Goal: Task Accomplishment & Management: Manage account settings

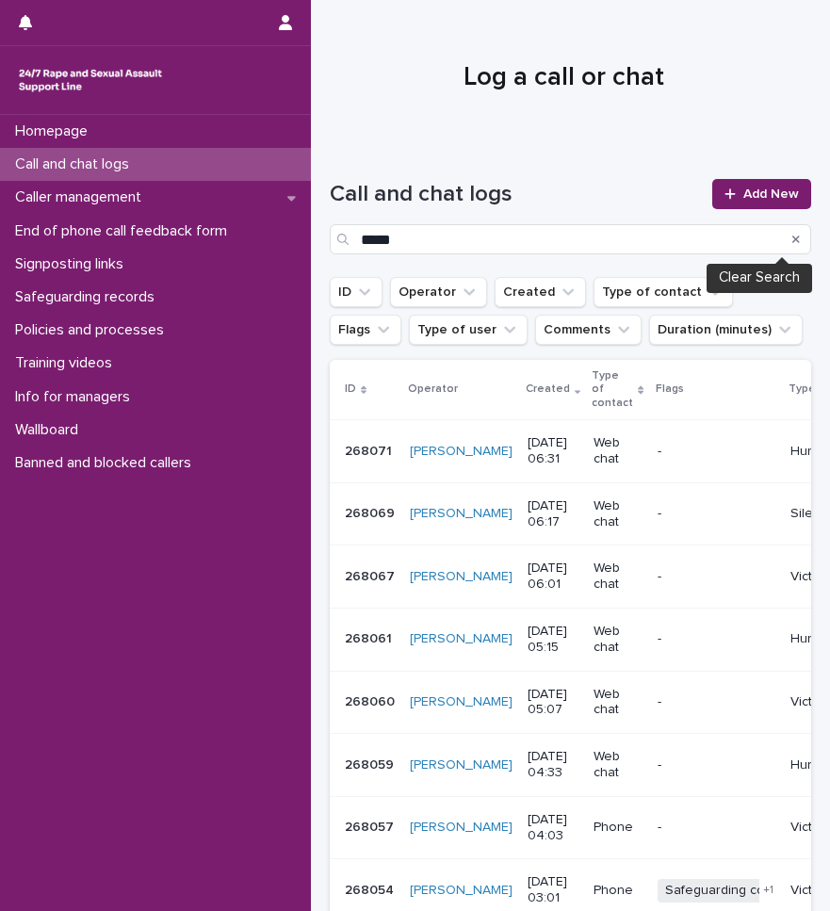
click at [792, 242] on icon "Search" at bounding box center [796, 239] width 8 height 8
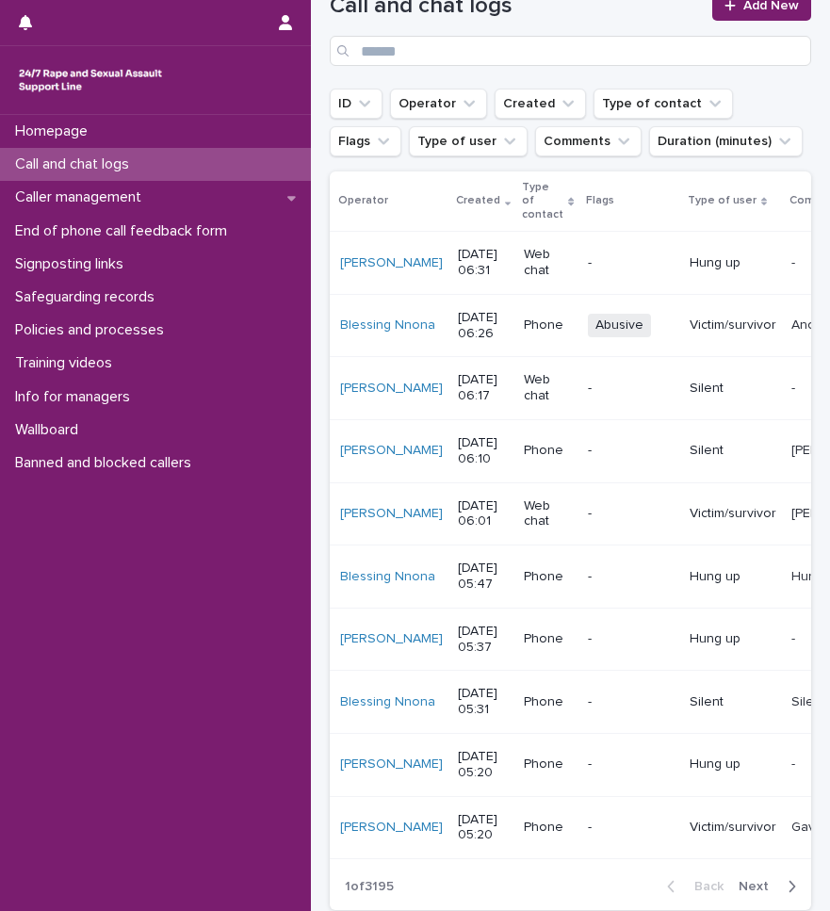
scroll to position [0, 13]
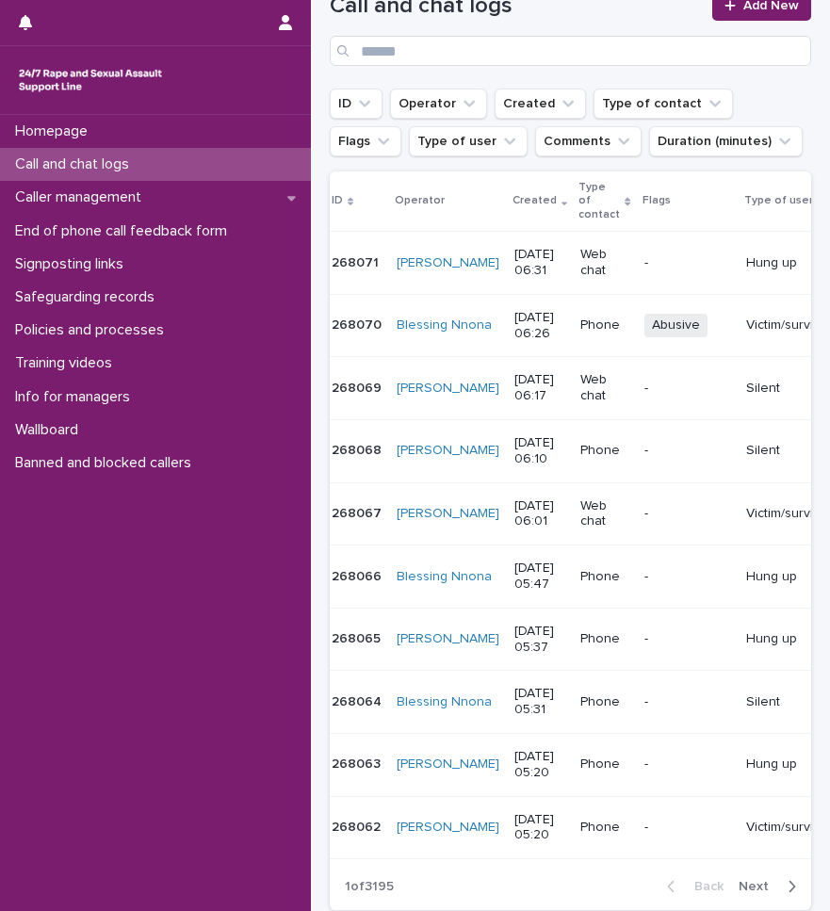
click at [354, 318] on p "268070" at bounding box center [358, 324] width 54 height 20
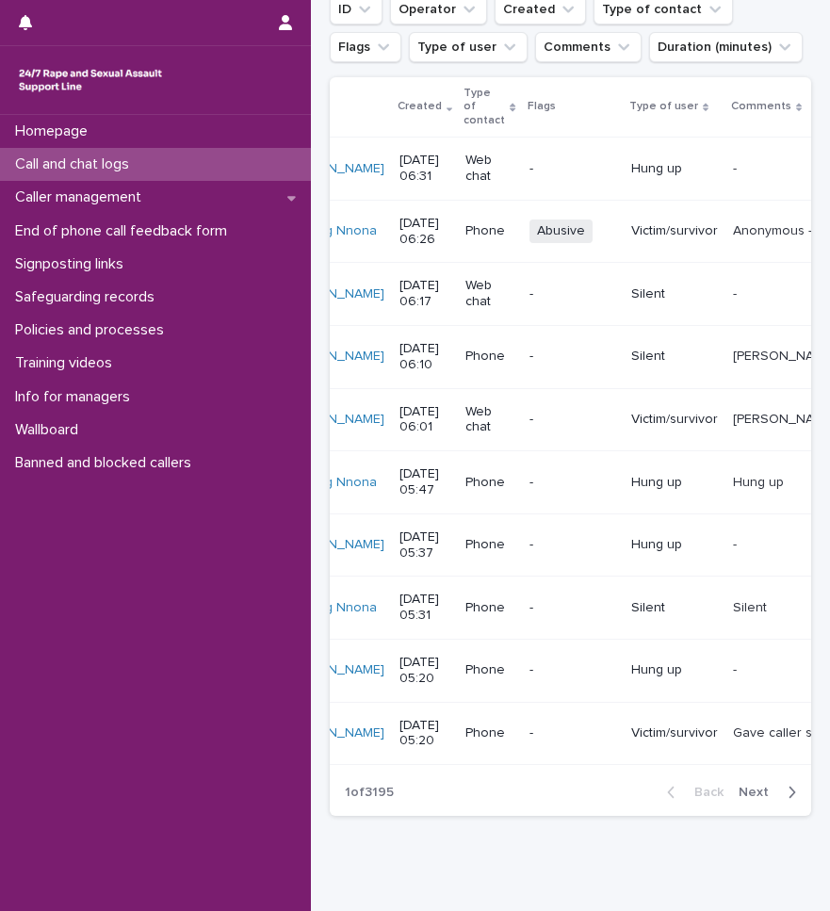
scroll to position [0, 133]
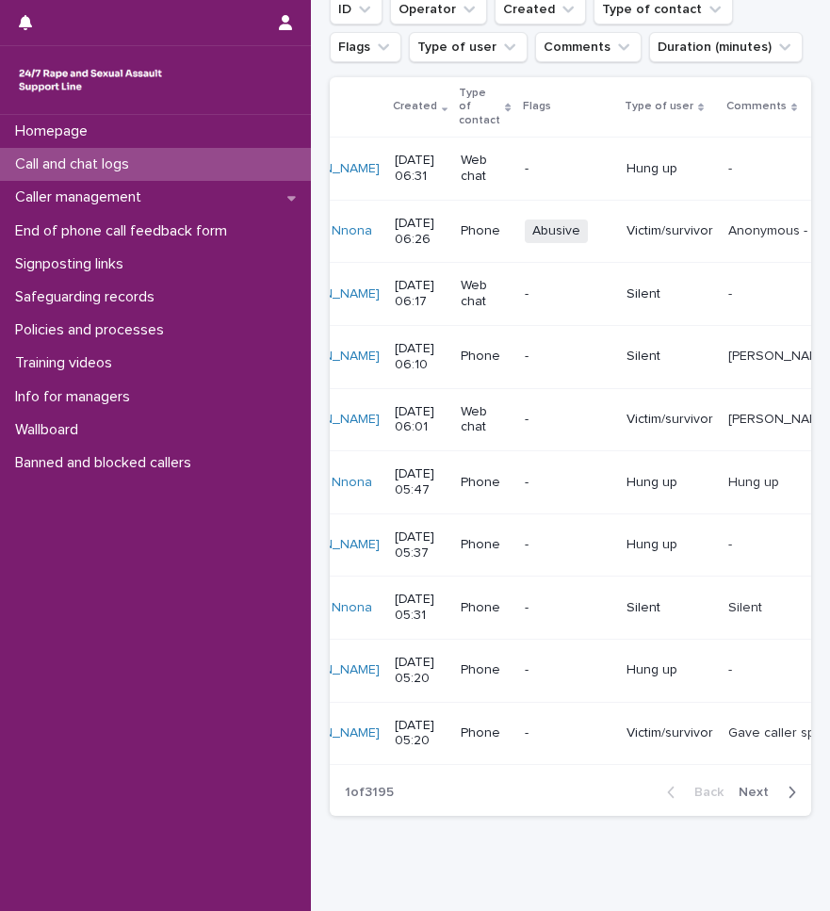
click at [789, 798] on icon "button" at bounding box center [792, 791] width 7 height 11
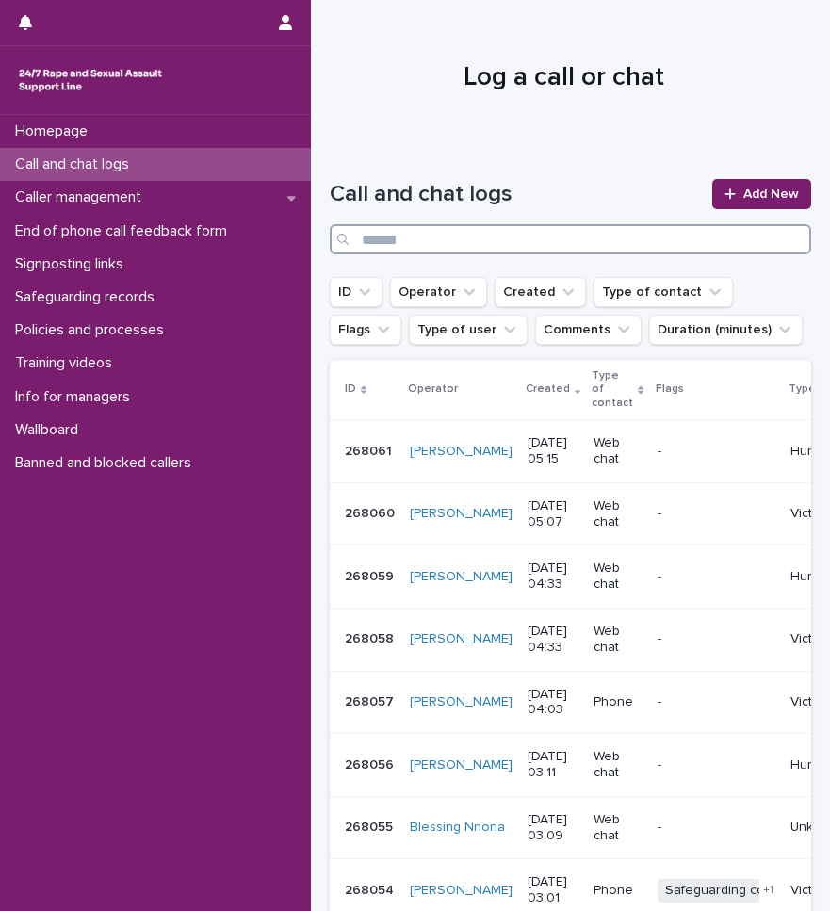
click at [619, 238] on input "Search" at bounding box center [570, 239] width 481 height 30
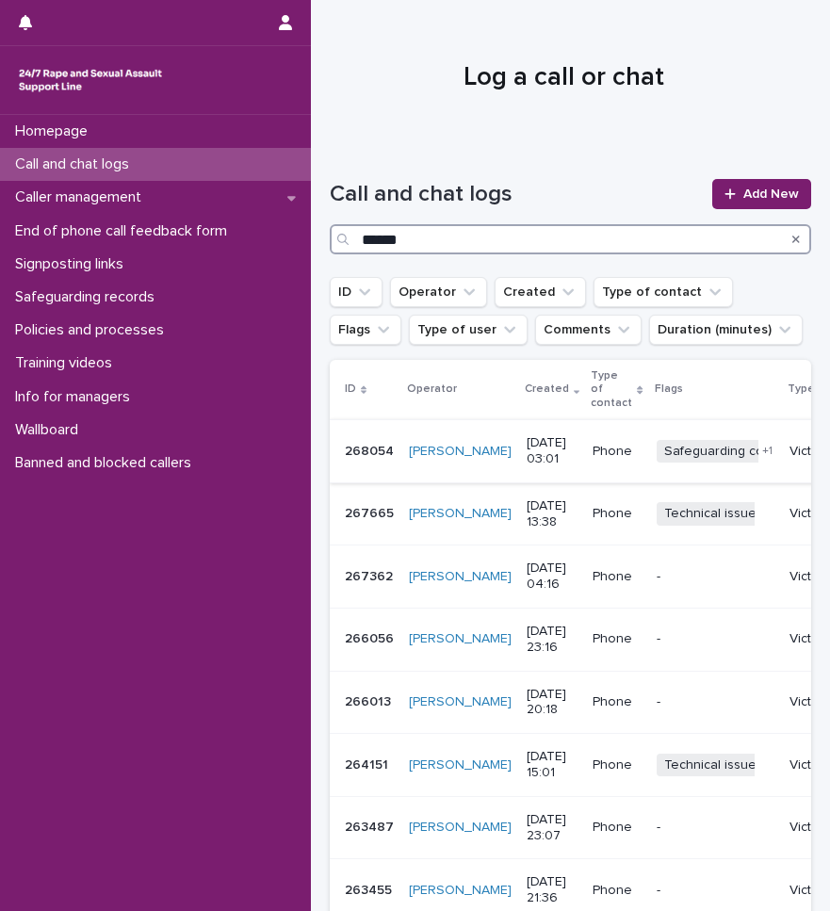
type input "******"
click at [374, 447] on p "268054" at bounding box center [371, 450] width 53 height 20
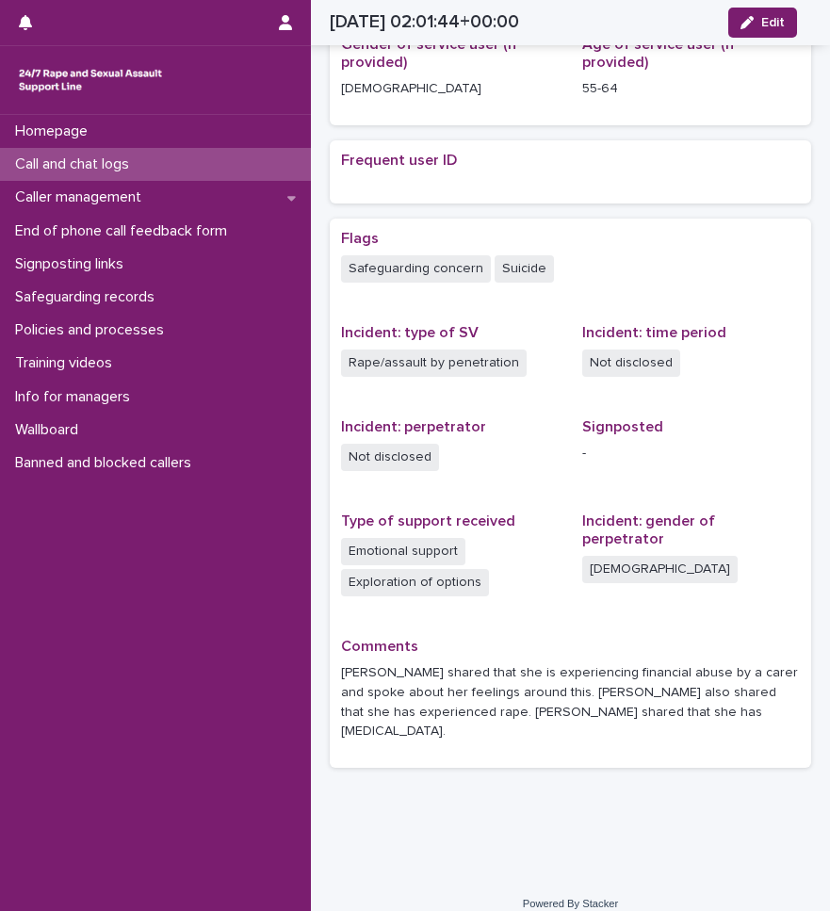
scroll to position [450, 0]
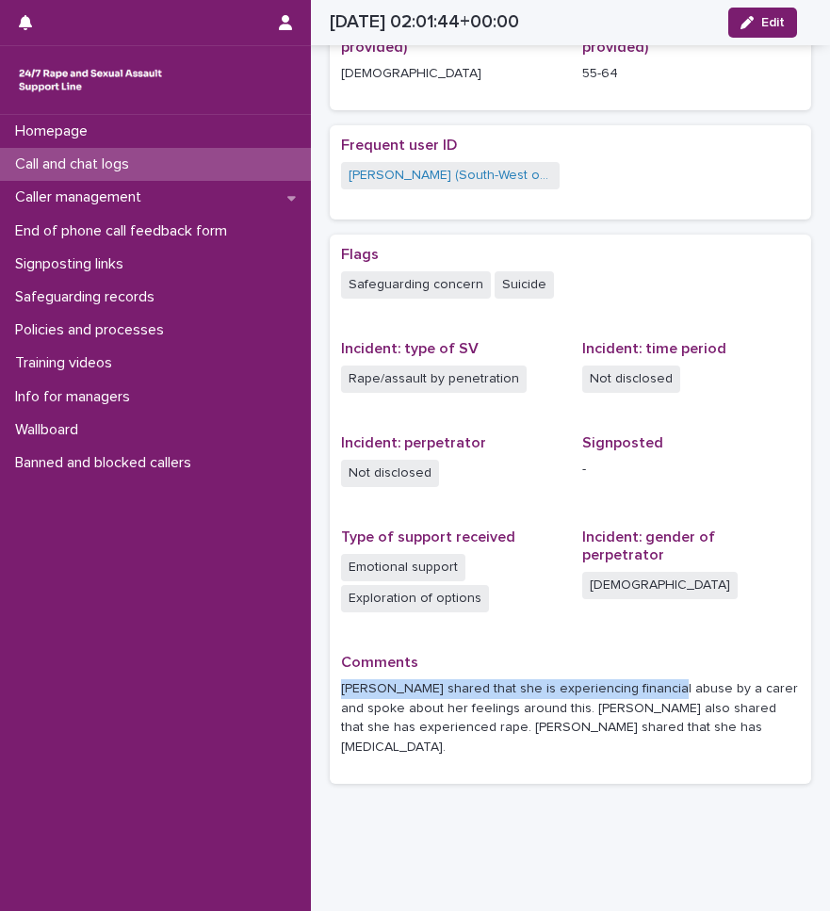
drag, startPoint x: 579, startPoint y: 673, endPoint x: 651, endPoint y: 681, distance: 72.0
click at [651, 681] on div "Comments Margaret shared that she is experiencing financial abuse by a carer an…" at bounding box center [570, 713] width 459 height 119
click at [649, 683] on p "Margaret shared that she is experiencing financial abuse by a carer and spoke a…" at bounding box center [570, 718] width 459 height 78
drag, startPoint x: 664, startPoint y: 687, endPoint x: 582, endPoint y: 684, distance: 82.0
click at [582, 684] on p "Margaret shared that she is experiencing financial abuse by a carer and spoke a…" at bounding box center [570, 718] width 459 height 78
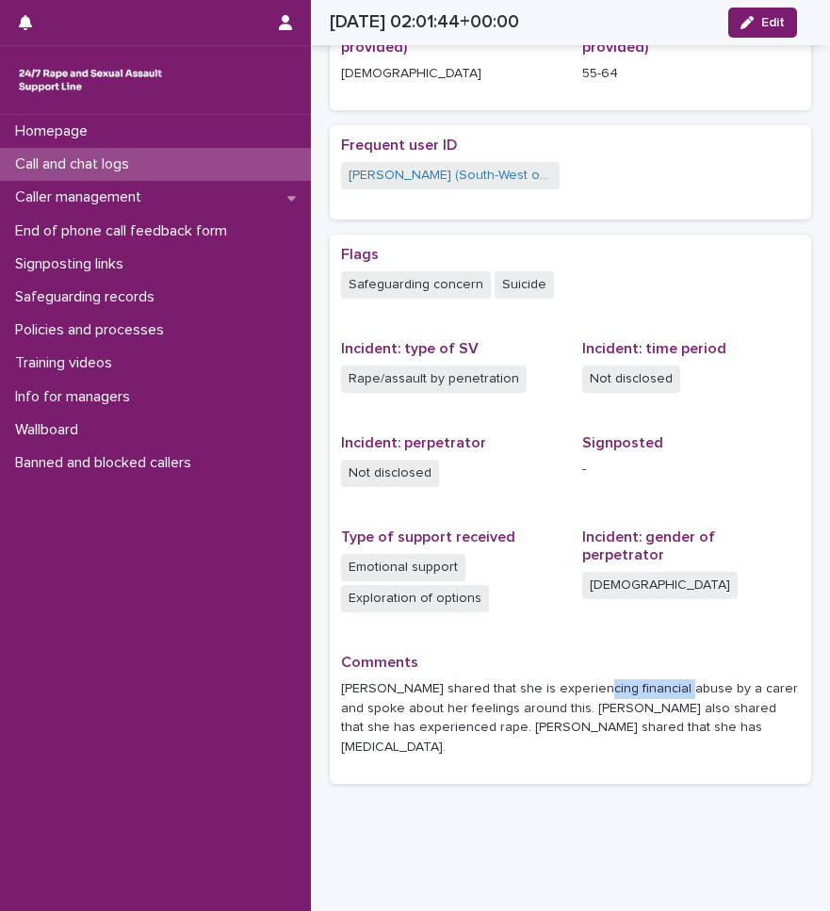
drag, startPoint x: 582, startPoint y: 684, endPoint x: 594, endPoint y: 680, distance: 12.8
copy p "financial abuse"
click at [150, 160] on div "Call and chat logs" at bounding box center [155, 164] width 311 height 33
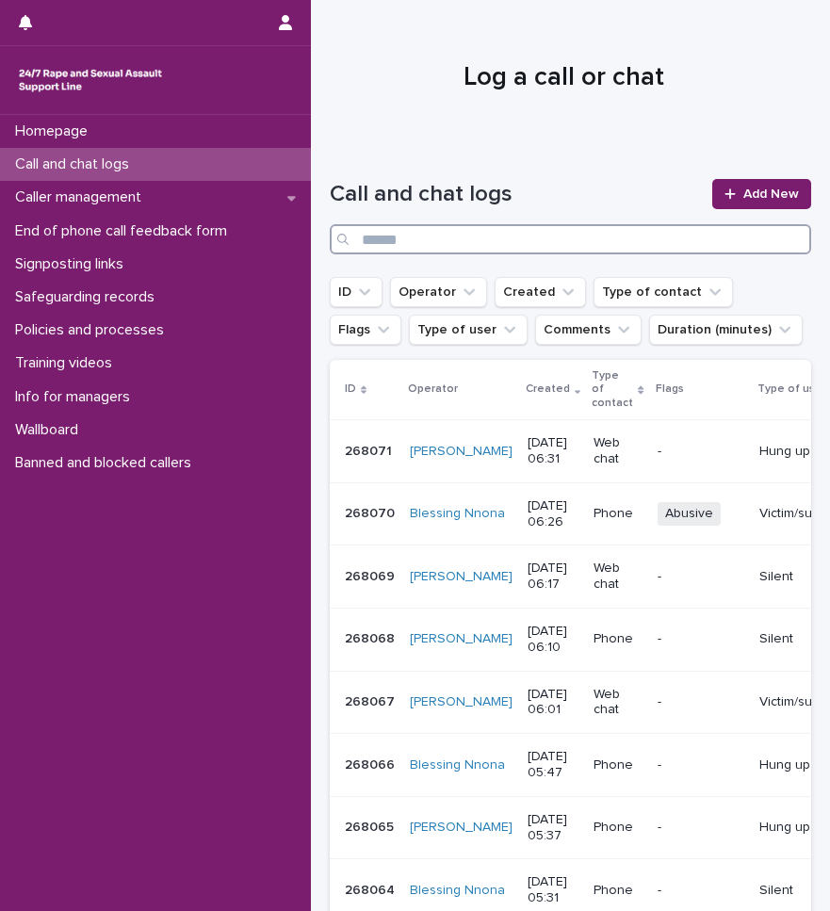
paste input "**********"
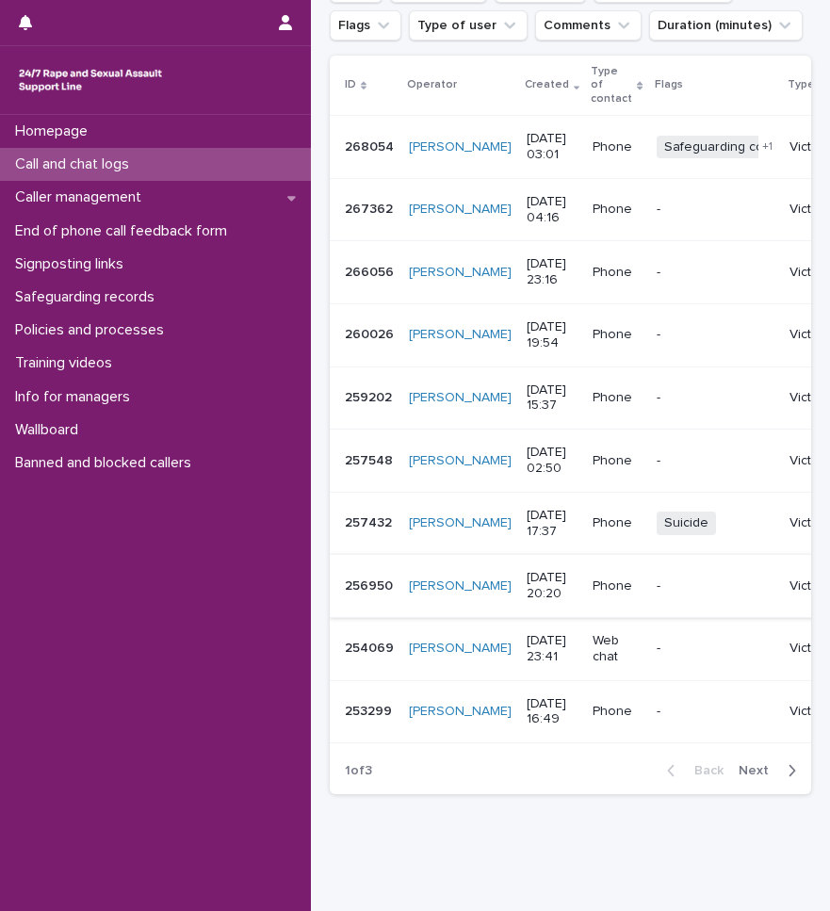
scroll to position [270, 0]
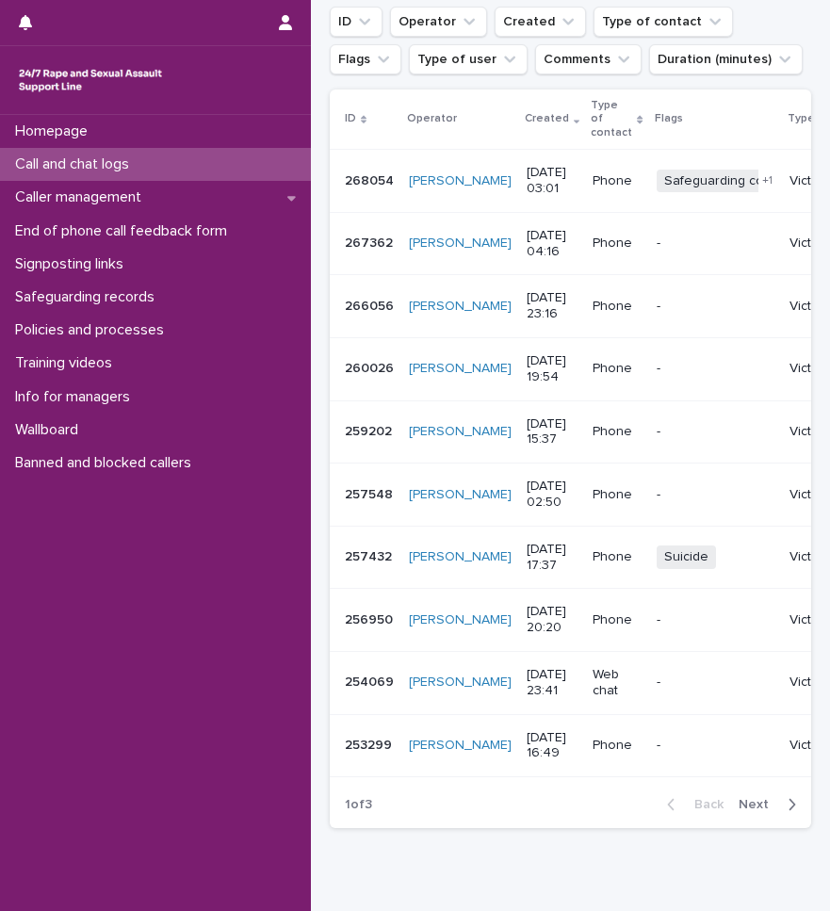
type input "**********"
click at [759, 811] on span "Next" at bounding box center [758, 804] width 41 height 13
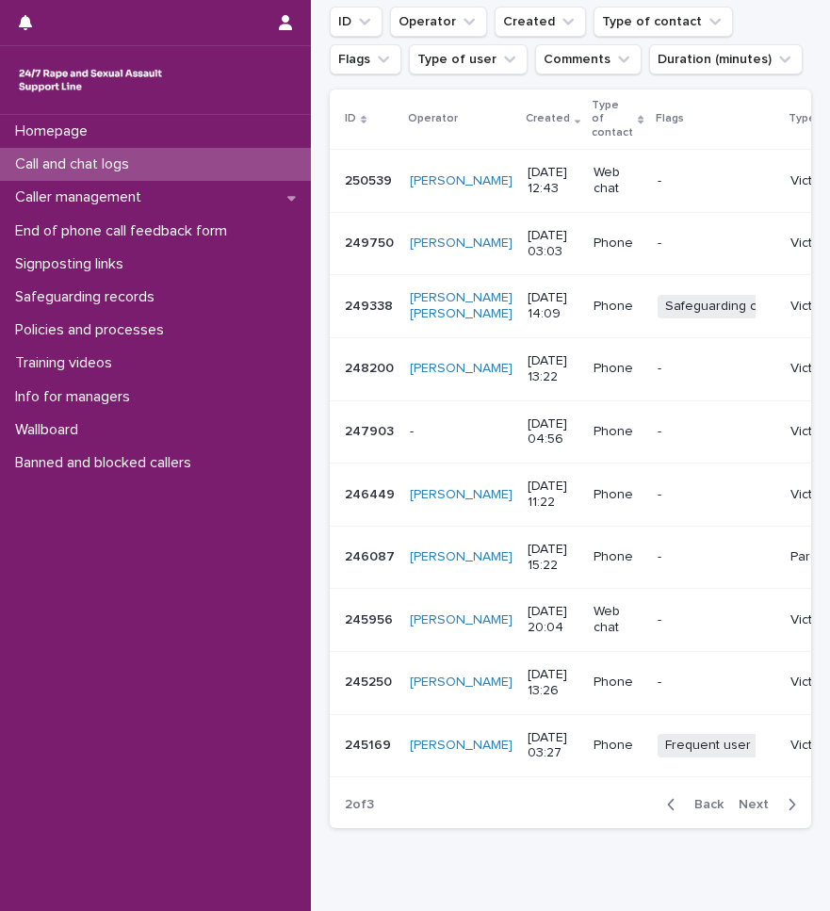
click at [357, 315] on div "249338 249338" at bounding box center [370, 306] width 50 height 31
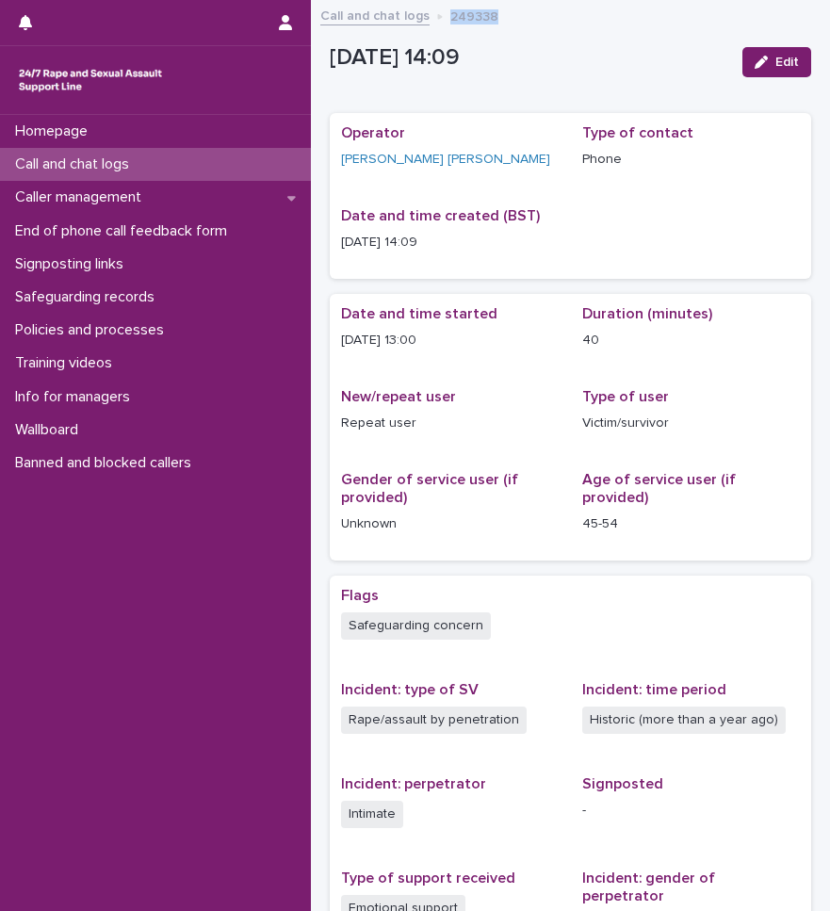
drag, startPoint x: 447, startPoint y: 13, endPoint x: 497, endPoint y: 15, distance: 49.9
click at [497, 15] on div "Call and chat logs 249338" at bounding box center [570, 17] width 519 height 26
click at [342, 81] on div "2/7/2025 14:09 Edit" at bounding box center [570, 62] width 481 height 57
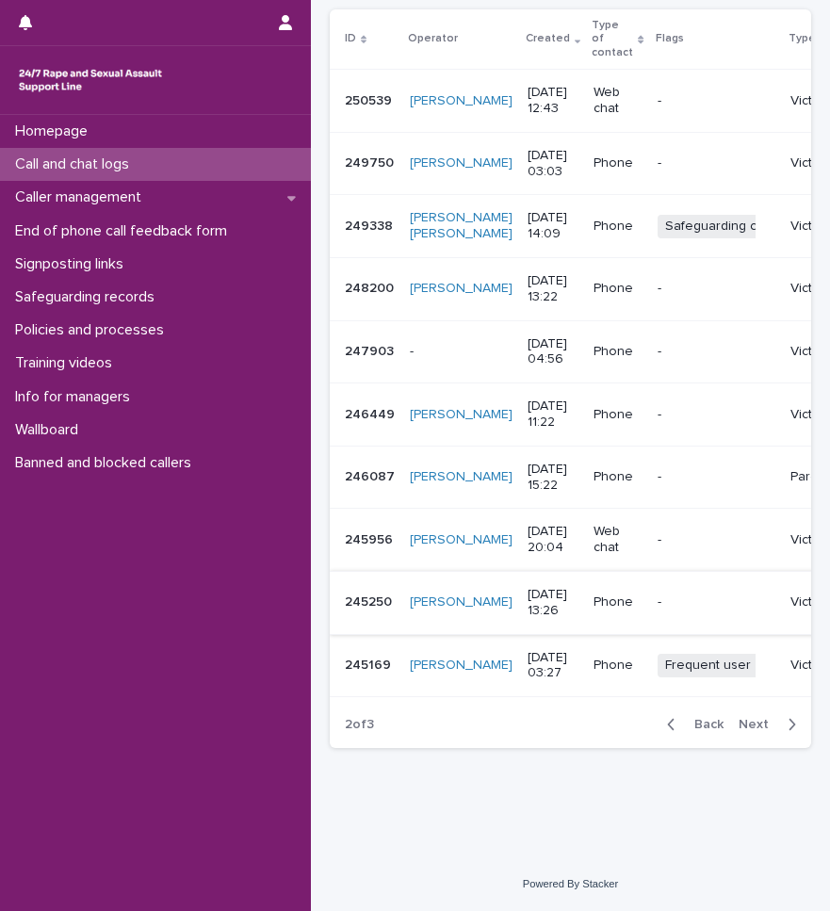
scroll to position [364, 0]
click at [780, 723] on div "button" at bounding box center [788, 724] width 16 height 17
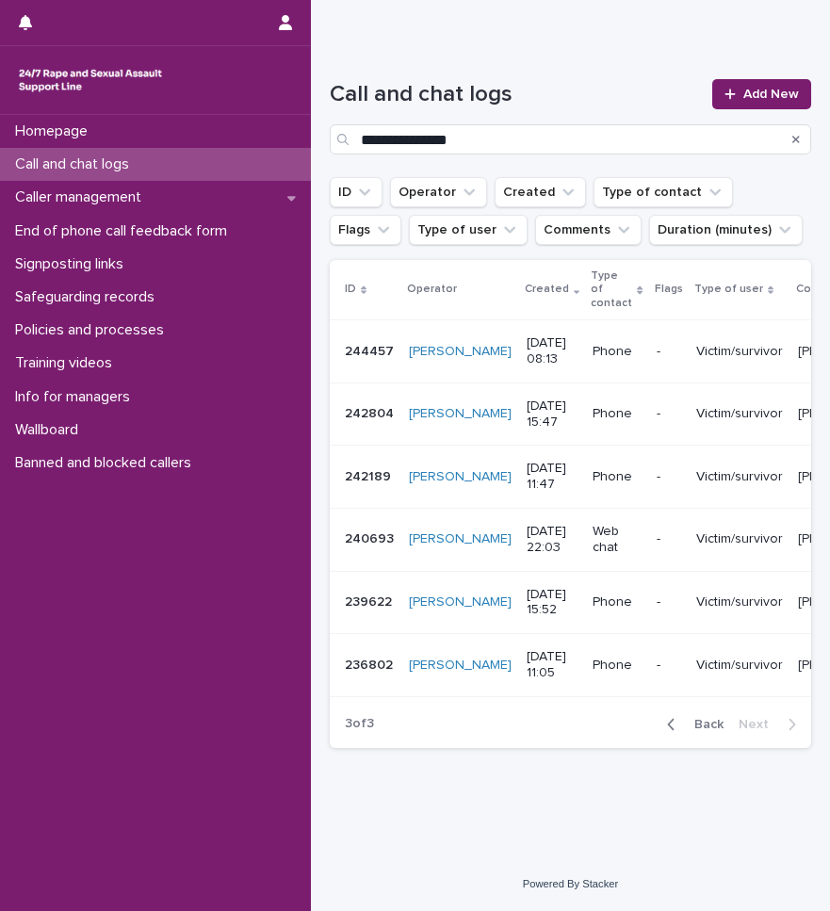
scroll to position [129, 0]
click at [667, 723] on div "button" at bounding box center [675, 724] width 16 height 17
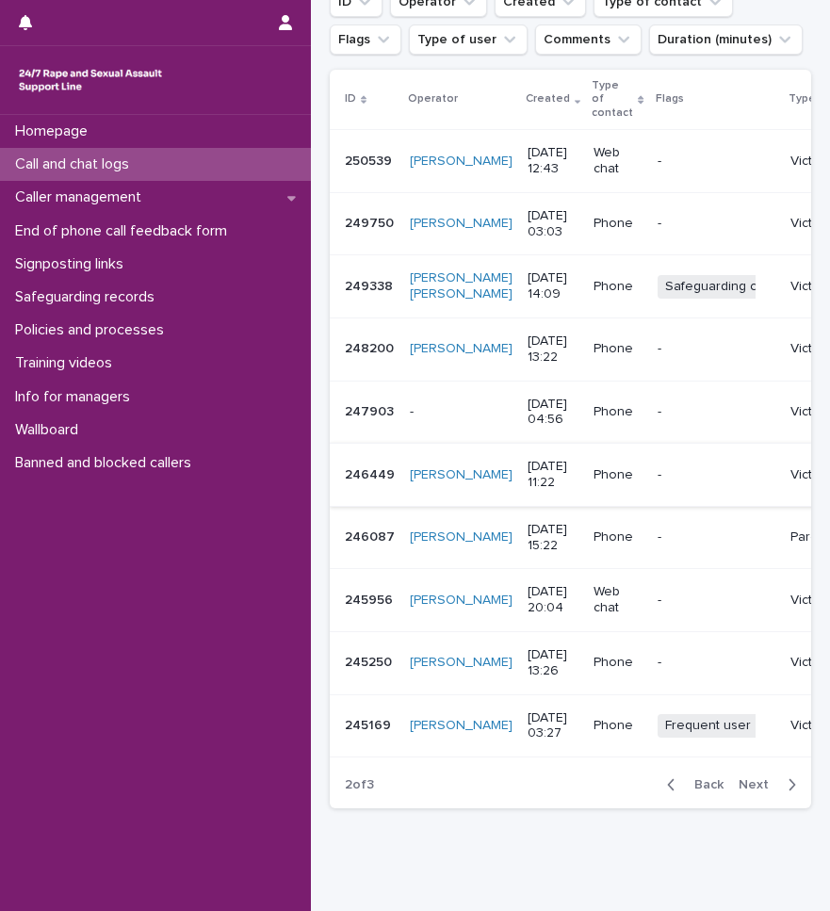
scroll to position [364, 0]
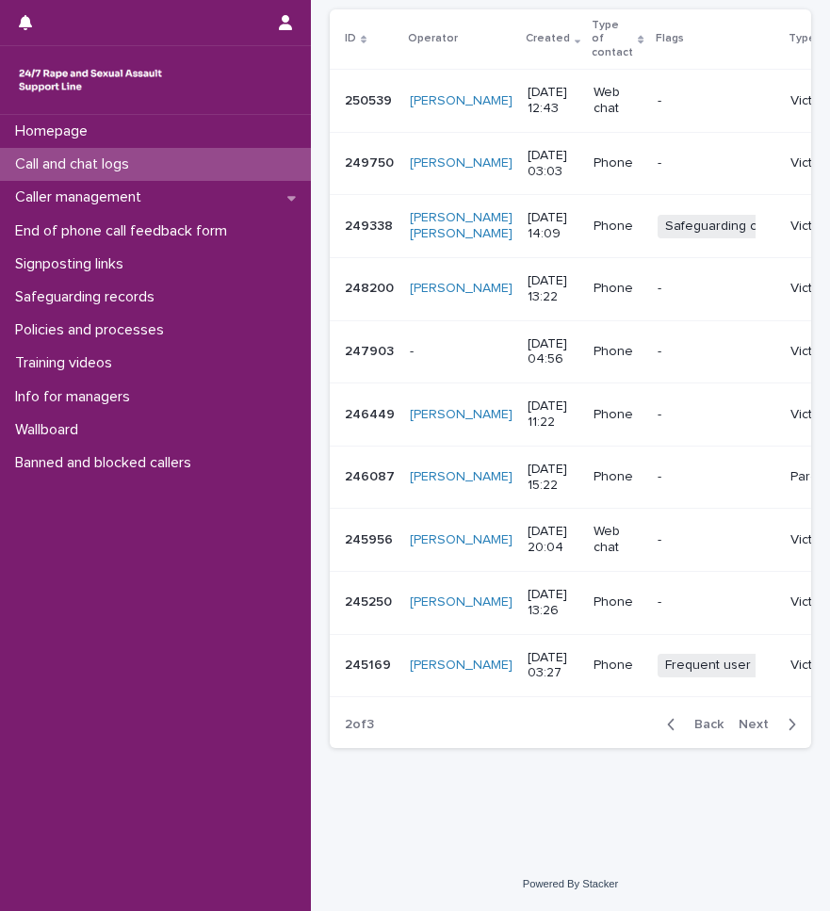
click at [667, 730] on div "button" at bounding box center [675, 724] width 16 height 17
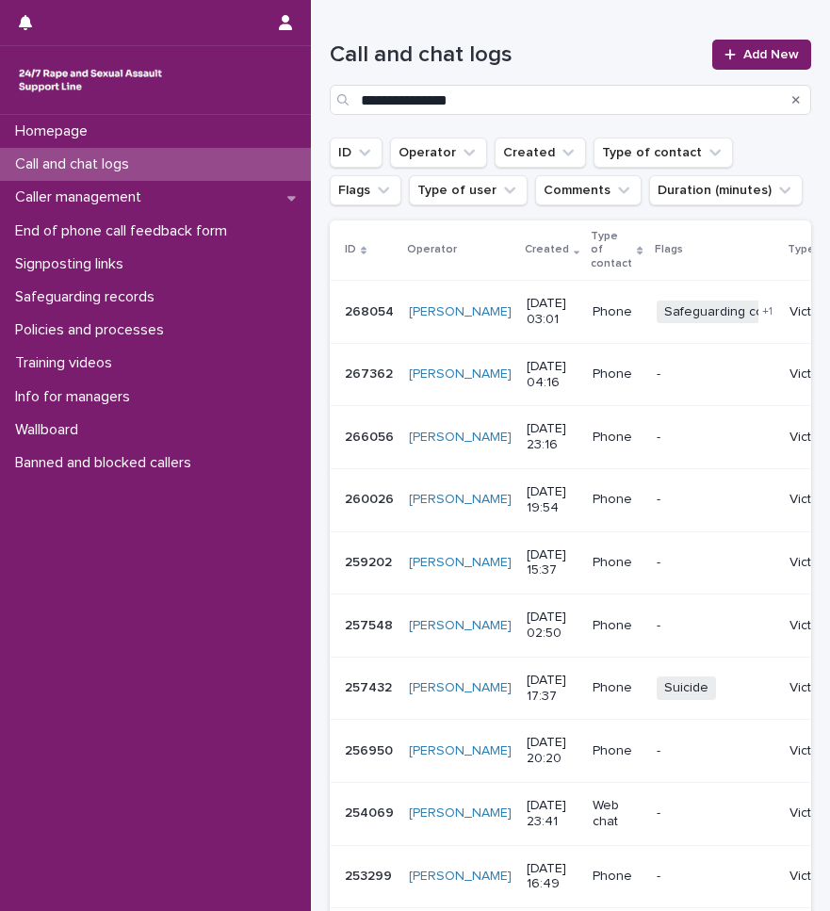
scroll to position [82, 0]
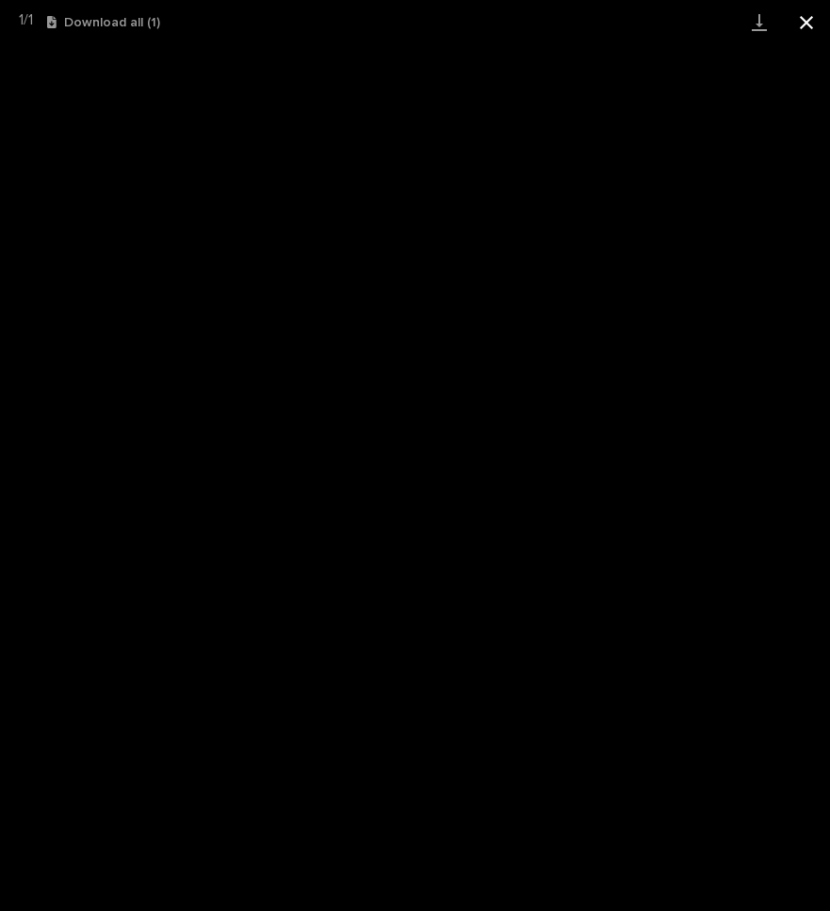
click at [804, 24] on button "Close gallery" at bounding box center [806, 22] width 47 height 44
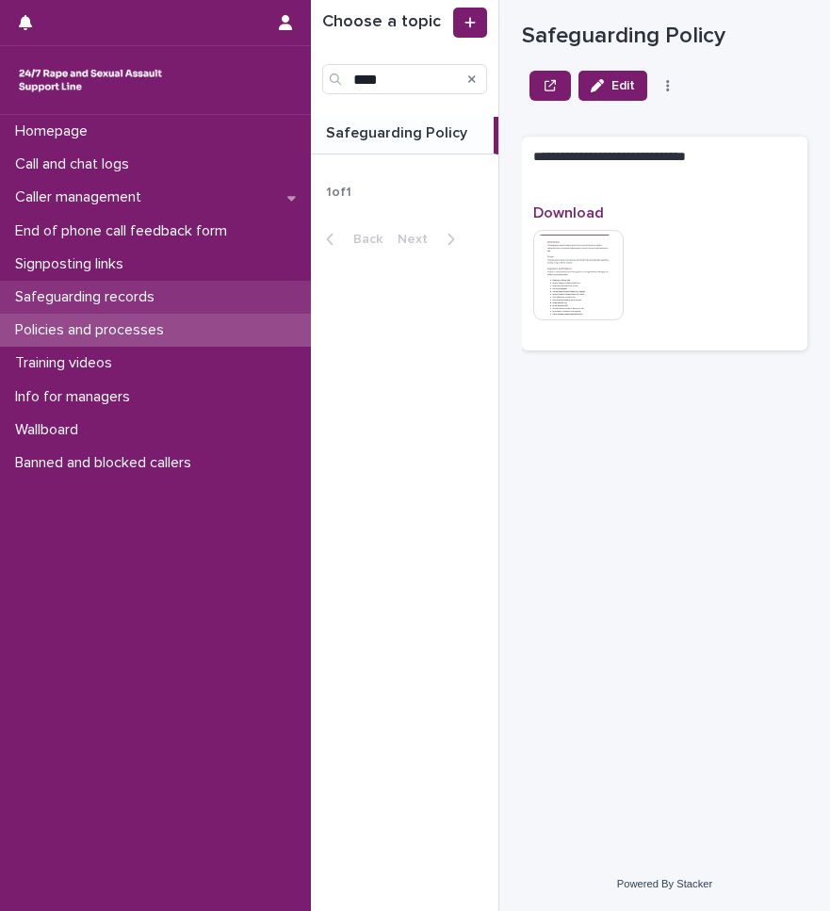
click at [84, 303] on p "Safeguarding records" at bounding box center [89, 297] width 162 height 18
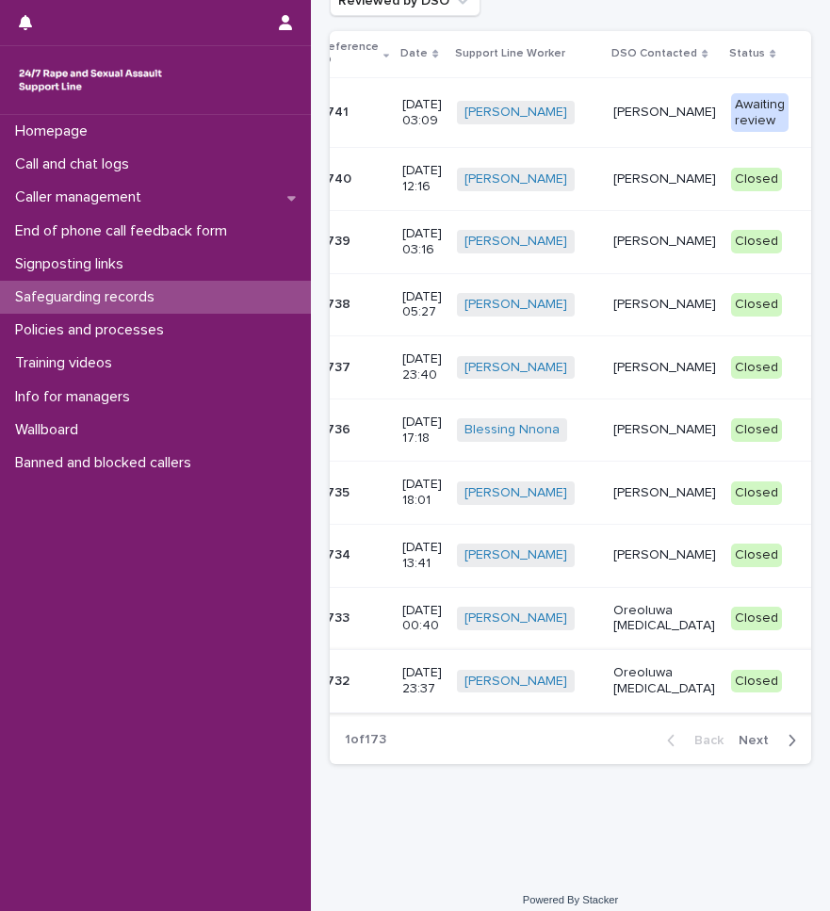
scroll to position [180, 0]
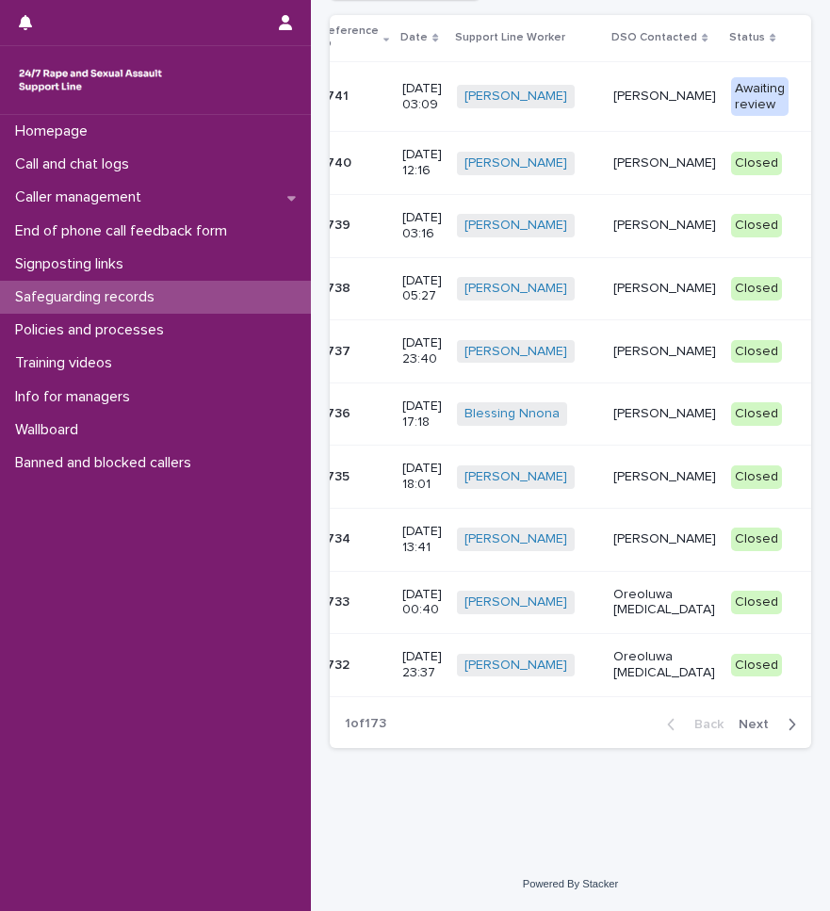
click at [753, 723] on span "Next" at bounding box center [758, 724] width 41 height 13
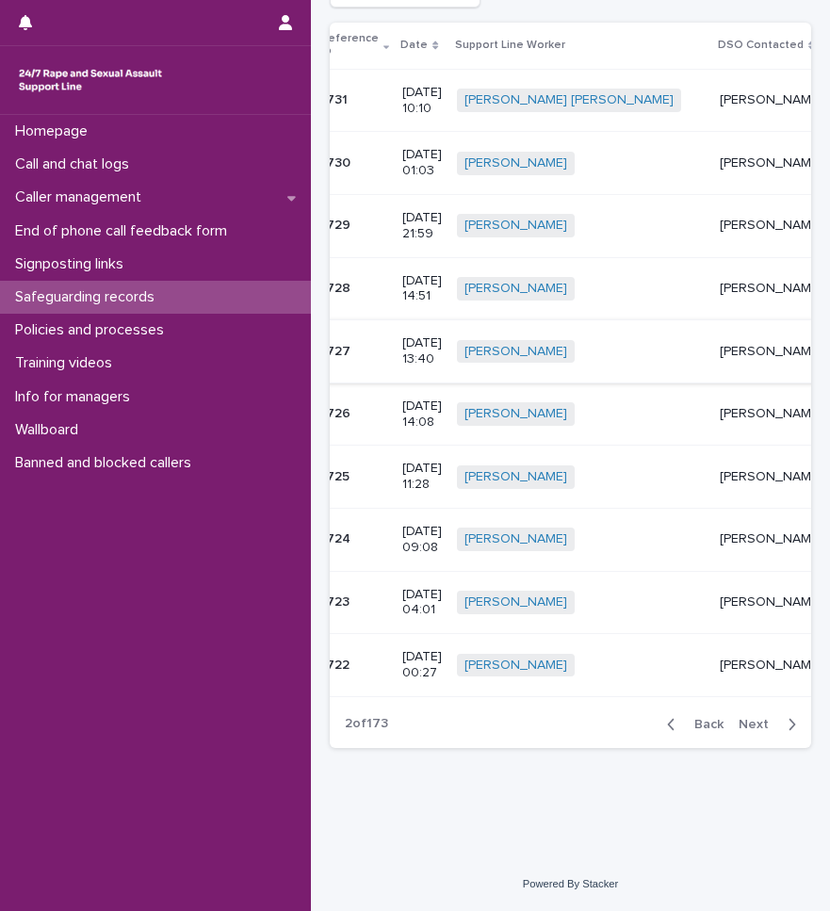
scroll to position [172, 0]
click at [754, 726] on span "Next" at bounding box center [758, 724] width 41 height 13
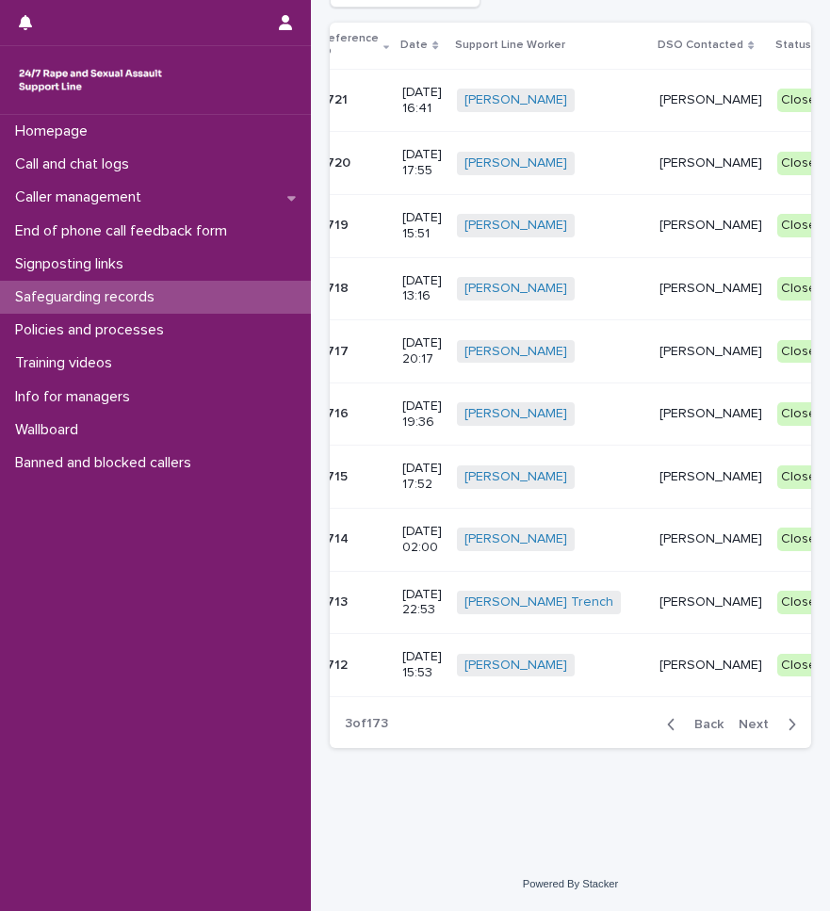
scroll to position [180, 0]
click at [754, 726] on span "Next" at bounding box center [758, 724] width 41 height 13
click at [754, 722] on span "Next" at bounding box center [758, 724] width 41 height 13
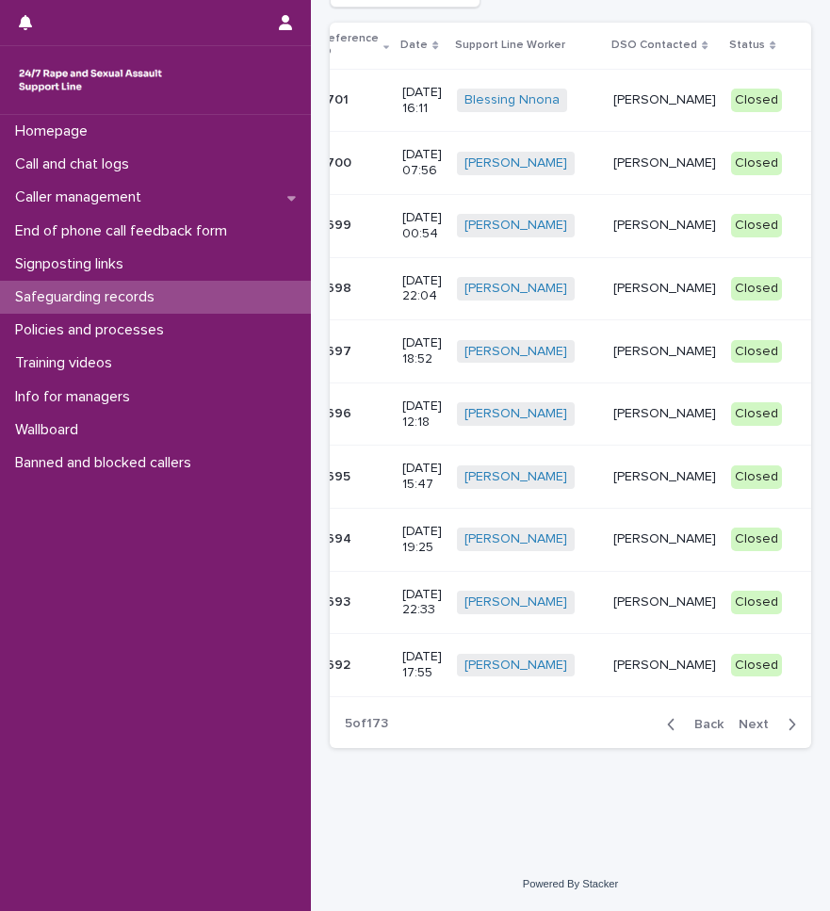
scroll to position [0, 16]
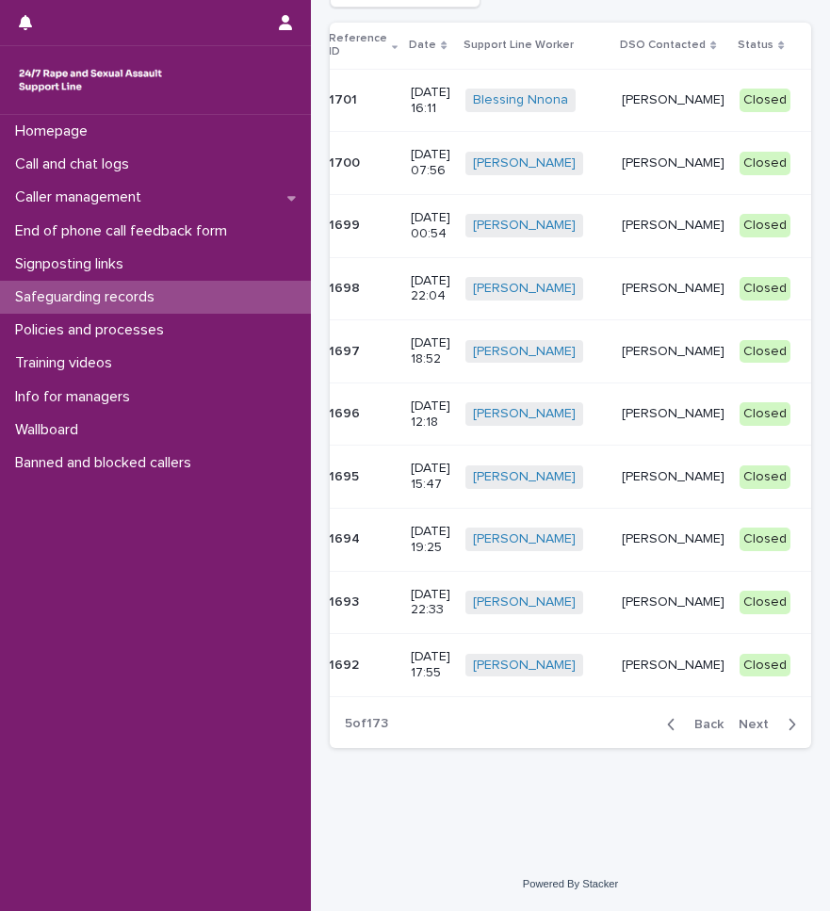
click at [683, 724] on span "Back" at bounding box center [703, 724] width 40 height 13
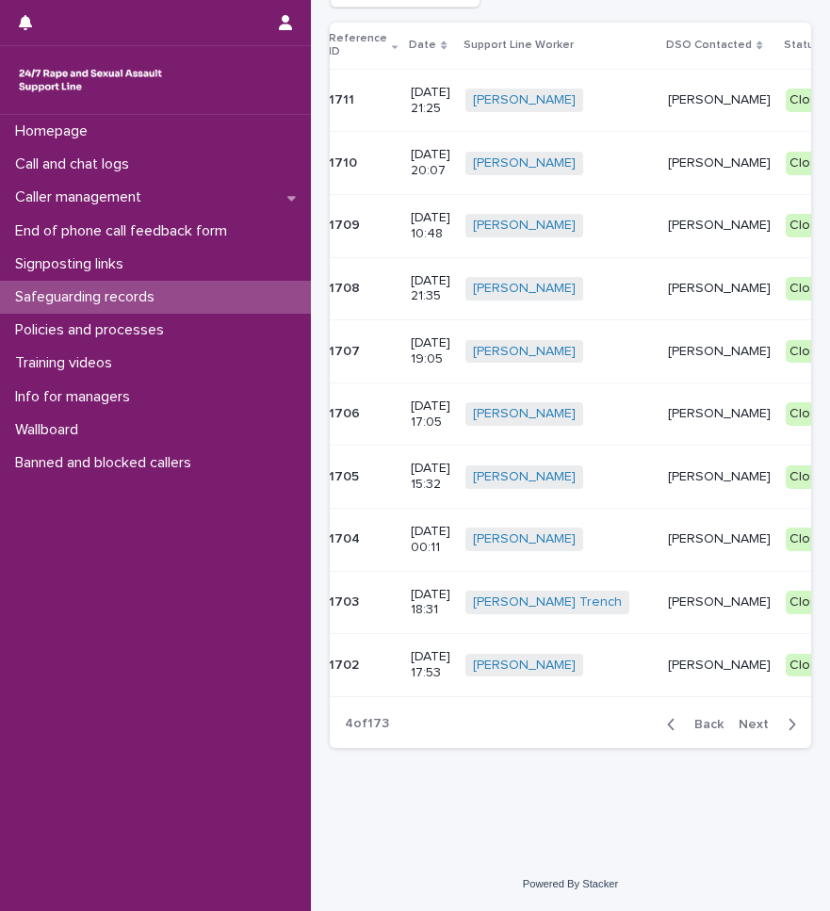
click at [348, 465] on p "1705" at bounding box center [346, 475] width 34 height 20
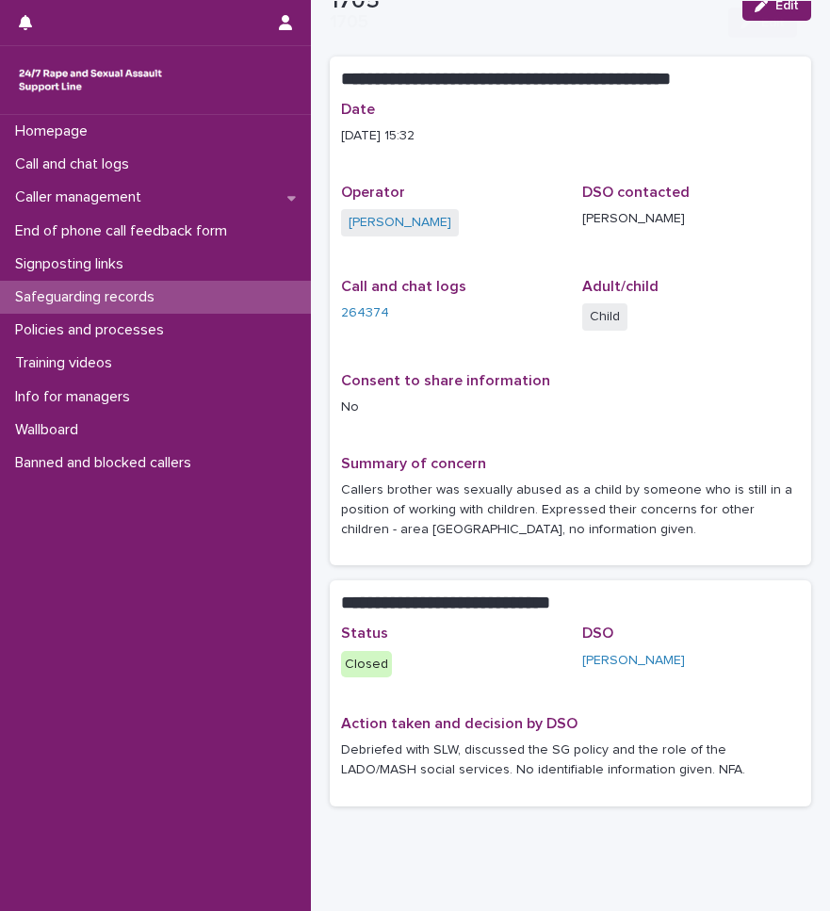
scroll to position [115, 0]
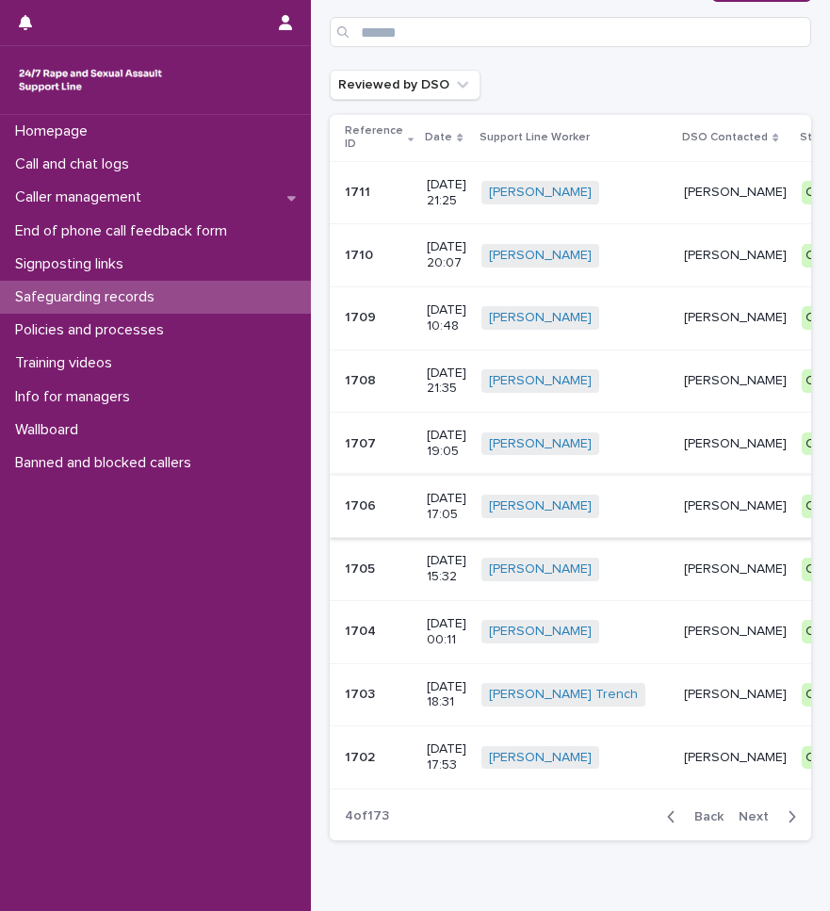
scroll to position [94, 0]
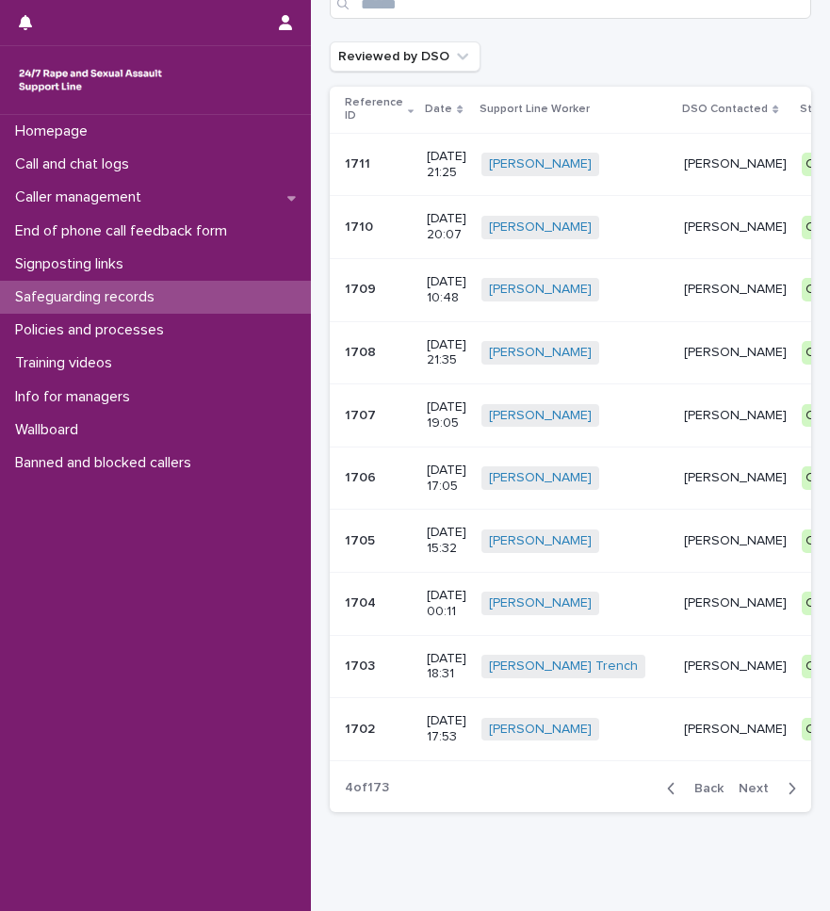
click at [347, 662] on p "1703" at bounding box center [362, 664] width 34 height 20
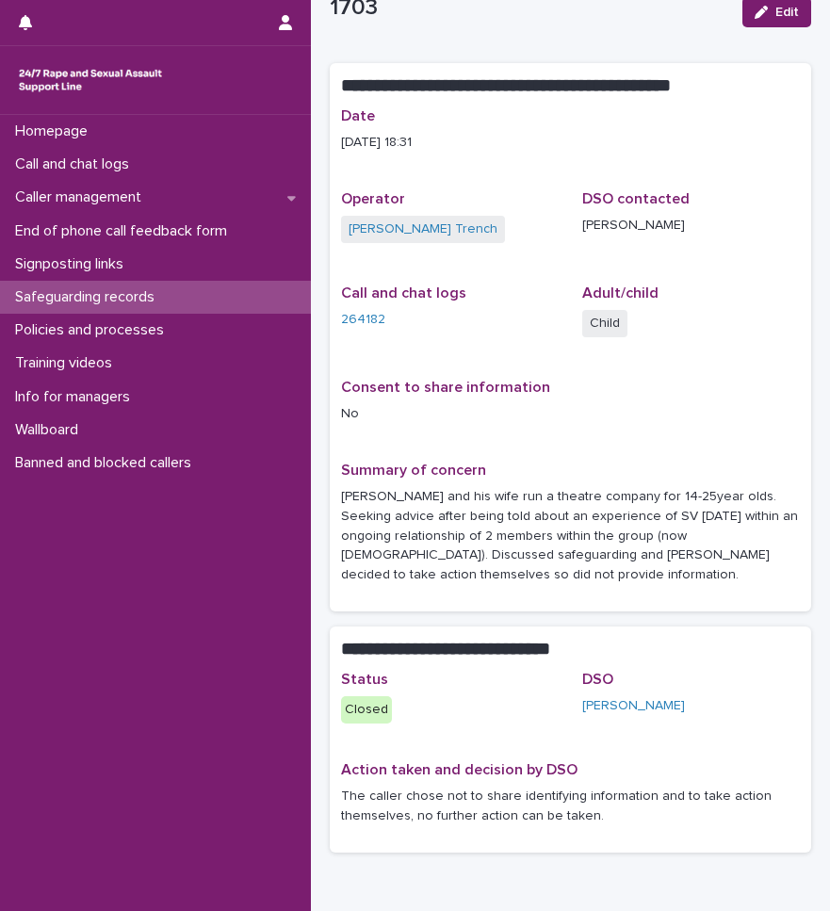
scroll to position [154, 0]
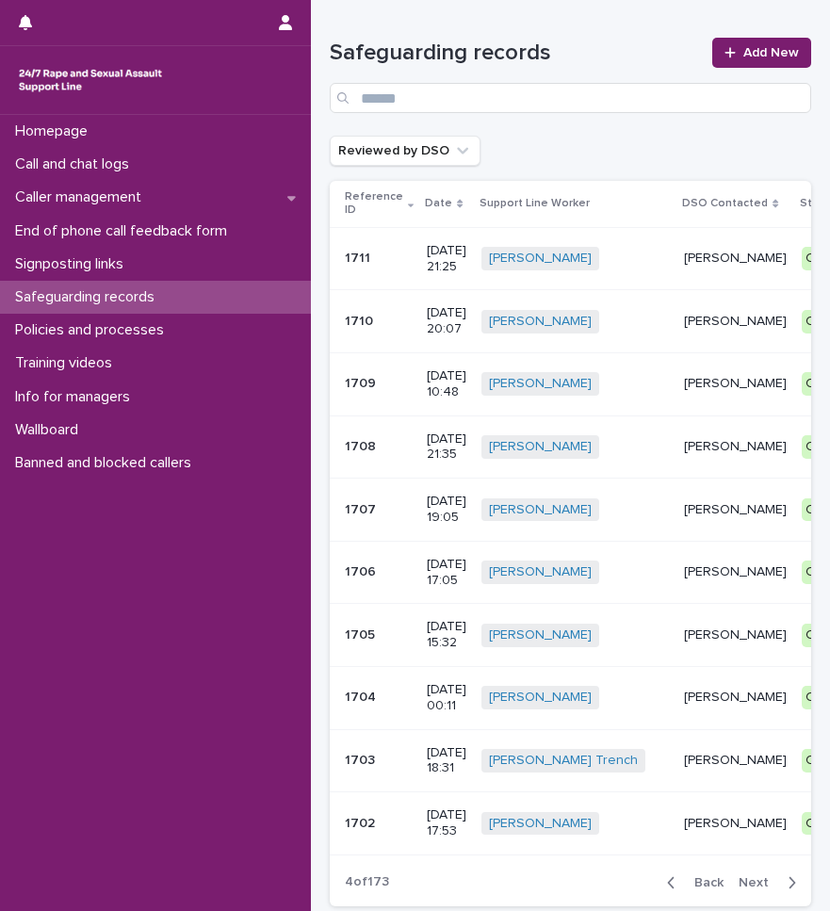
scroll to position [172, 0]
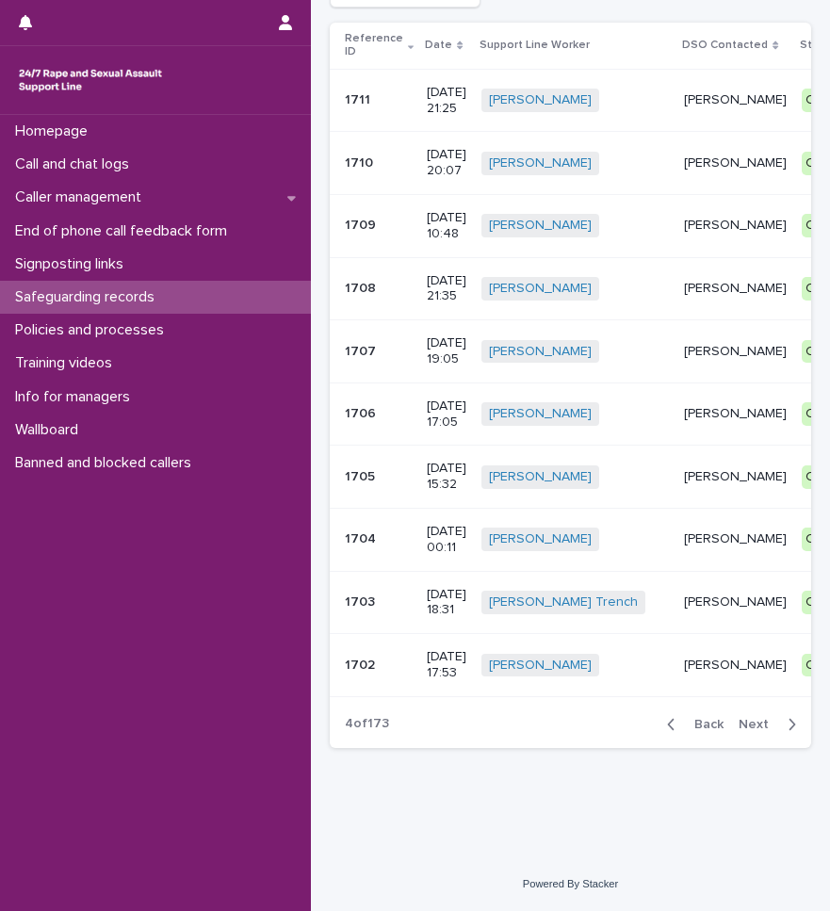
click at [362, 654] on p "1702" at bounding box center [362, 664] width 34 height 20
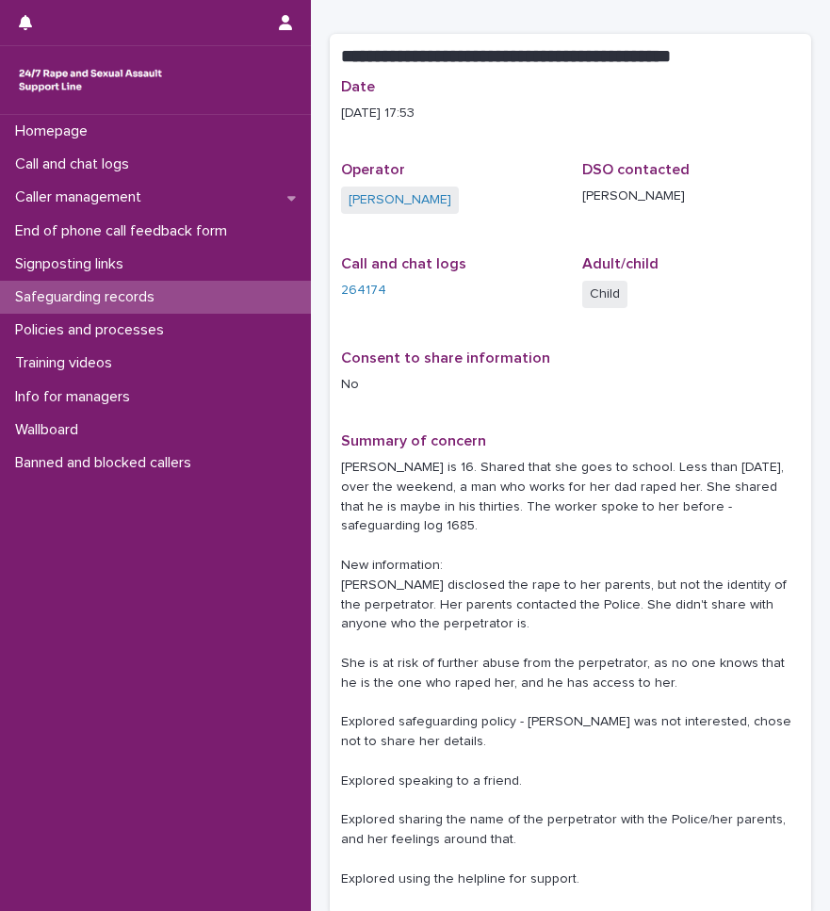
scroll to position [283, 0]
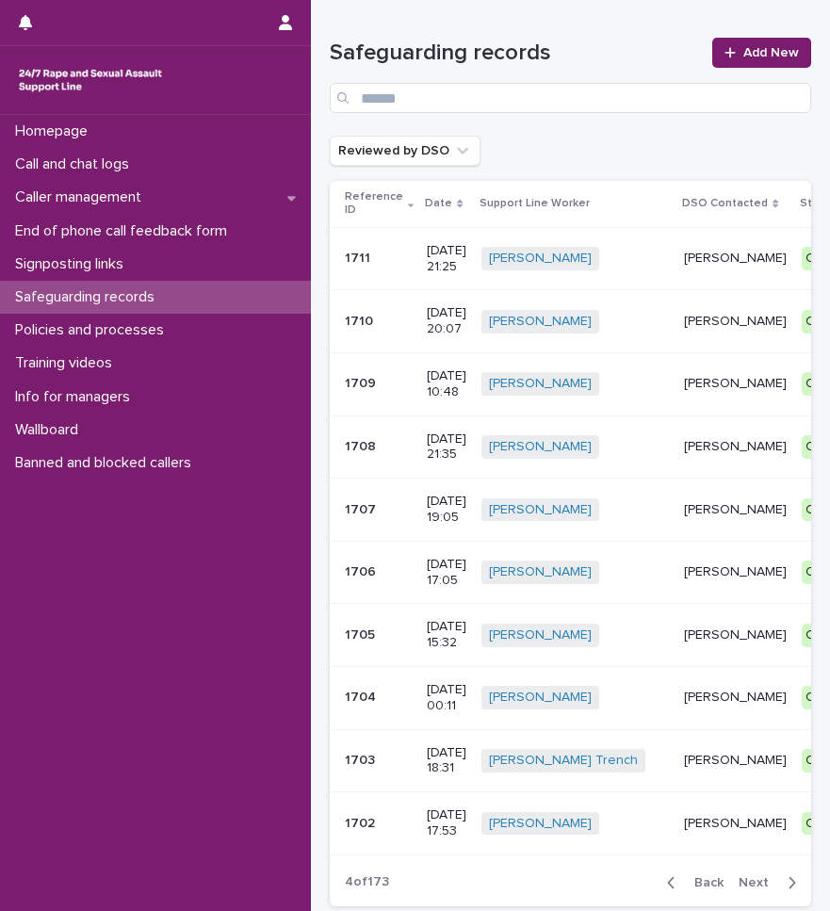
click at [362, 443] on p "1708" at bounding box center [362, 445] width 35 height 20
click at [369, 310] on p "1710" at bounding box center [361, 320] width 32 height 20
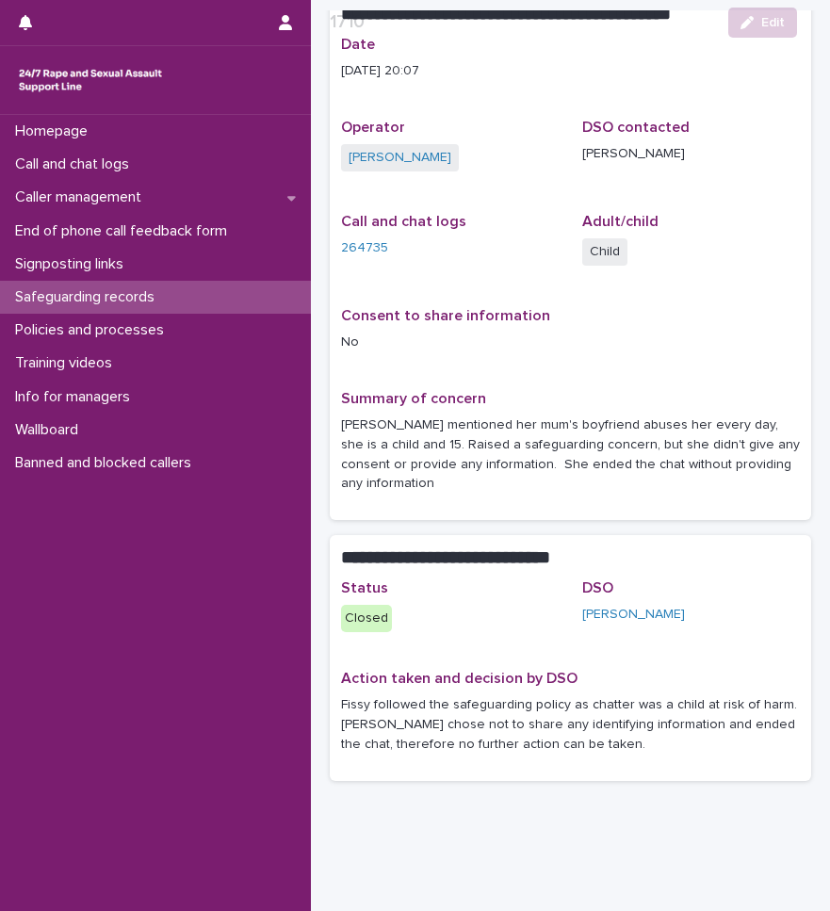
scroll to position [154, 0]
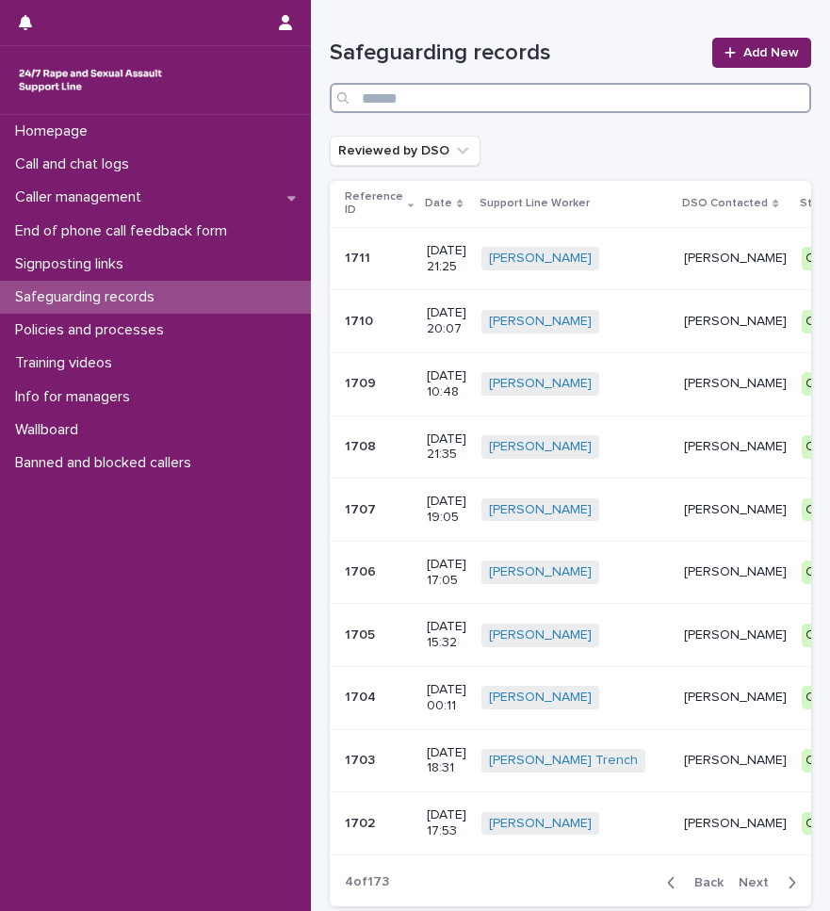
click at [441, 96] on input "Search" at bounding box center [570, 98] width 481 height 30
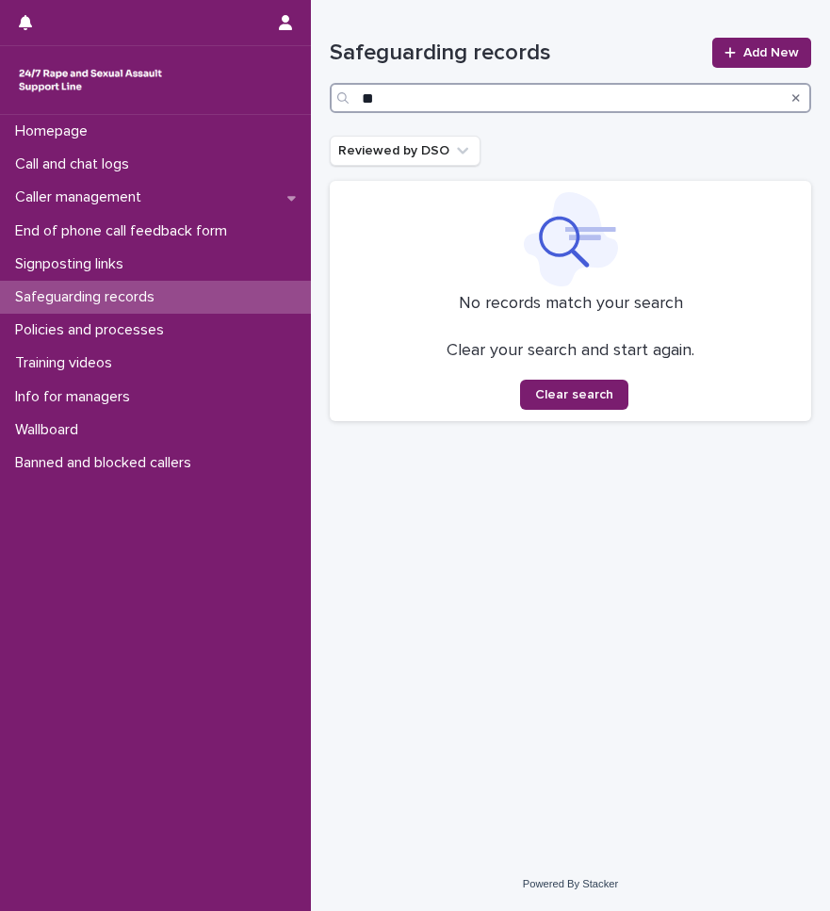
type input "*"
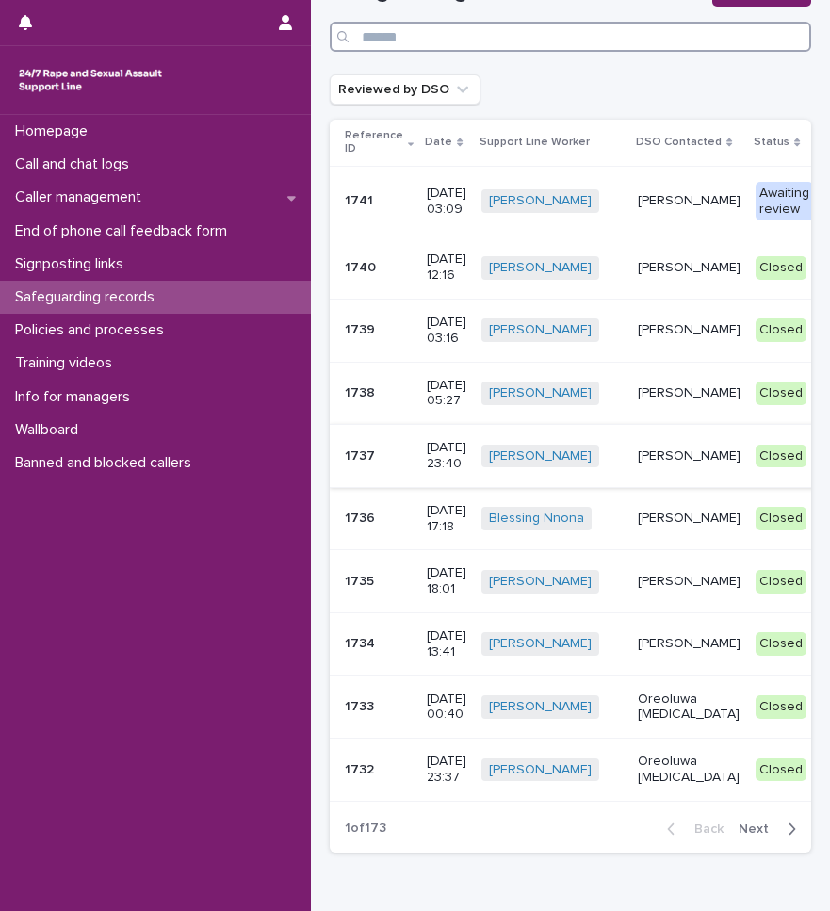
scroll to position [94, 0]
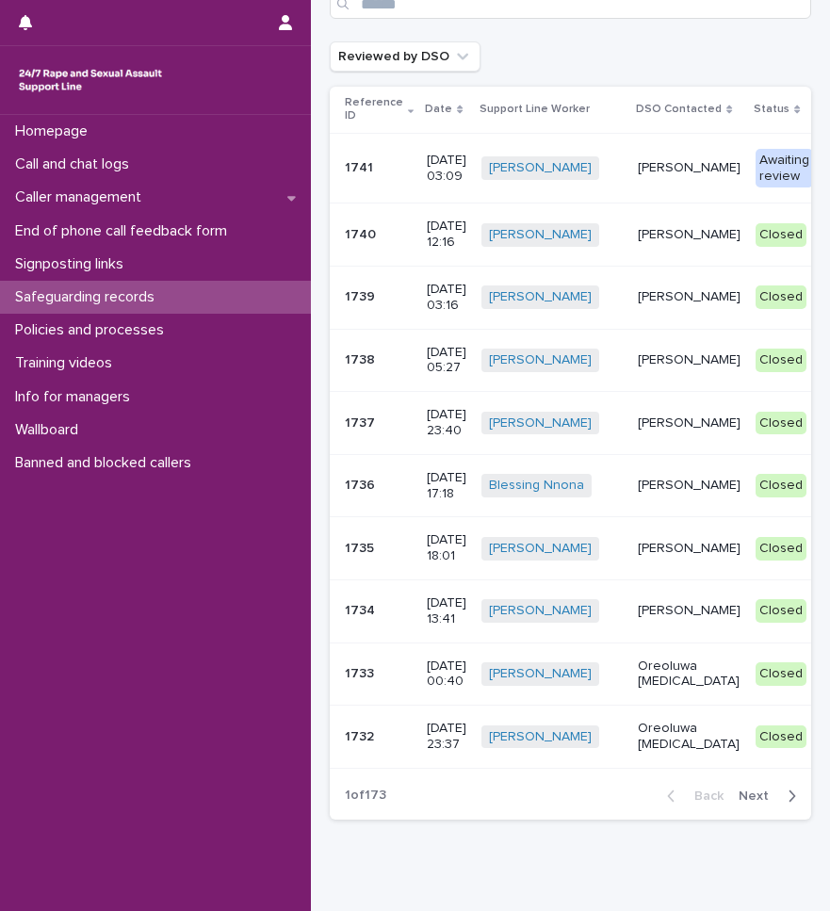
click at [350, 244] on div "1740 1740" at bounding box center [378, 234] width 67 height 31
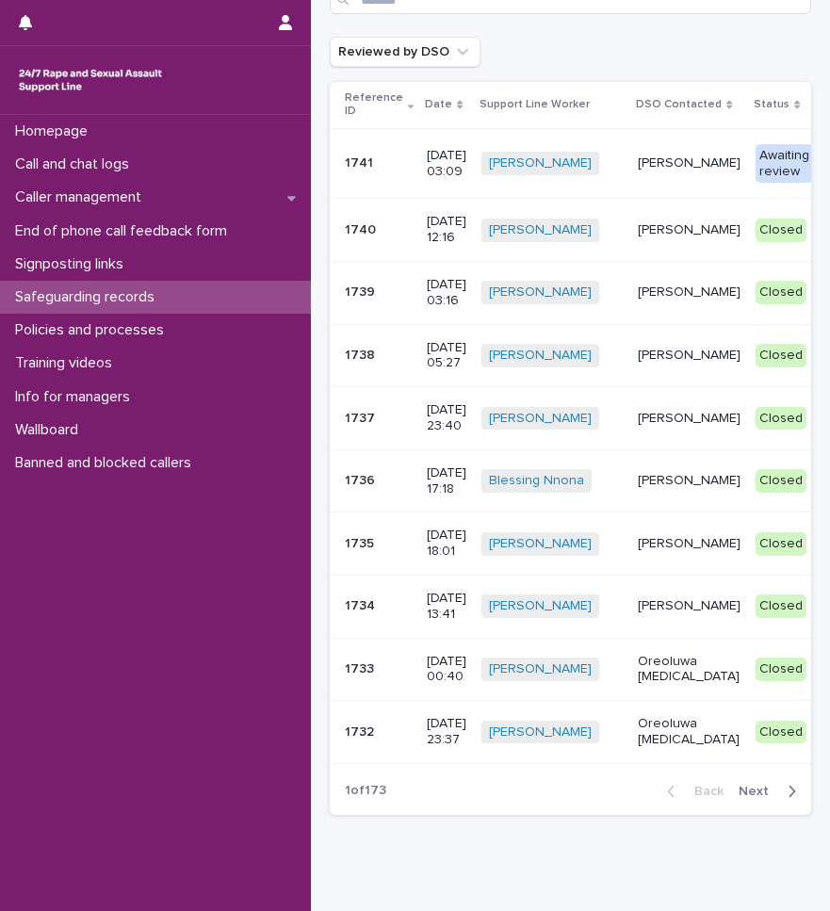
scroll to position [180, 0]
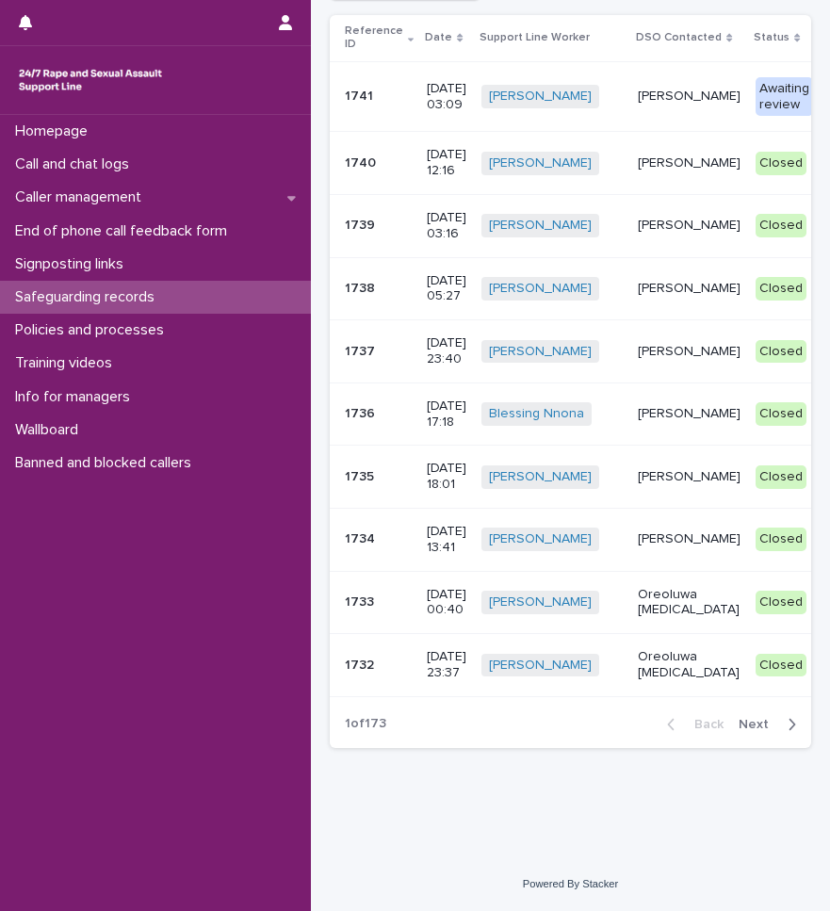
click at [366, 593] on p "1733" at bounding box center [361, 600] width 33 height 20
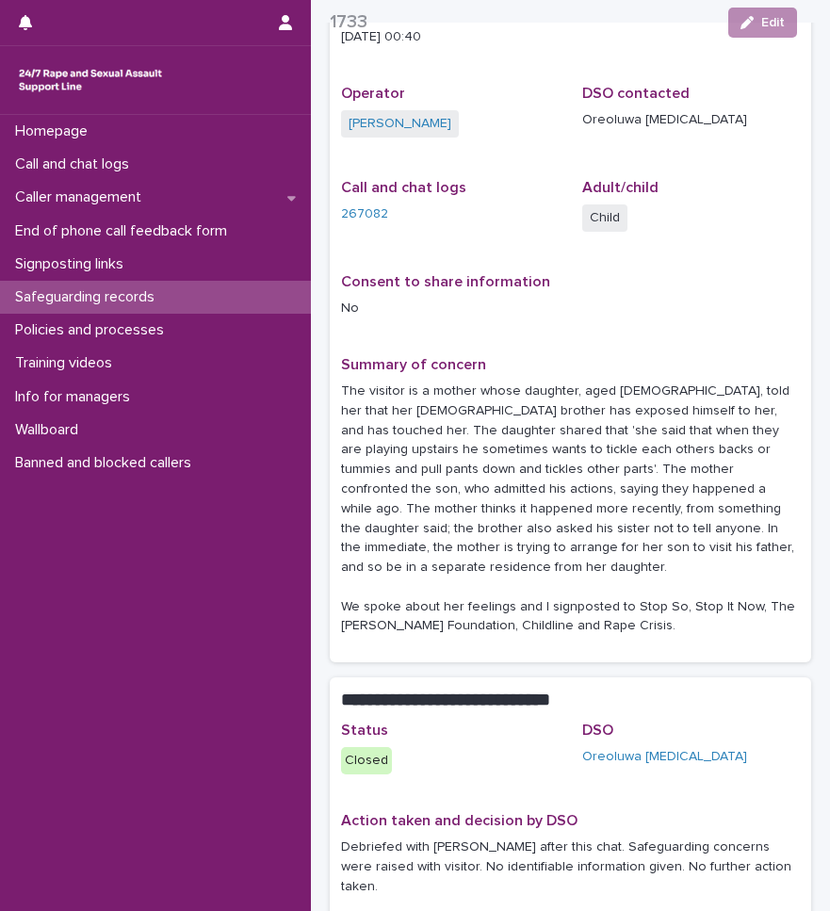
scroll to position [188, 0]
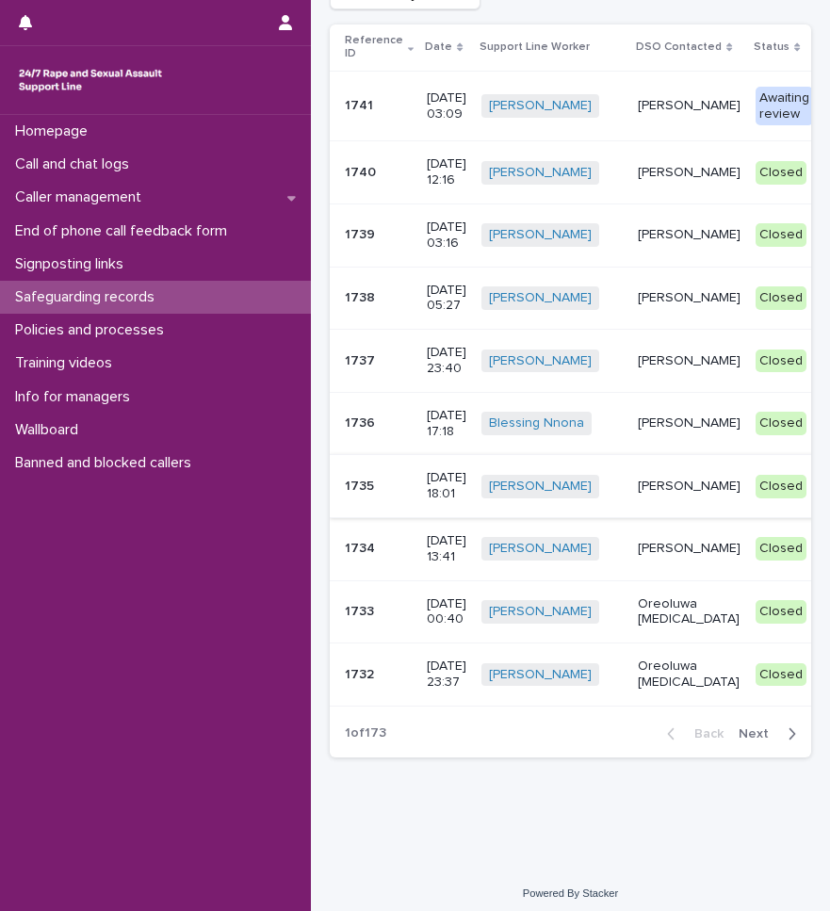
scroll to position [180, 0]
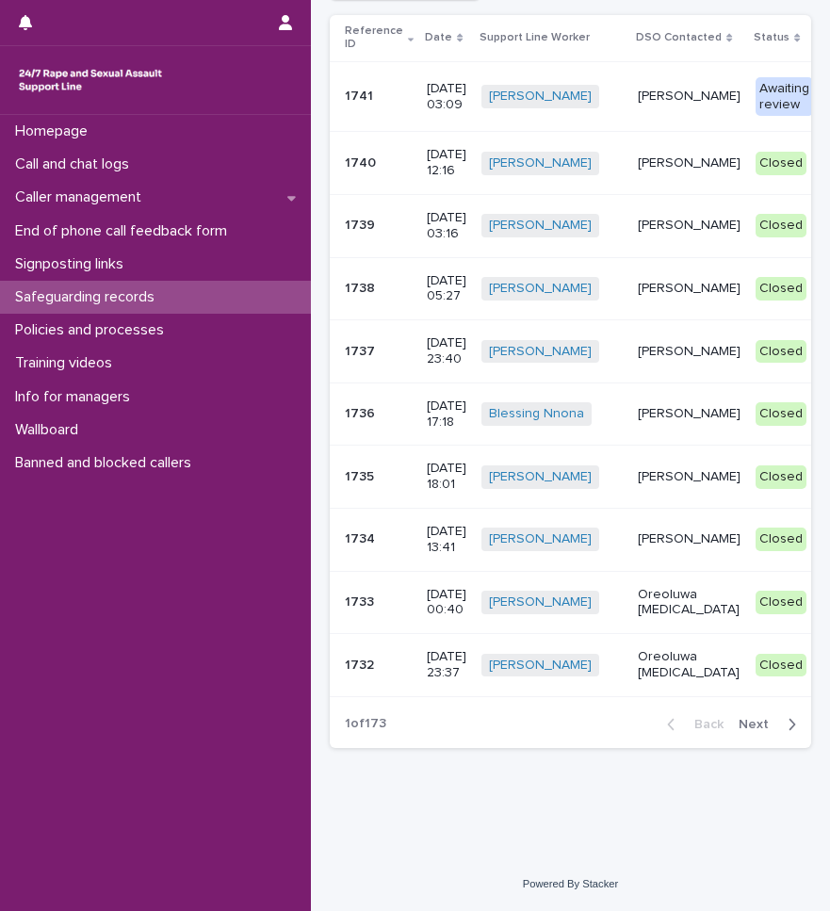
click at [355, 659] on div "1732 1732" at bounding box center [378, 665] width 67 height 31
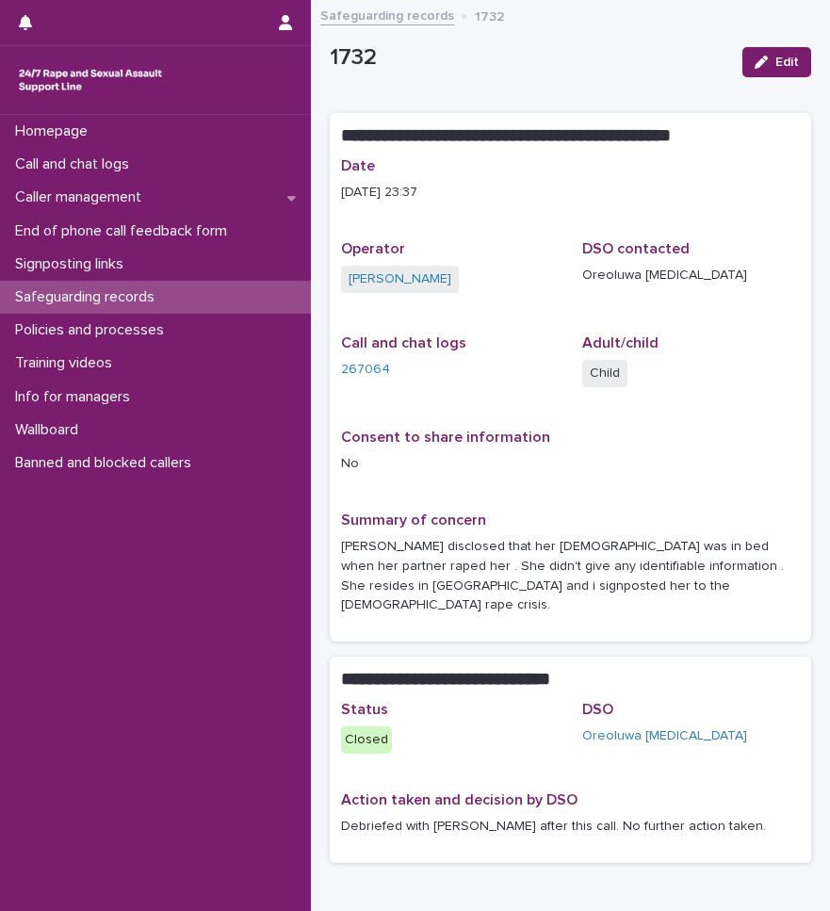
scroll to position [95, 0]
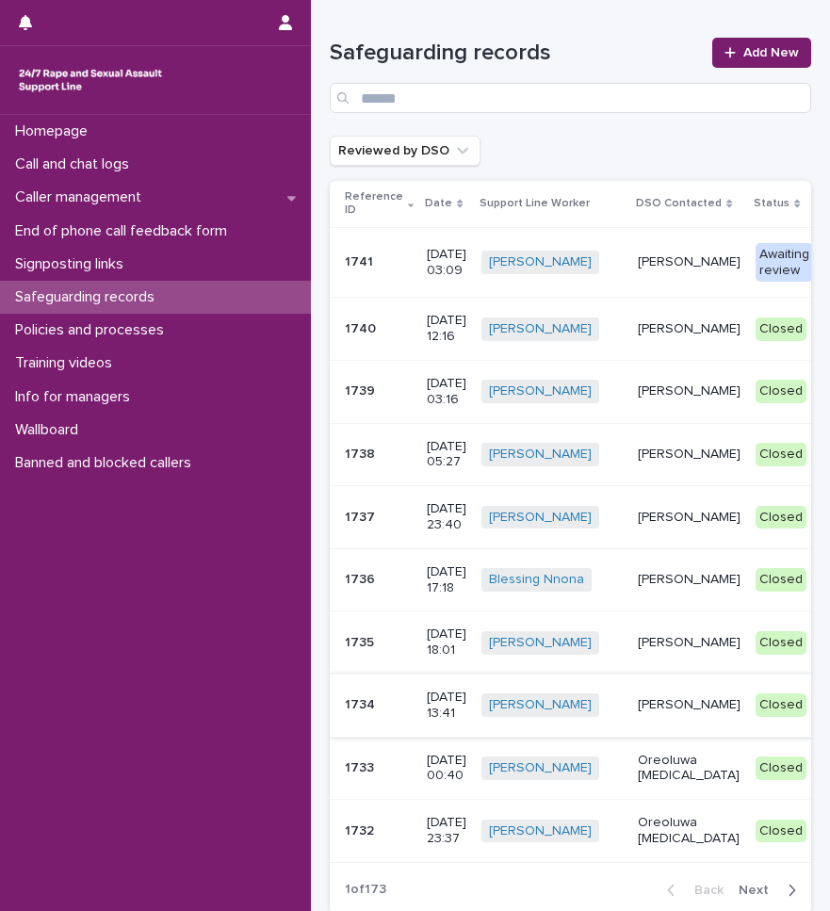
scroll to position [94, 0]
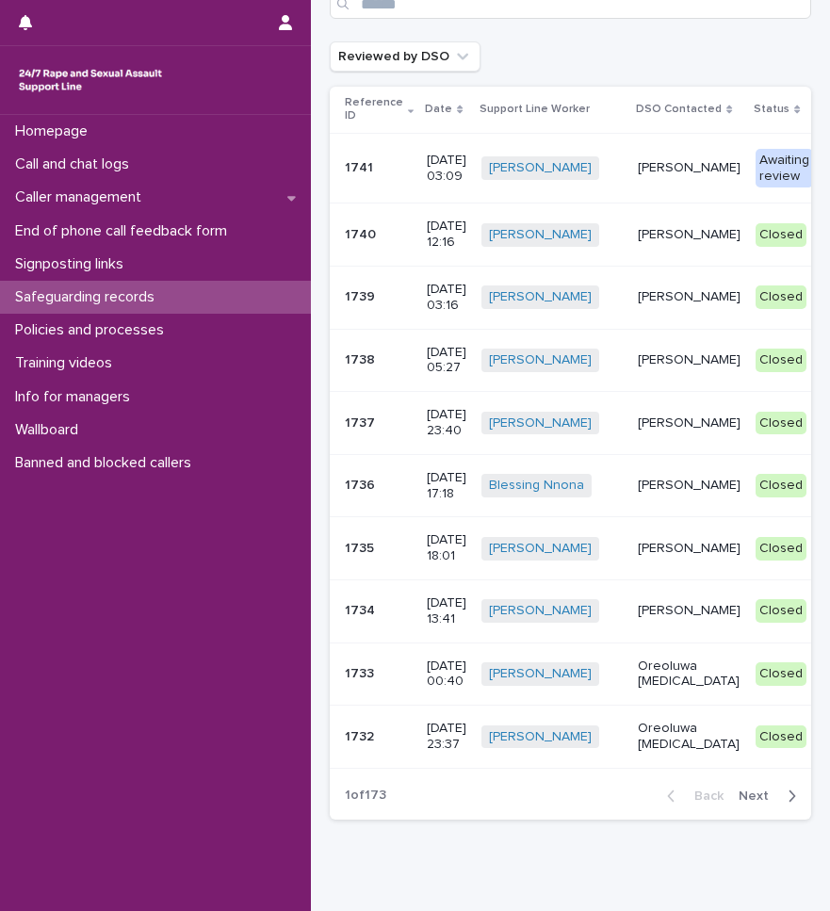
click at [742, 802] on span "Next" at bounding box center [758, 795] width 41 height 13
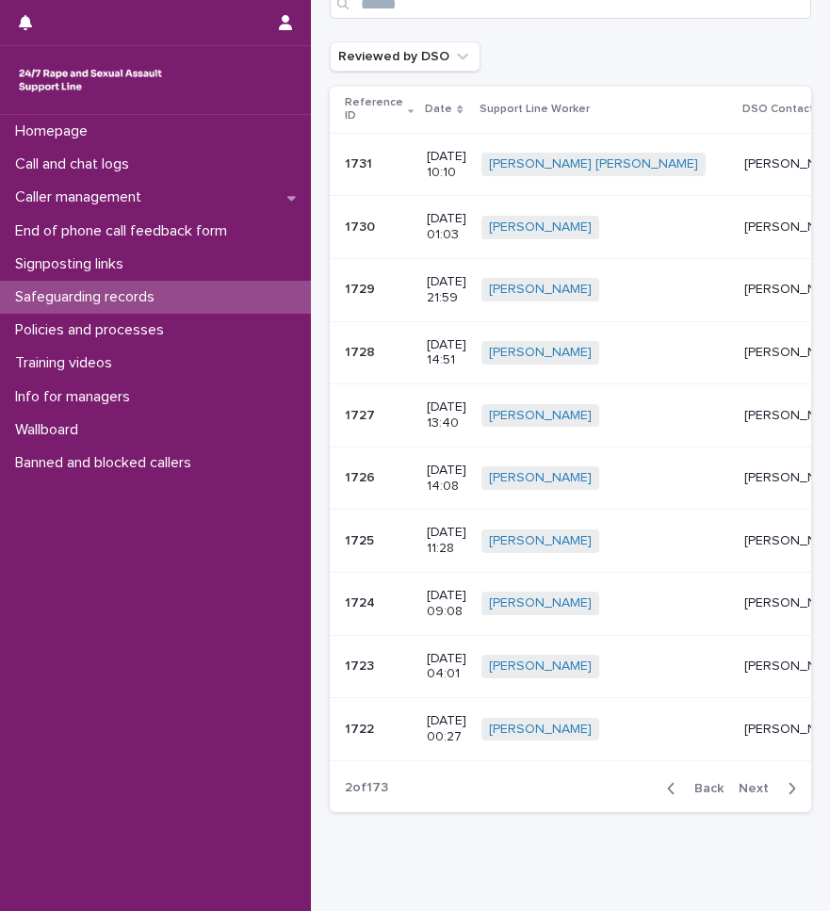
scroll to position [90, 0]
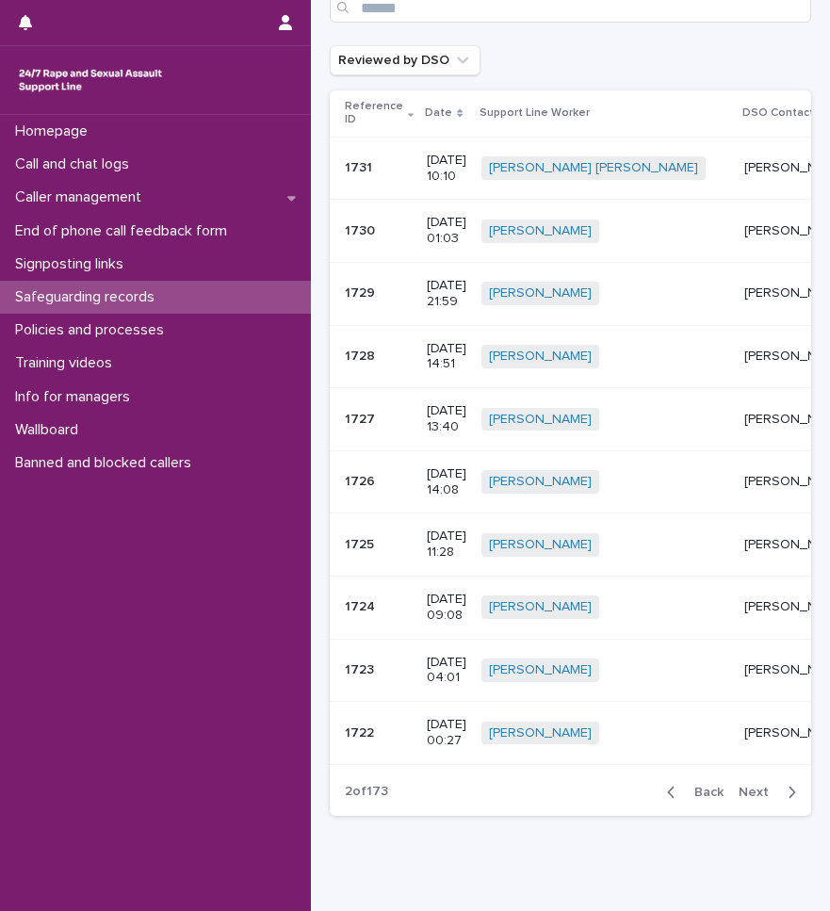
click at [365, 419] on p "1727" at bounding box center [362, 418] width 34 height 20
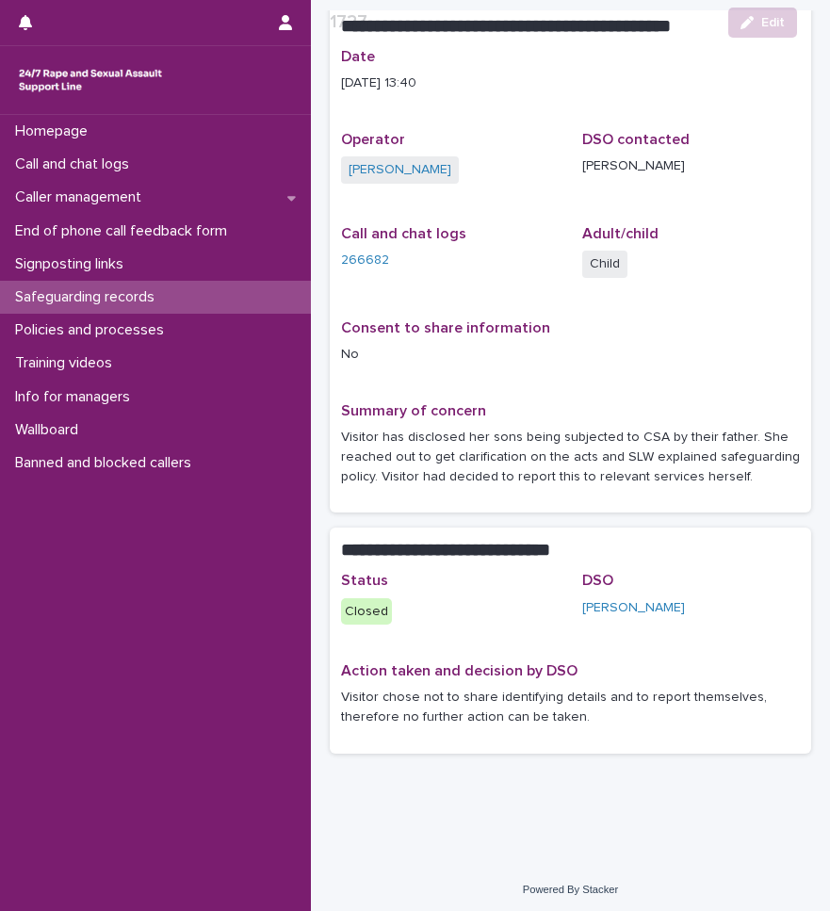
scroll to position [115, 0]
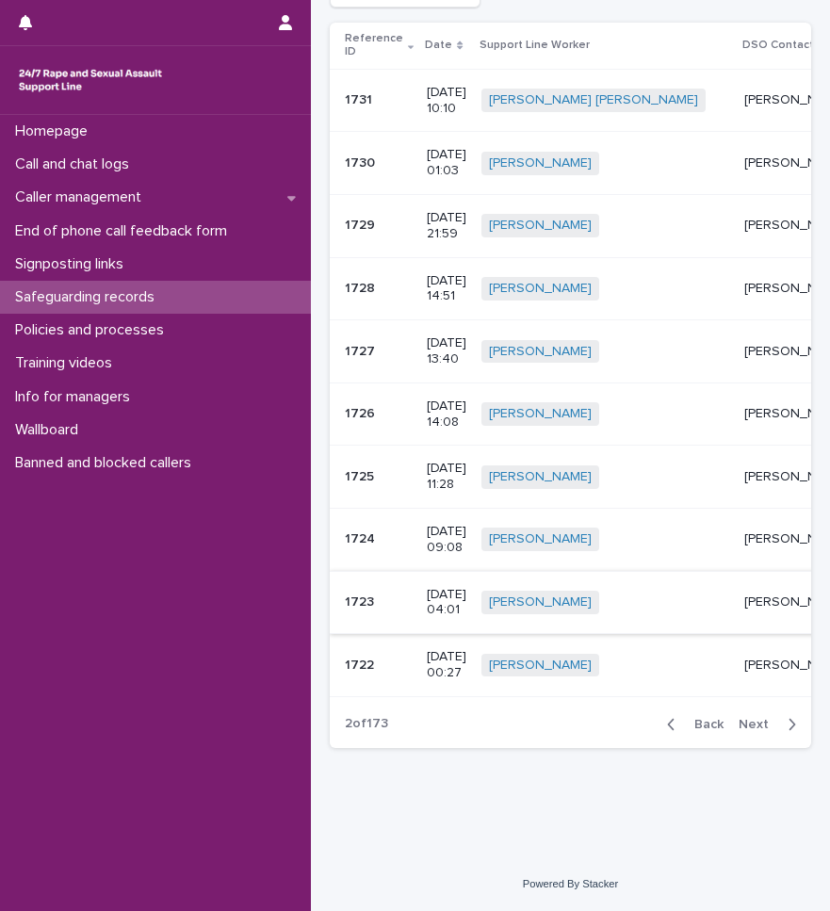
scroll to position [172, 0]
click at [348, 470] on p "1725" at bounding box center [361, 475] width 33 height 20
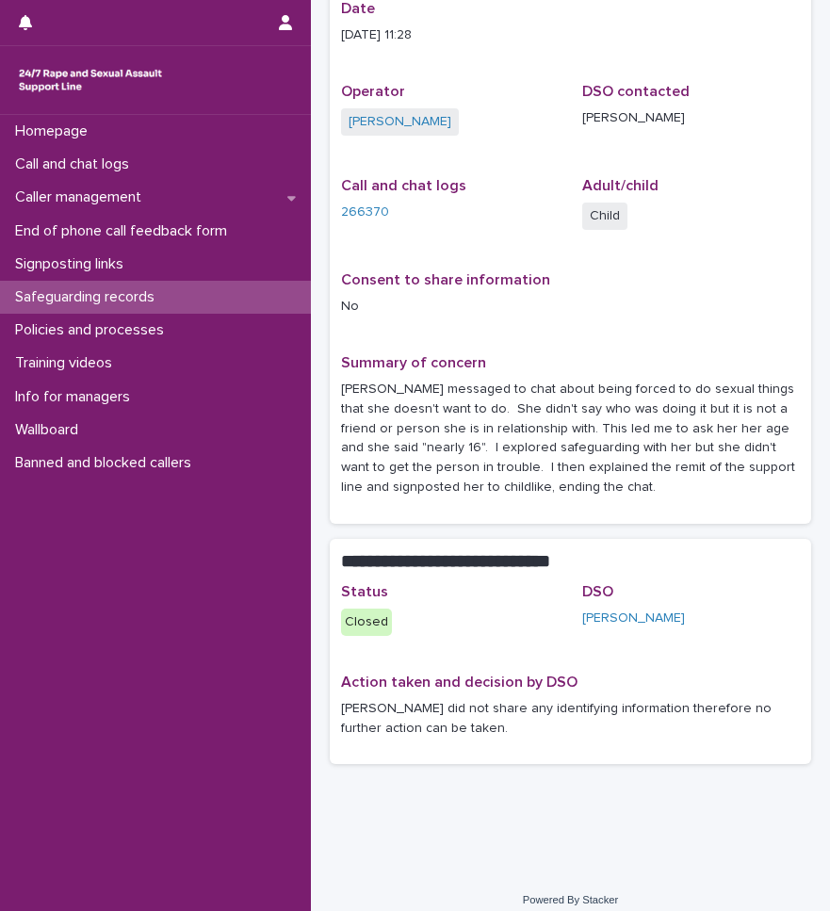
scroll to position [173, 0]
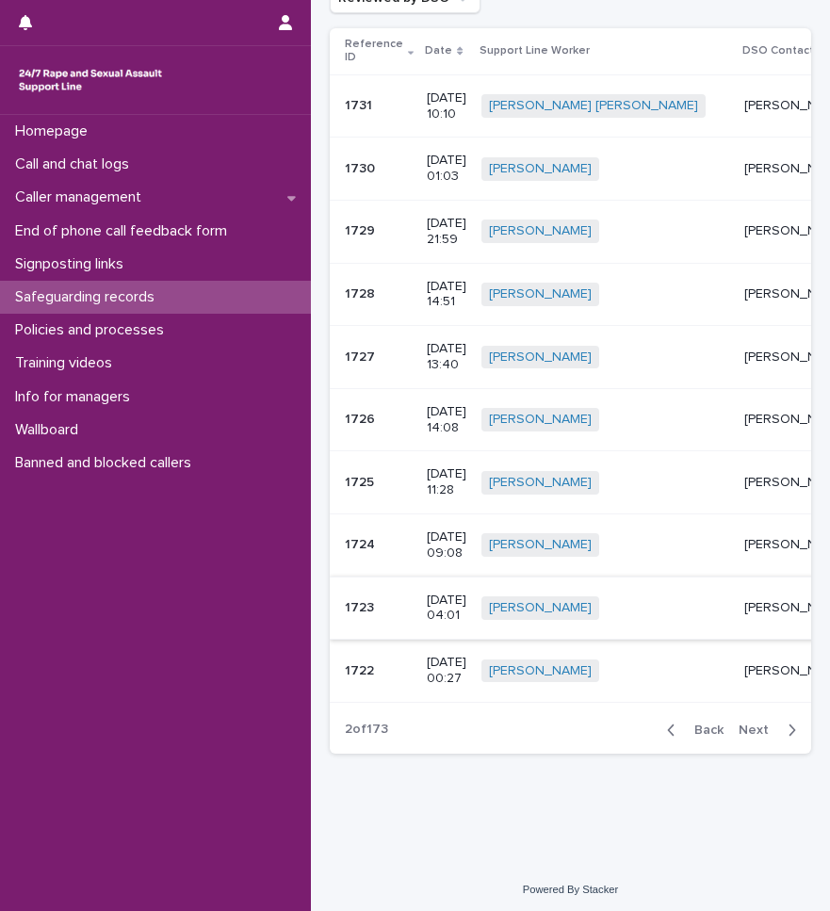
scroll to position [172, 0]
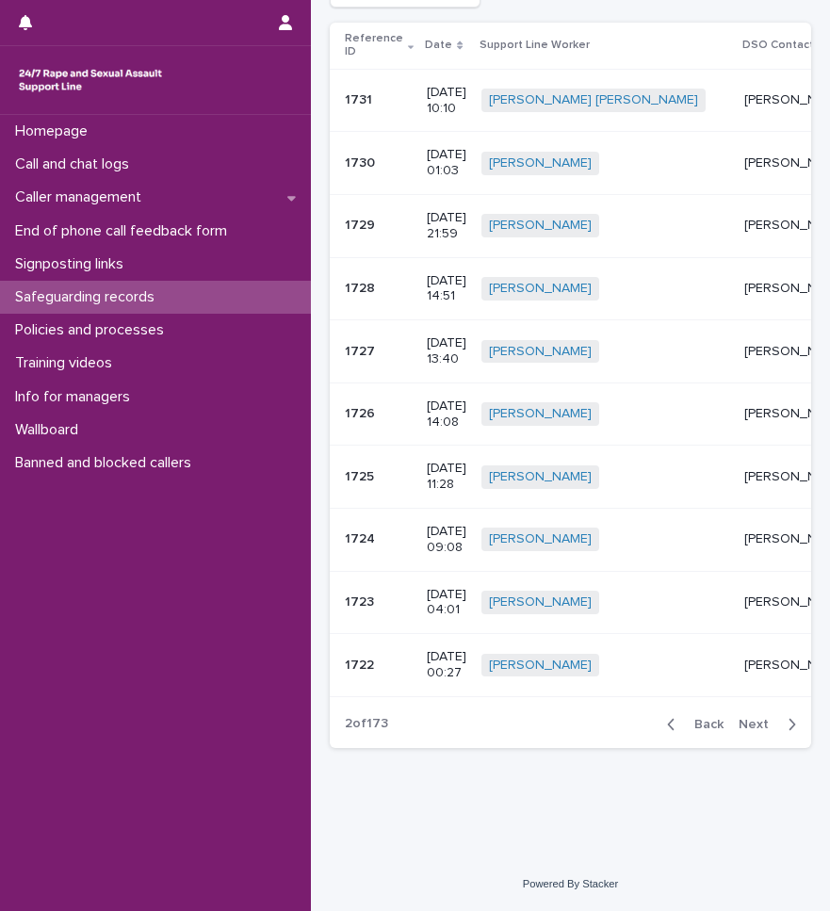
click at [344, 528] on td "1724 1724" at bounding box center [374, 539] width 89 height 63
click at [747, 727] on span "Next" at bounding box center [758, 724] width 41 height 13
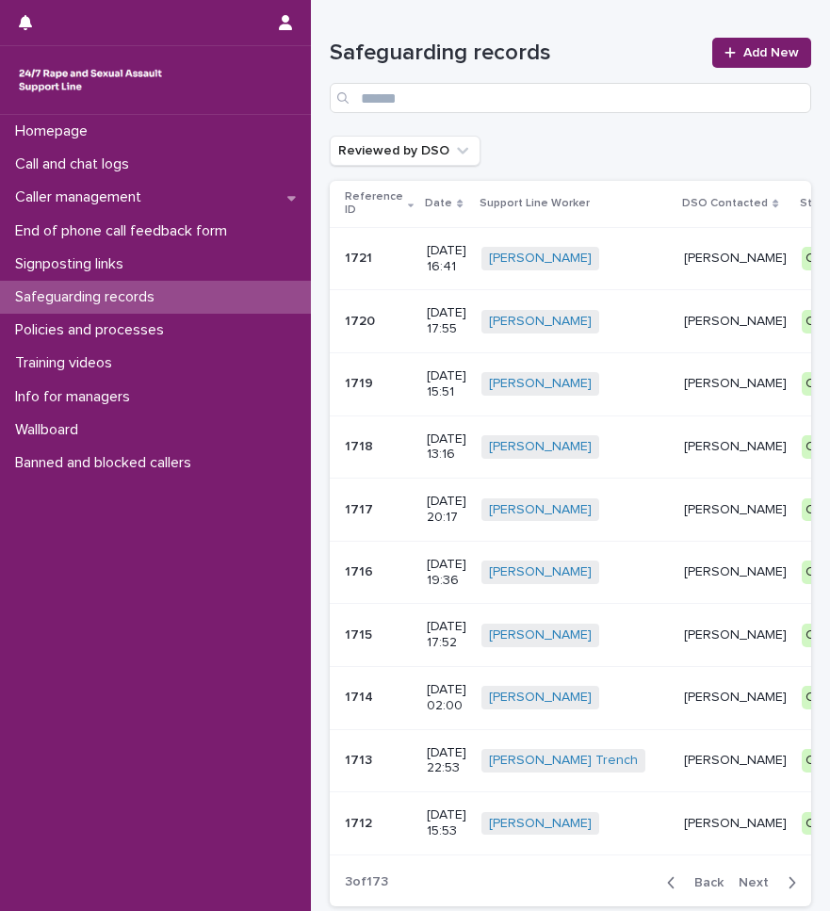
click at [368, 262] on p "1721" at bounding box center [360, 257] width 31 height 20
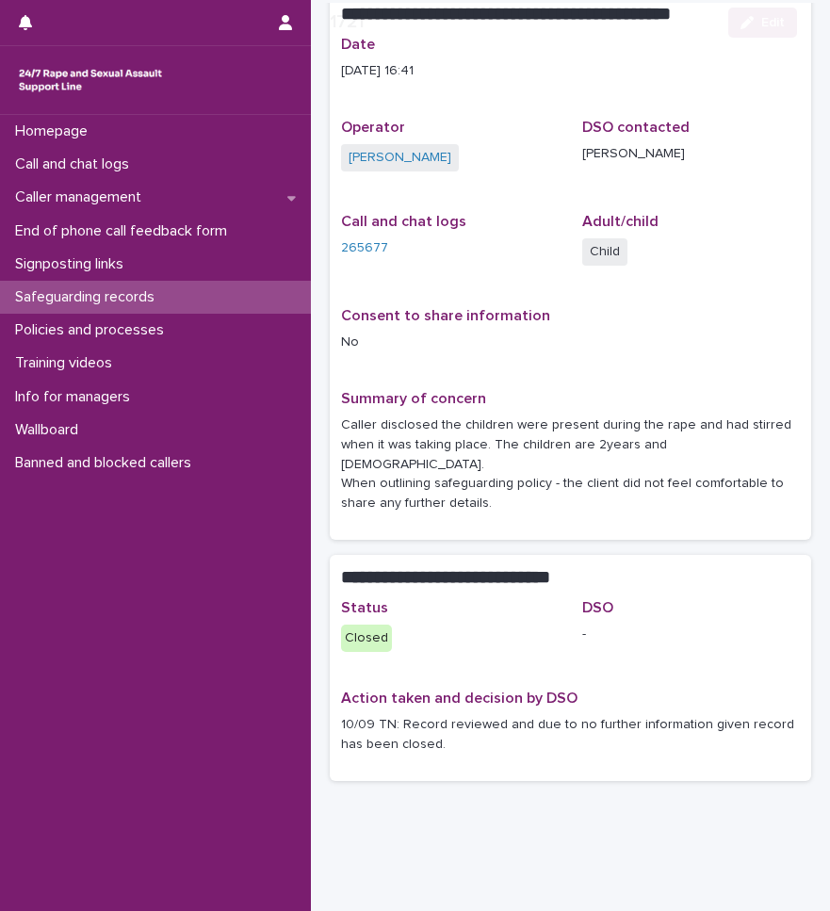
scroll to position [129, 0]
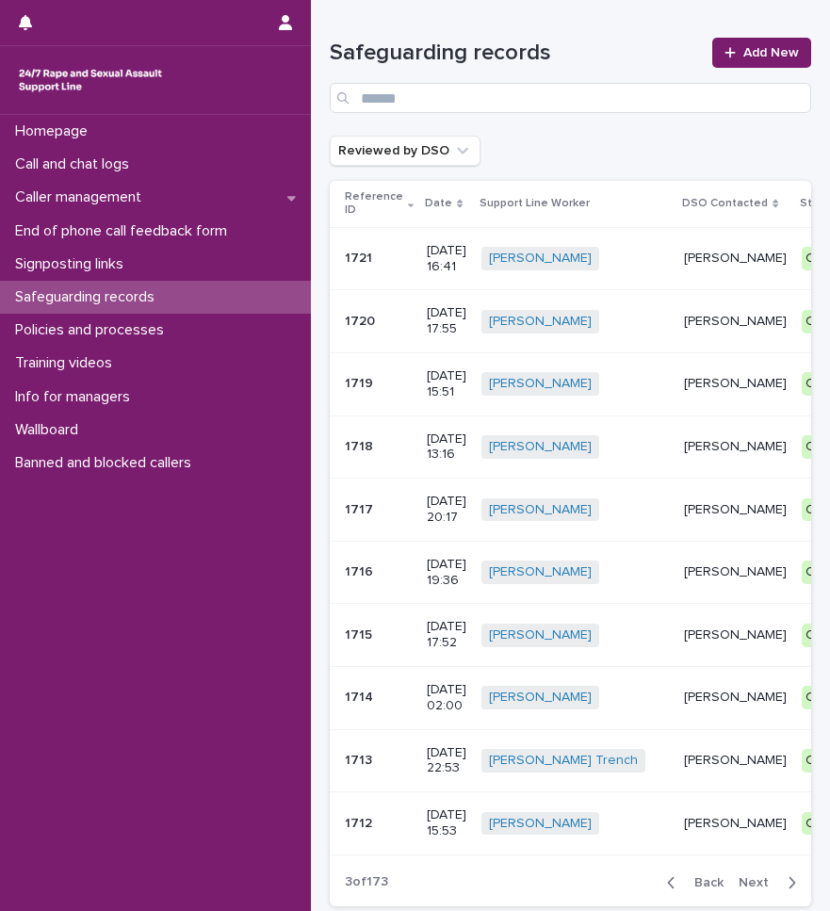
click at [369, 323] on p "1720" at bounding box center [362, 320] width 34 height 20
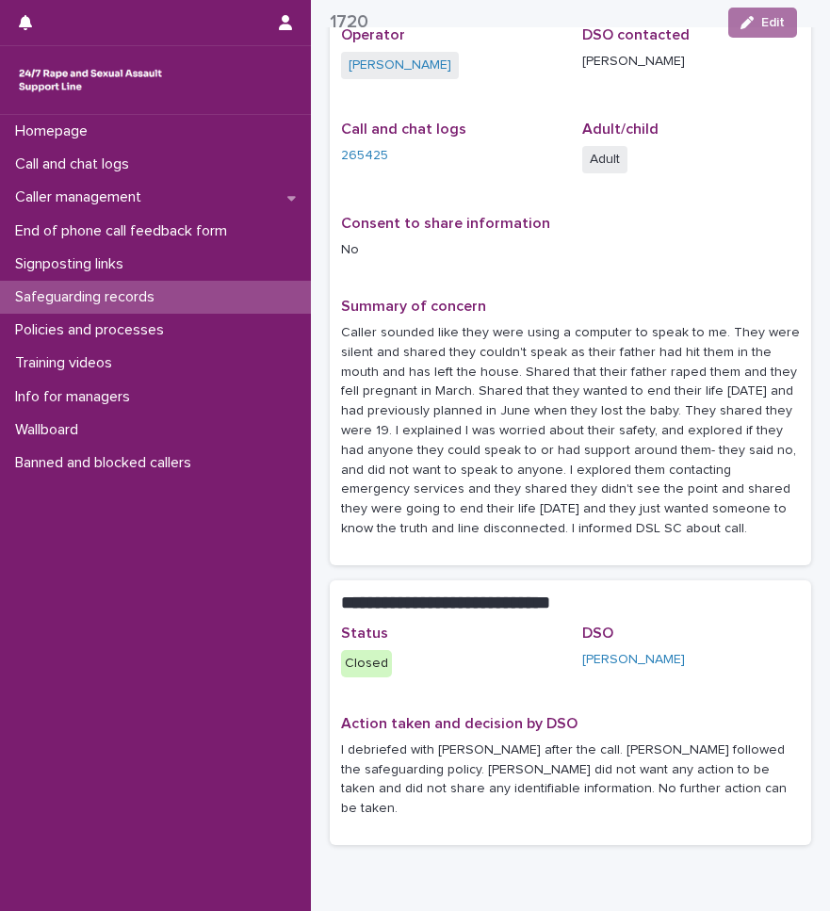
scroll to position [291, 0]
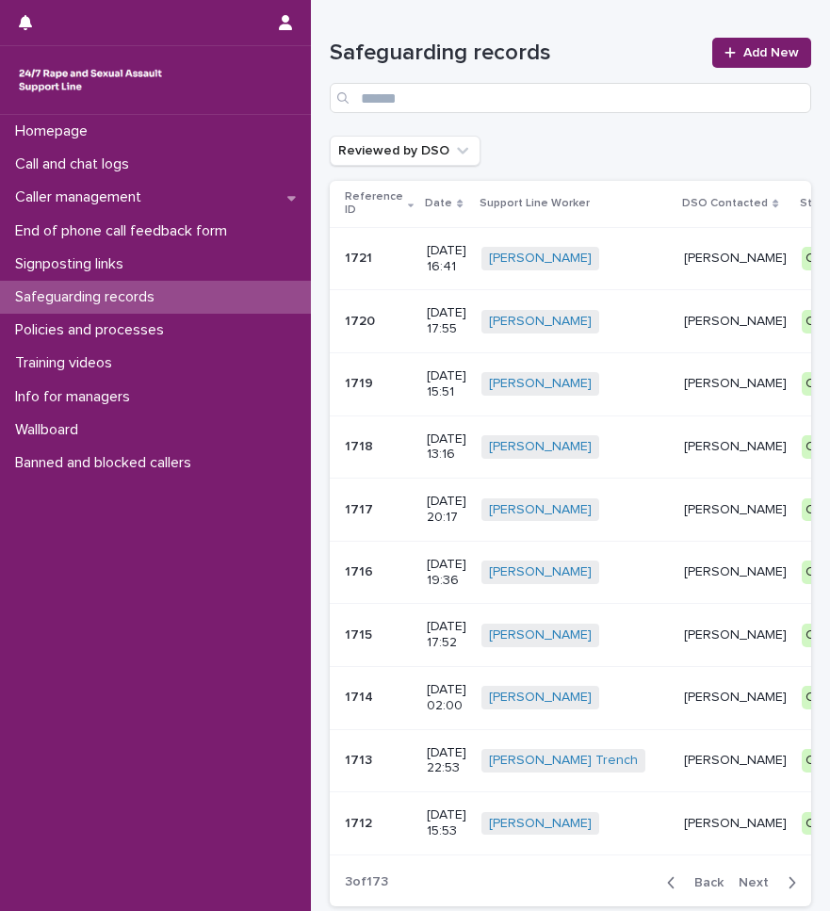
click at [349, 385] on p "1719" at bounding box center [361, 382] width 32 height 20
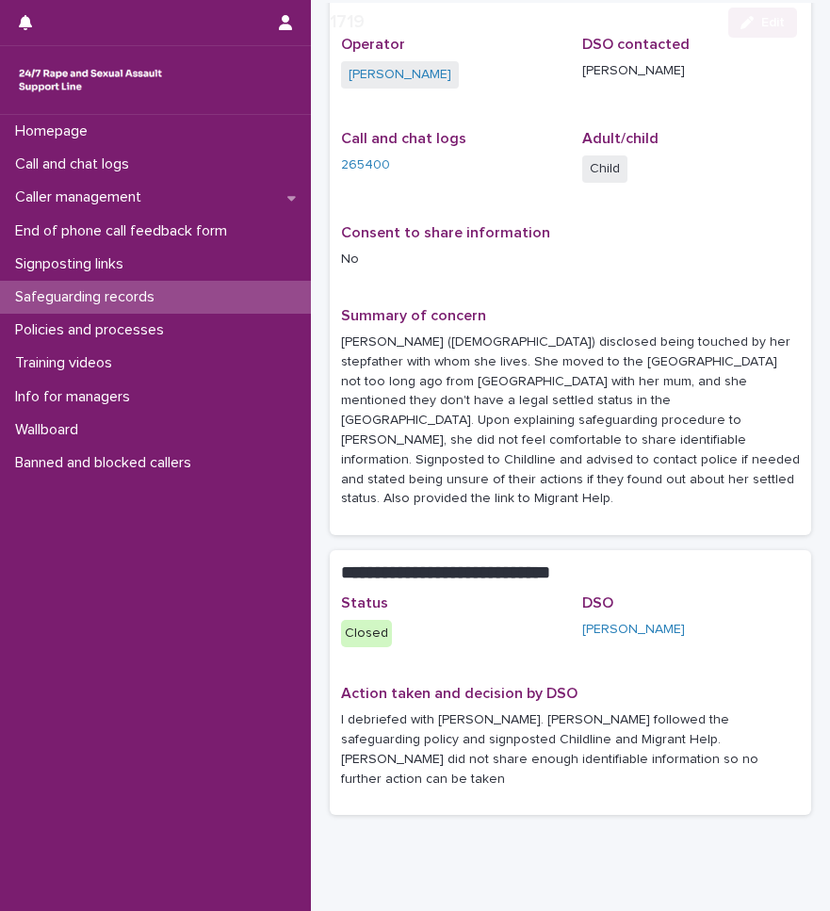
scroll to position [213, 0]
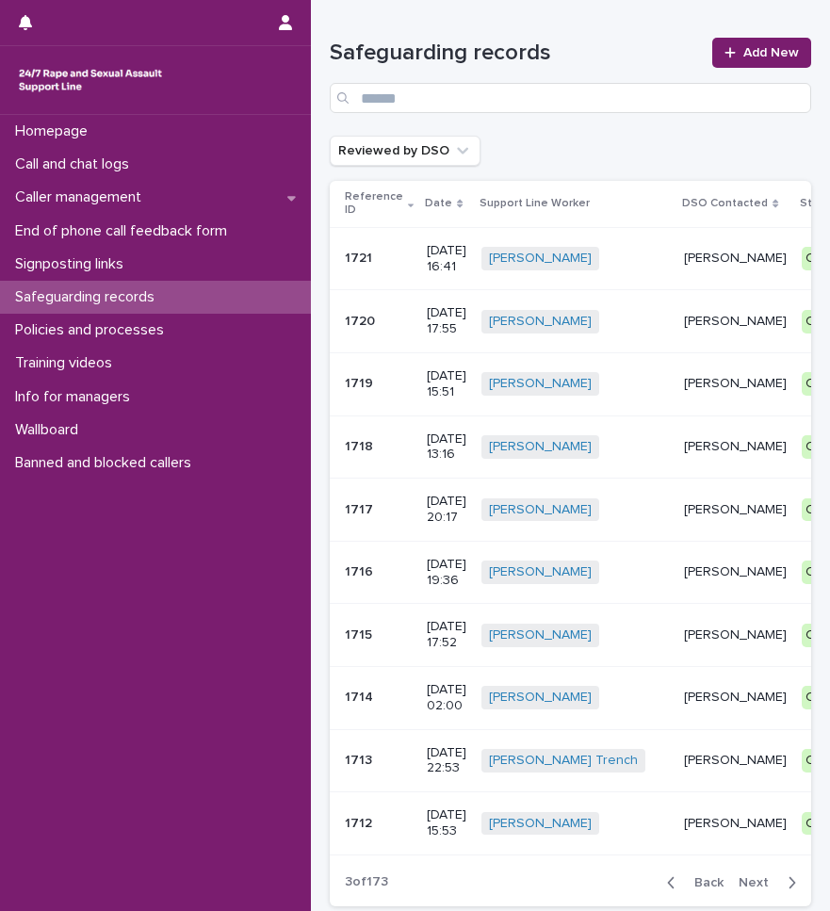
click at [374, 455] on p at bounding box center [378, 447] width 67 height 16
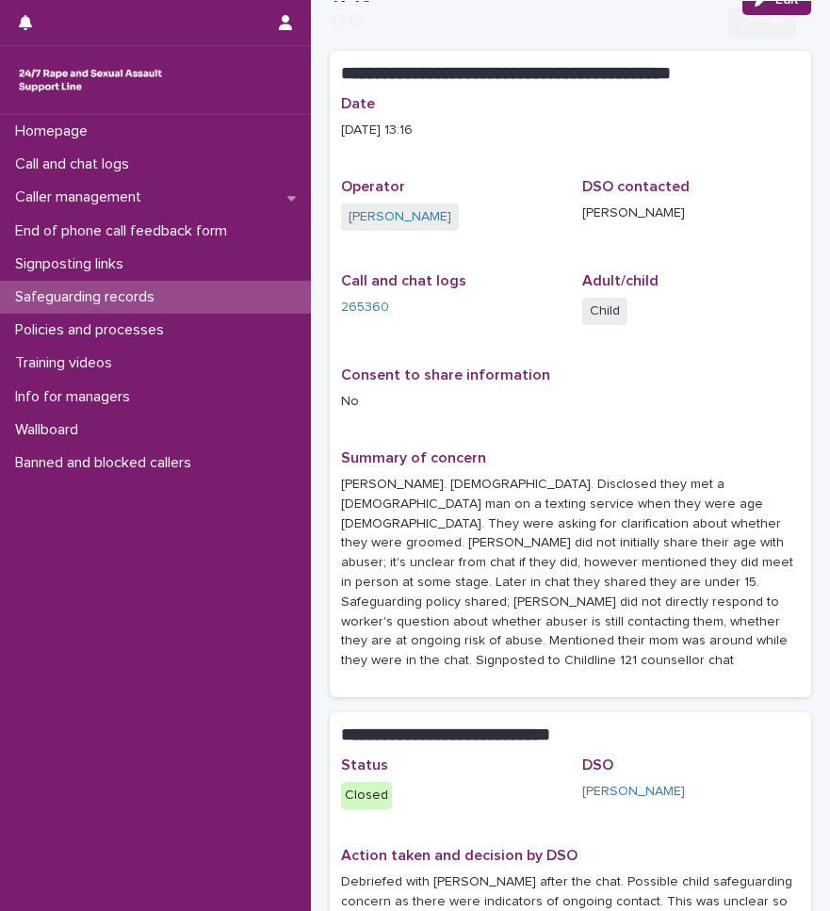
scroll to position [94, 0]
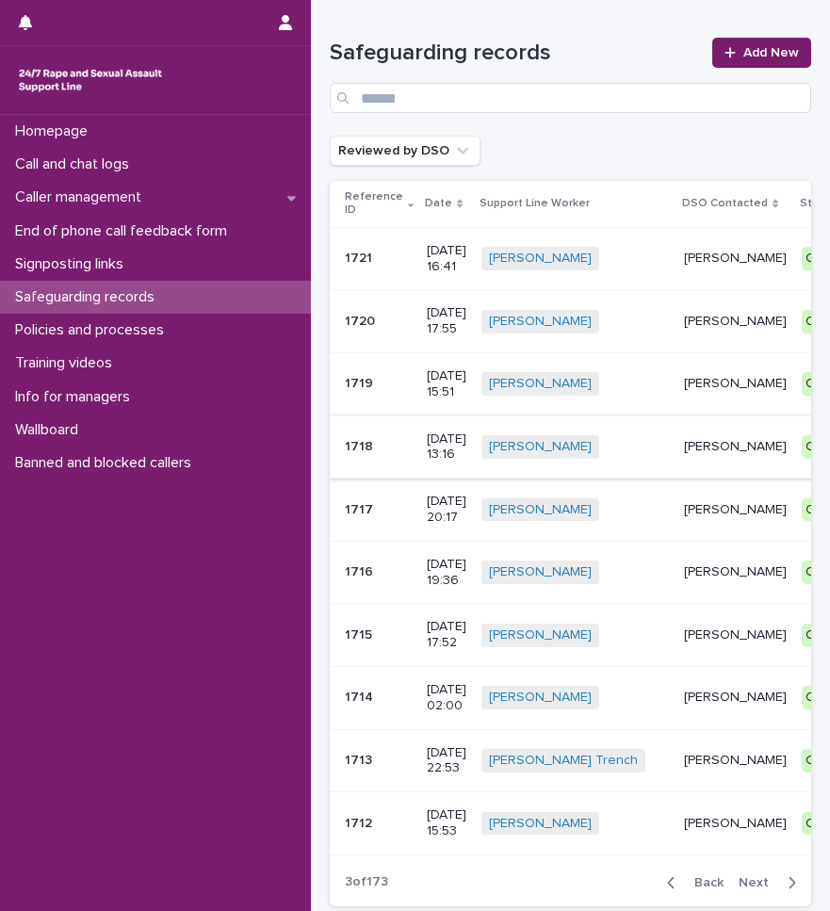
scroll to position [187, 0]
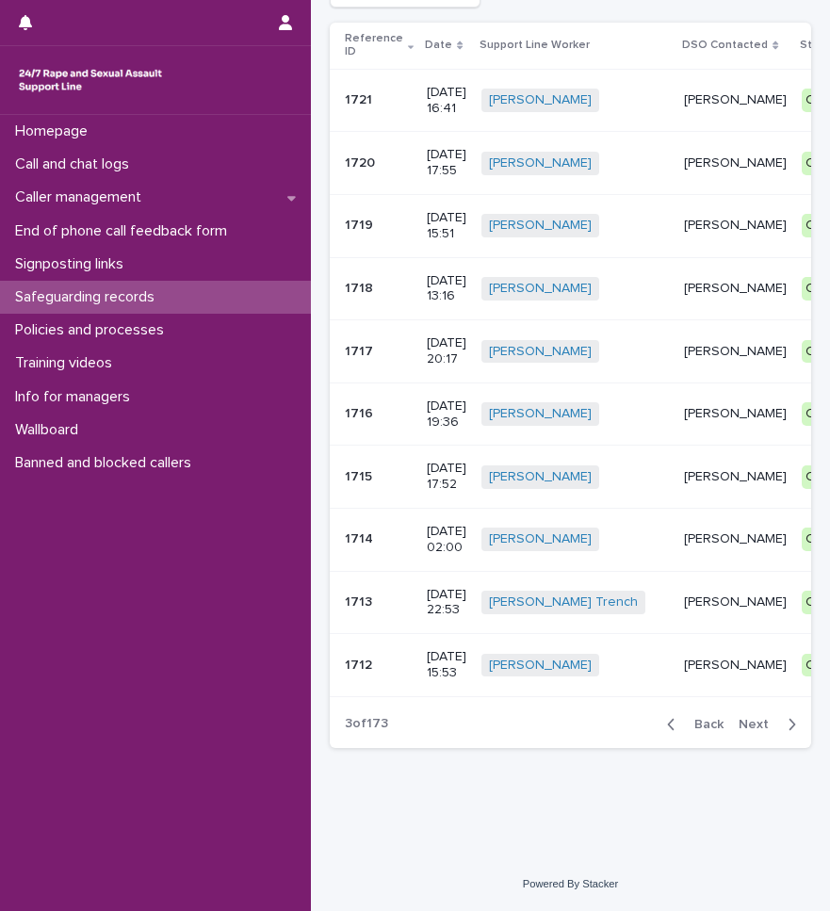
click at [350, 277] on p "1718" at bounding box center [361, 287] width 32 height 20
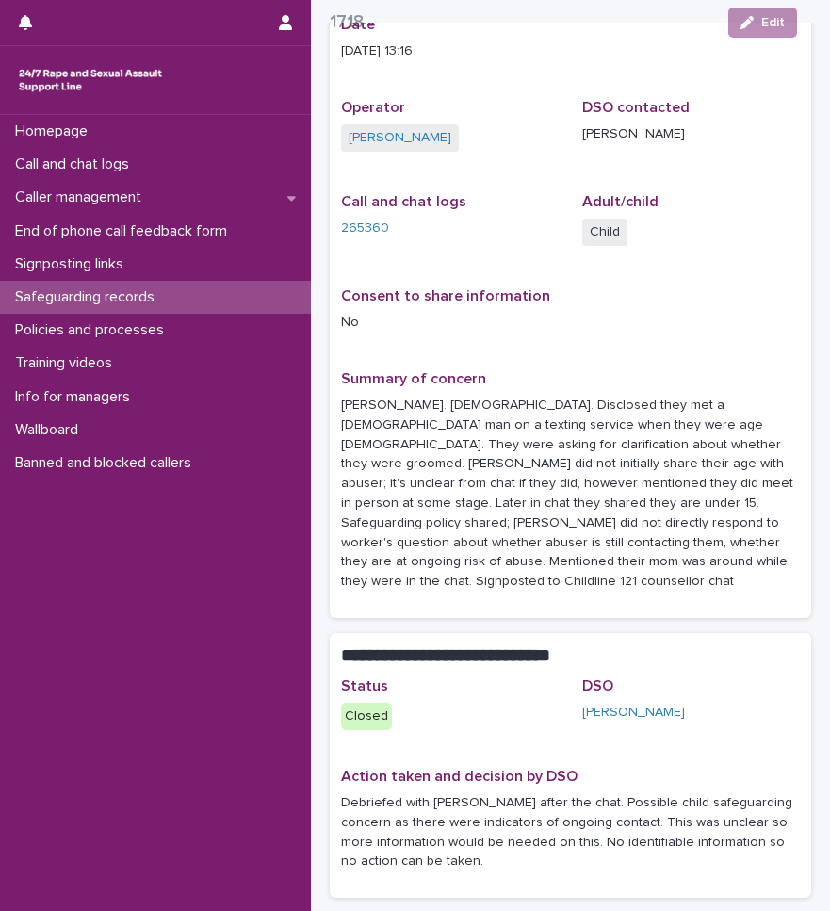
scroll to position [172, 0]
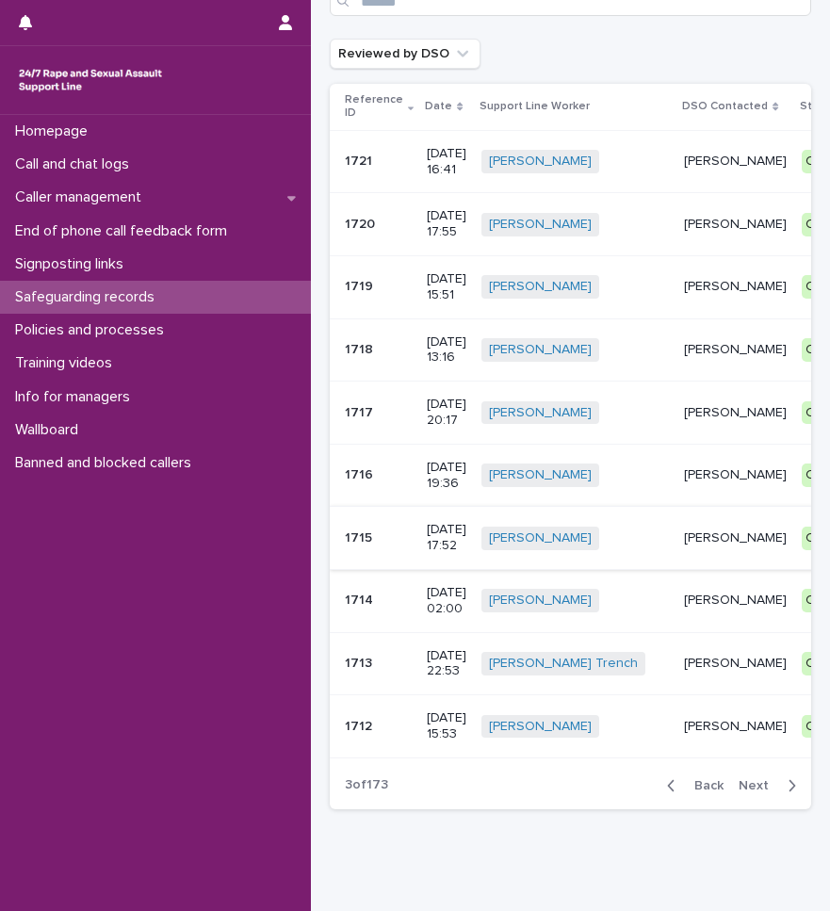
scroll to position [187, 0]
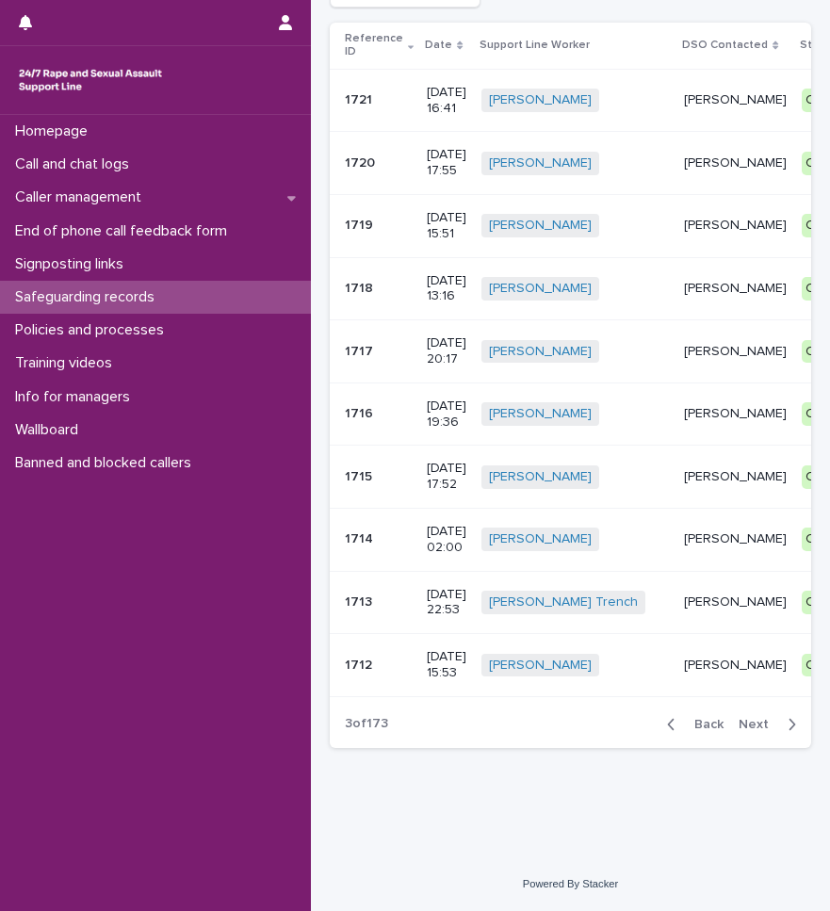
click at [357, 402] on p "1716" at bounding box center [361, 412] width 32 height 20
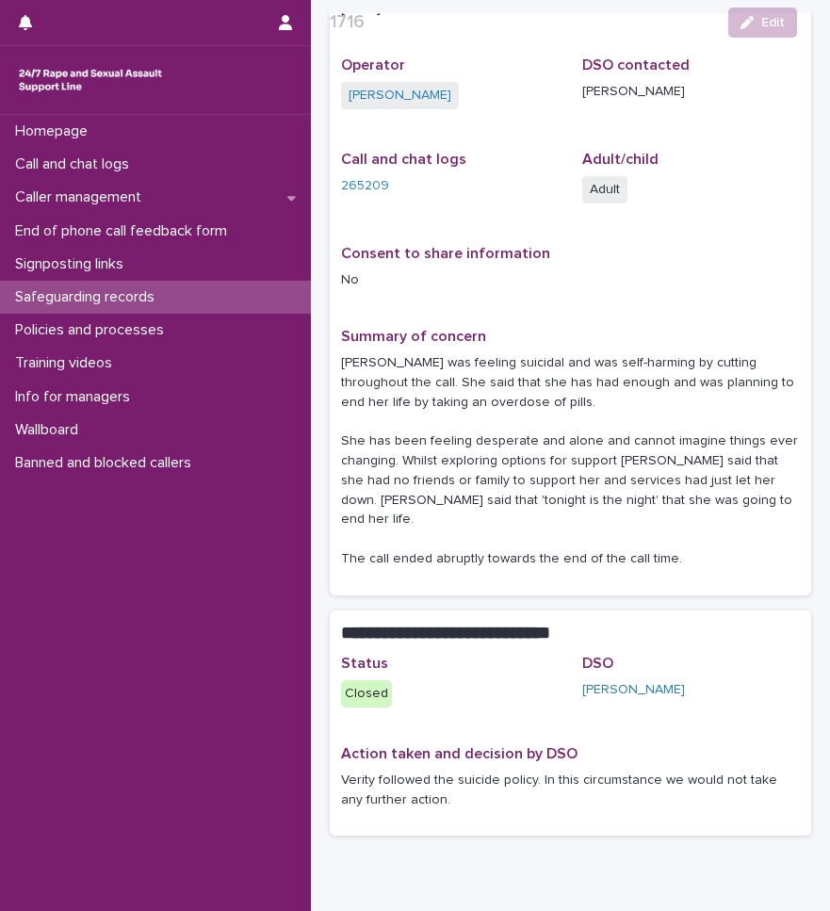
scroll to position [188, 0]
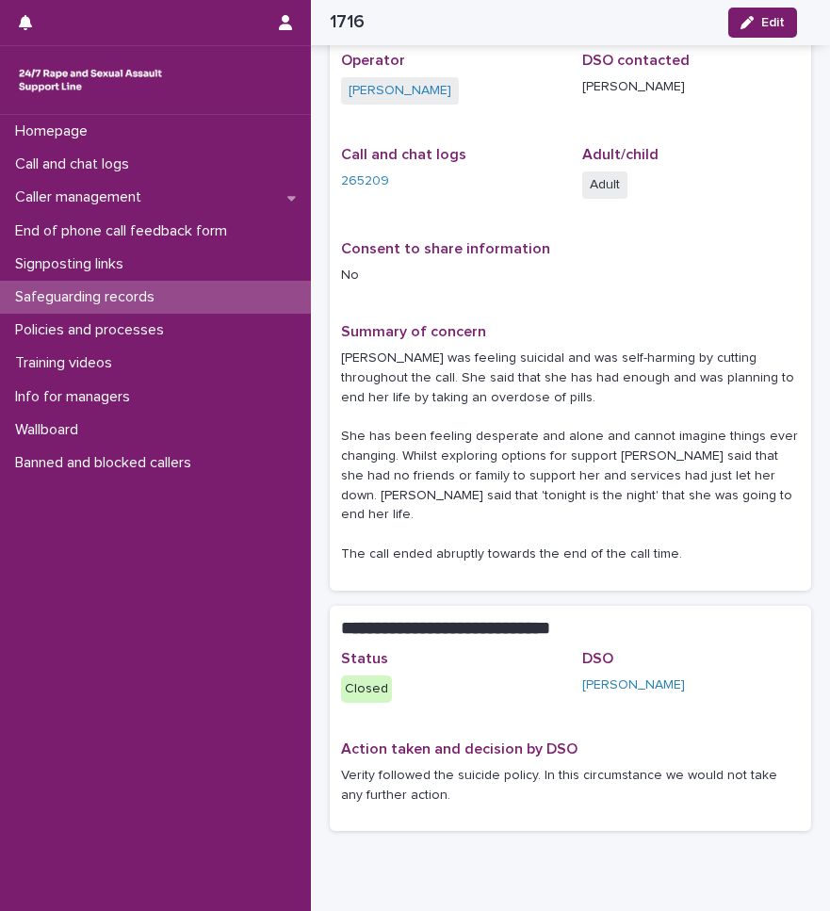
drag, startPoint x: 343, startPoint y: 756, endPoint x: 429, endPoint y: 780, distance: 89.8
click at [429, 780] on p "Verity followed the suicide policy. In this circumstance we would not take any …" at bounding box center [570, 786] width 459 height 40
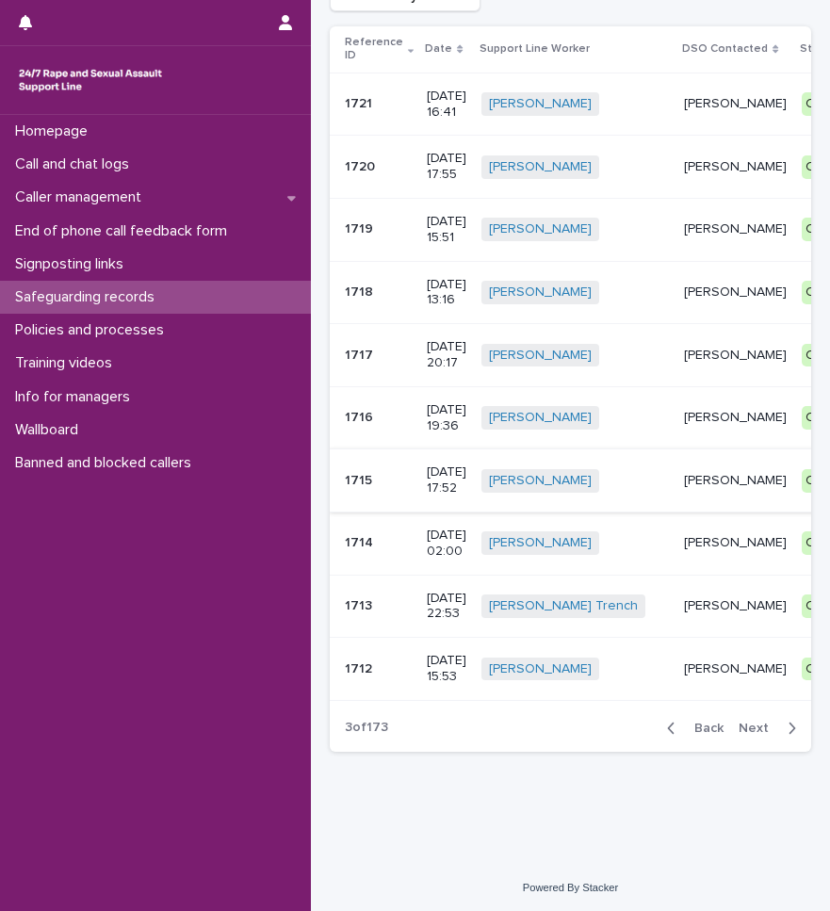
scroll to position [187, 0]
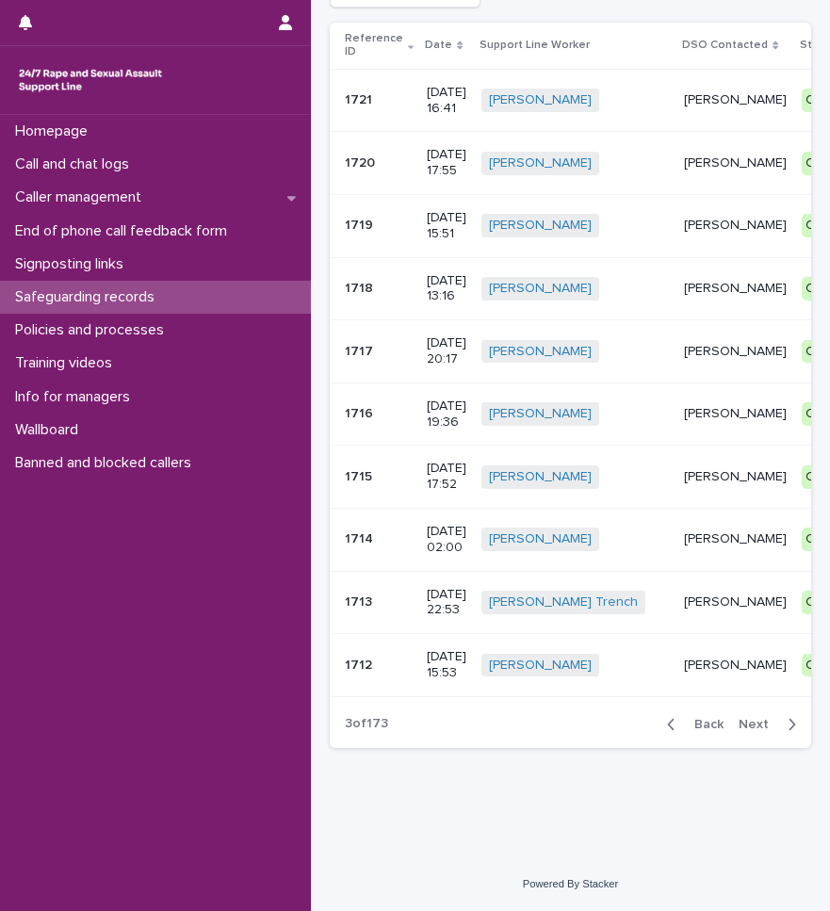
click at [361, 466] on p "1715" at bounding box center [360, 475] width 31 height 20
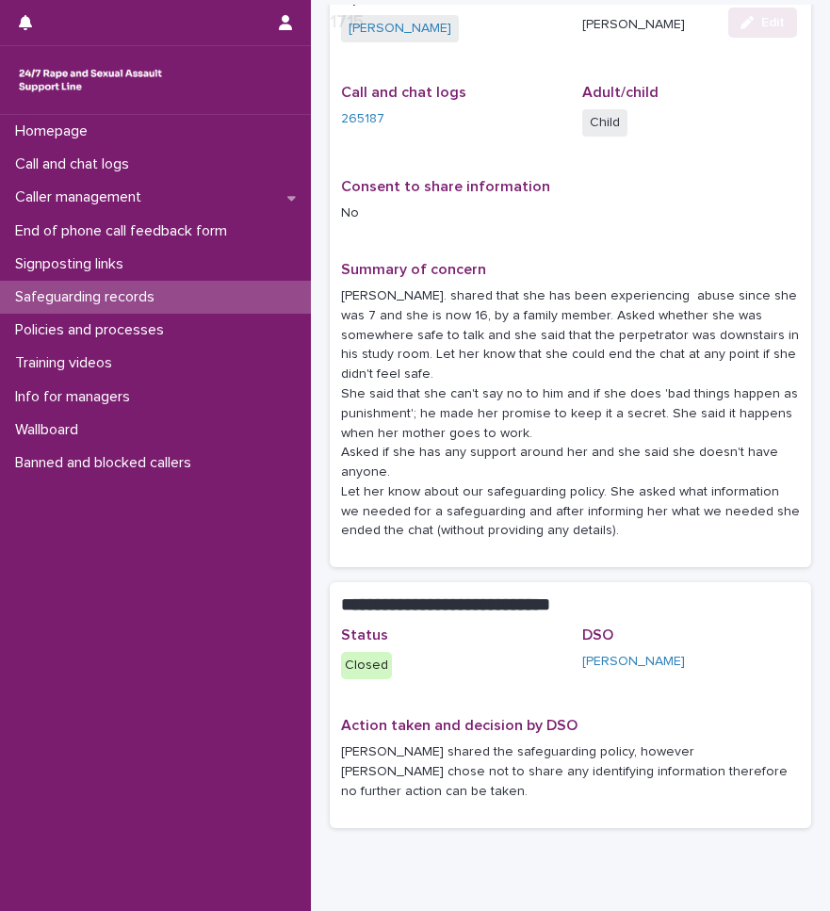
scroll to position [291, 0]
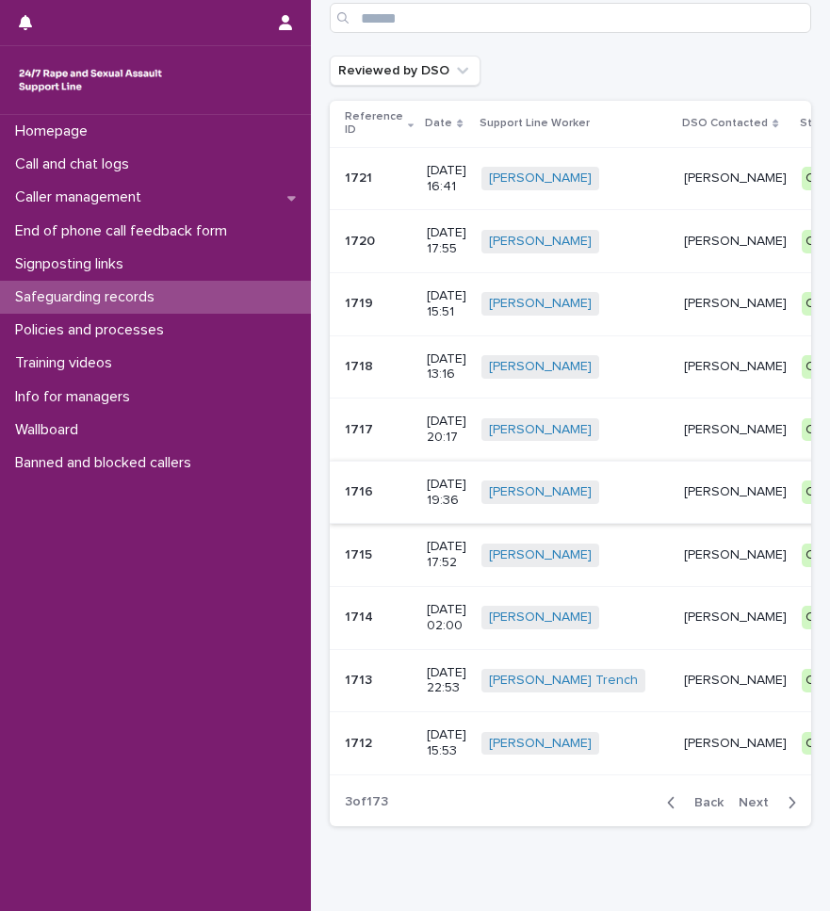
scroll to position [187, 0]
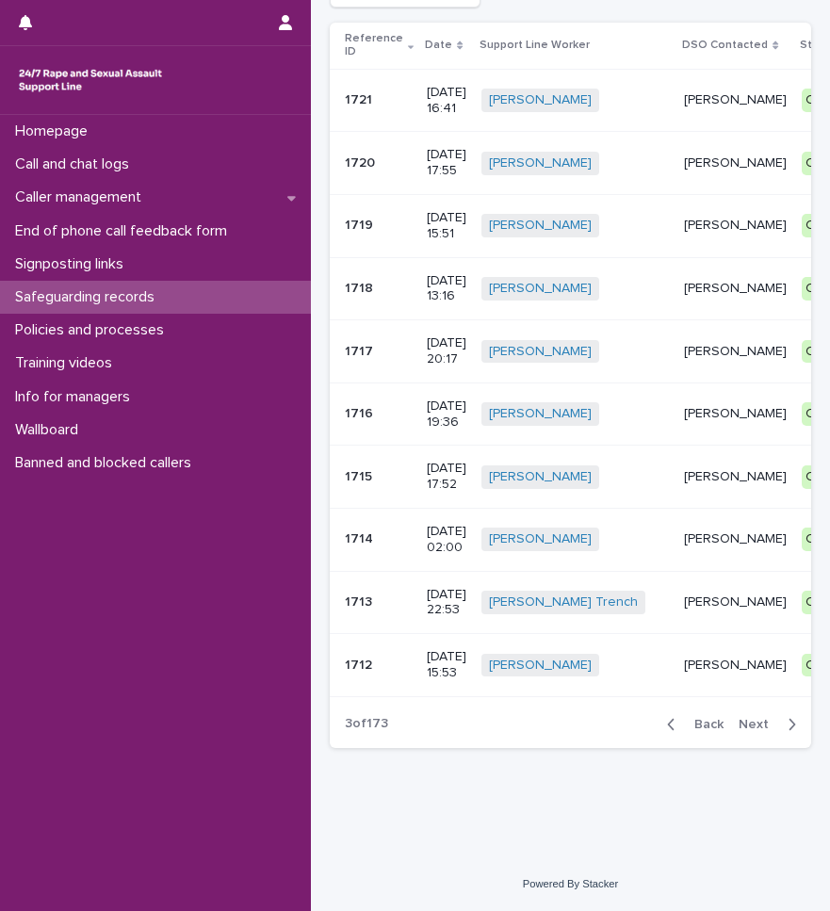
click at [377, 531] on p at bounding box center [378, 539] width 67 height 16
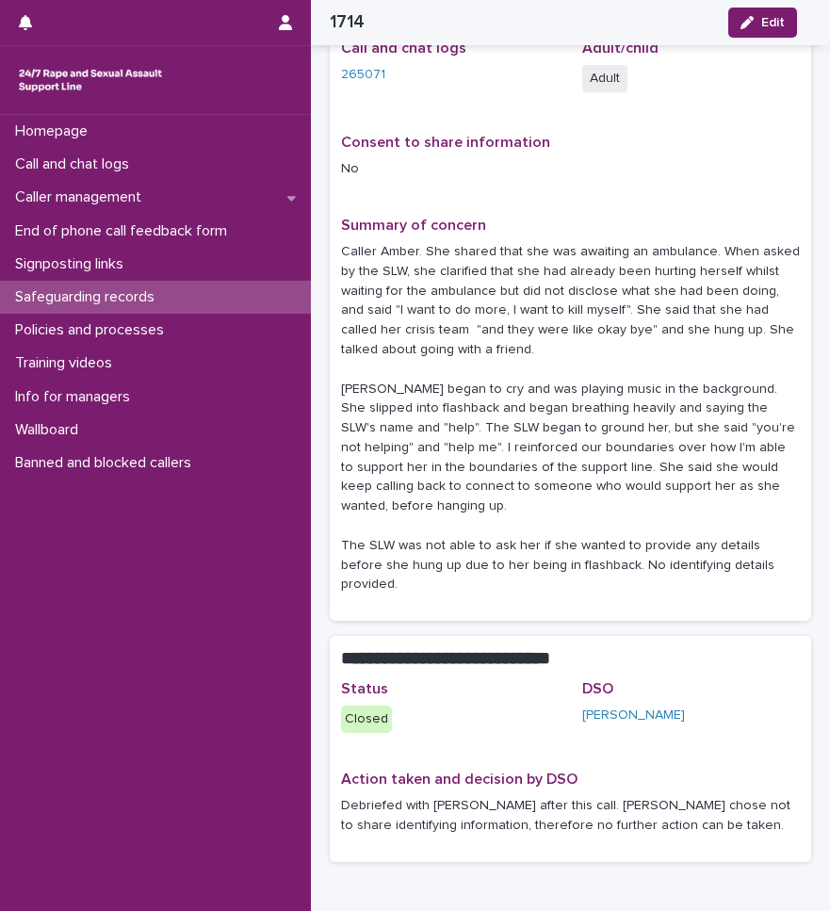
scroll to position [389, 0]
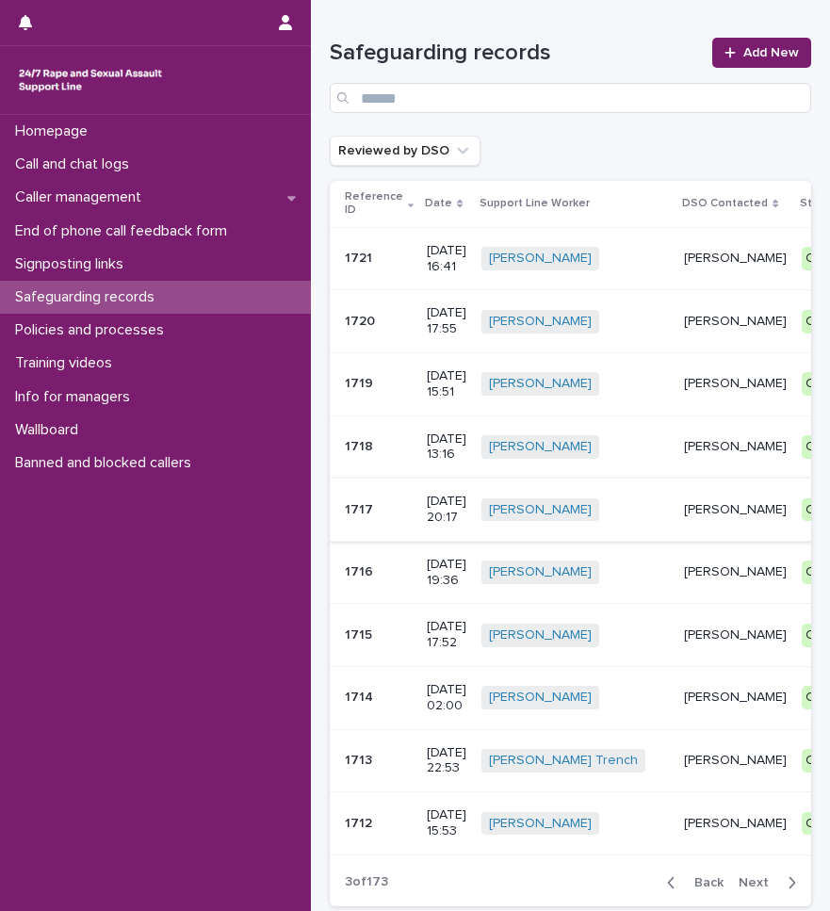
click at [364, 705] on p "1714" at bounding box center [361, 696] width 32 height 20
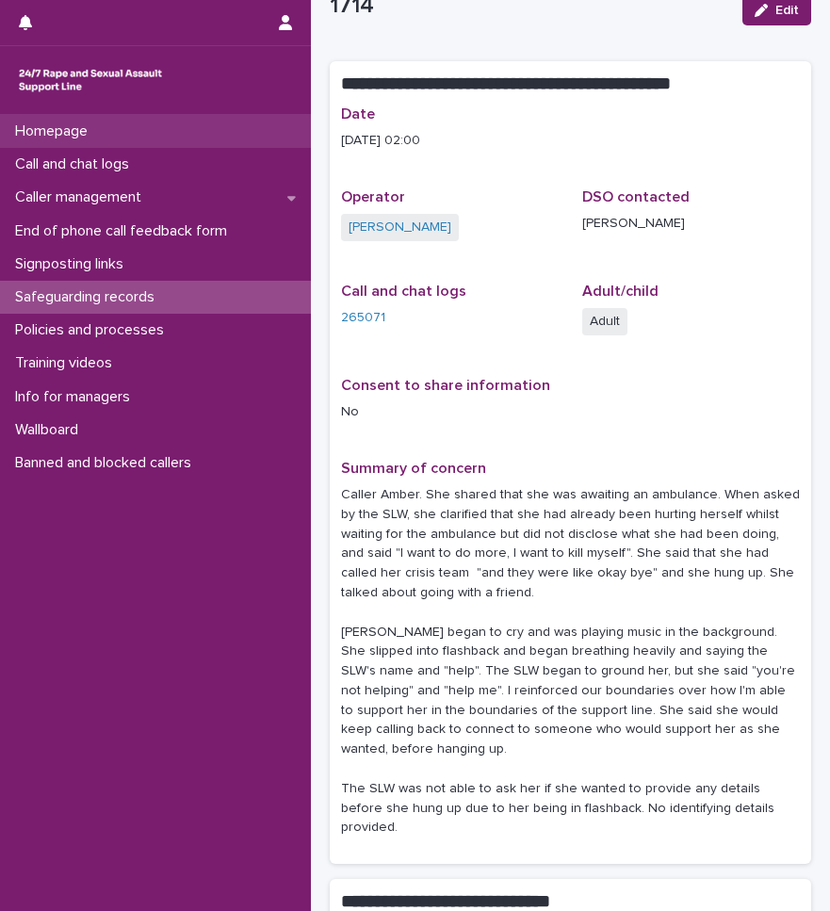
scroll to position [94, 0]
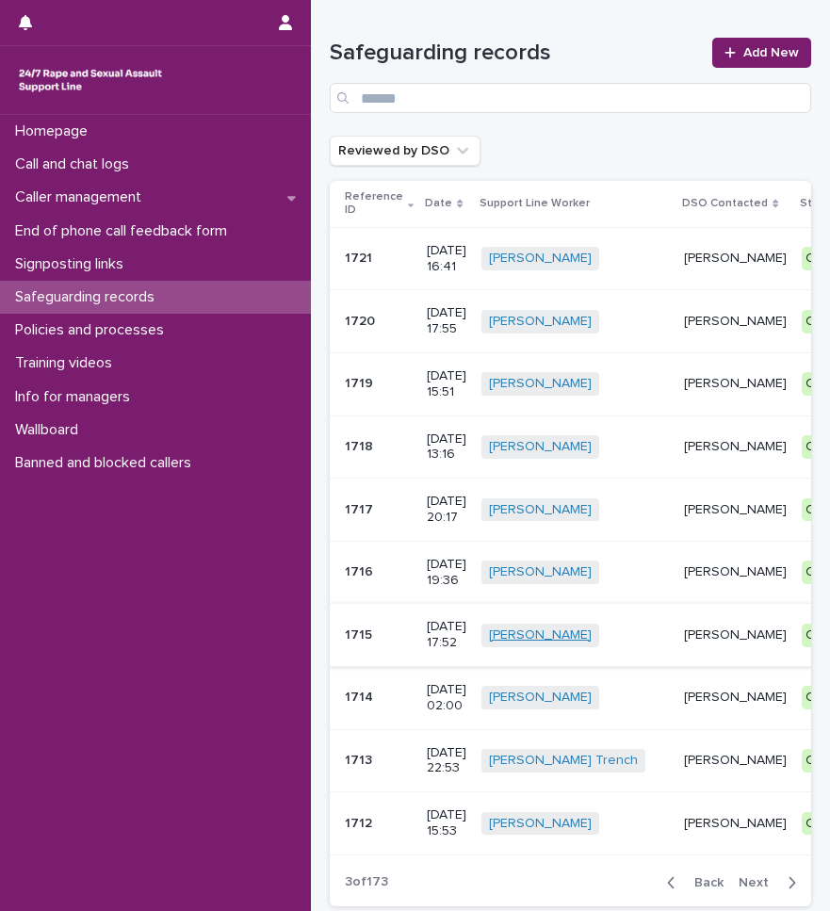
scroll to position [187, 0]
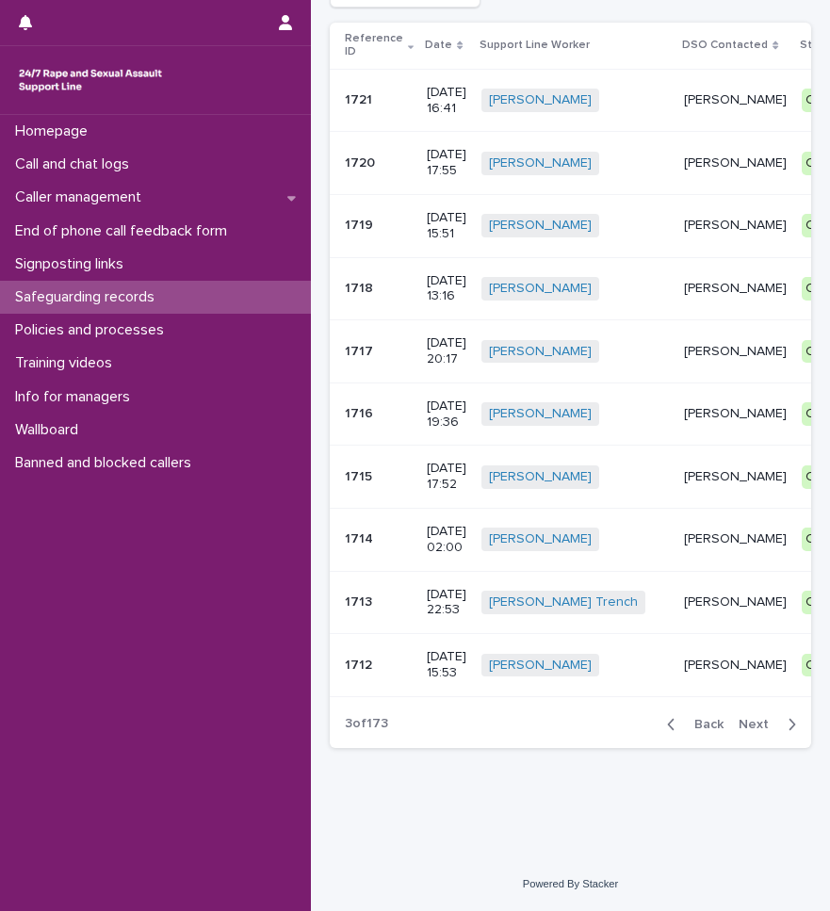
click at [373, 654] on p "1712" at bounding box center [360, 664] width 31 height 20
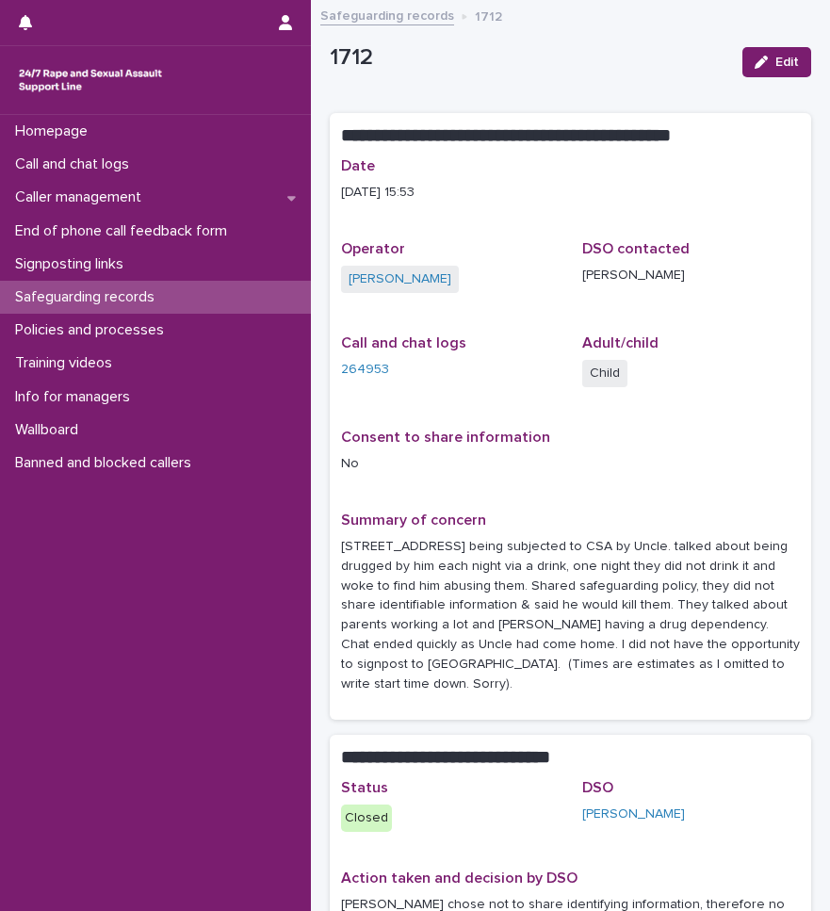
scroll to position [94, 0]
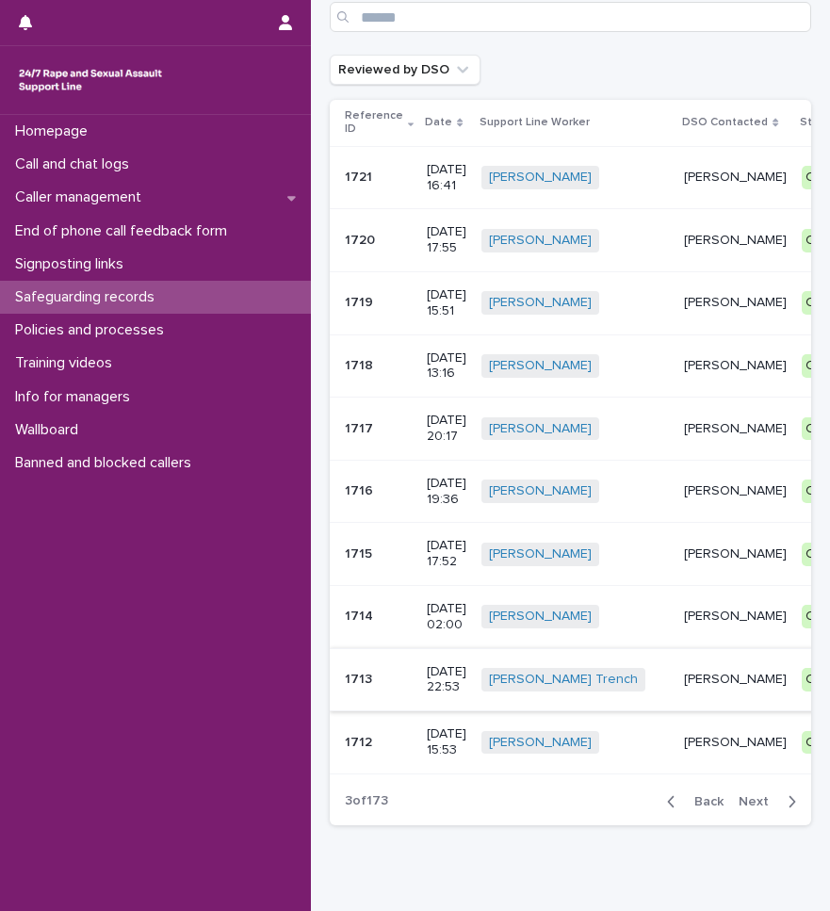
scroll to position [187, 0]
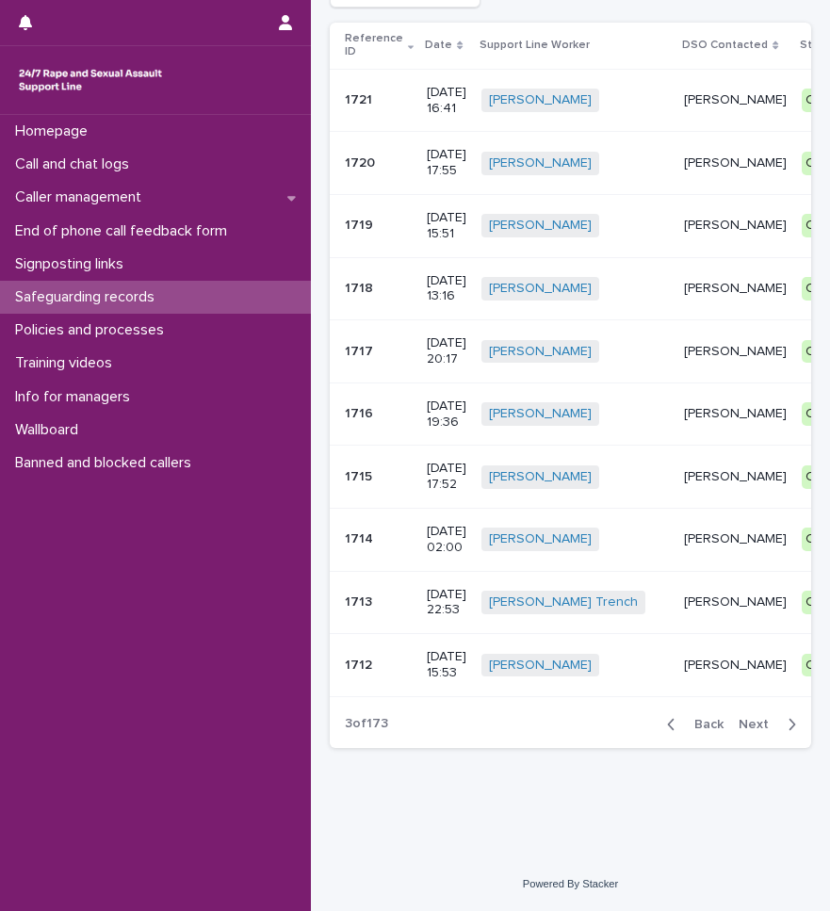
click at [752, 715] on div "Back Next" at bounding box center [731, 724] width 159 height 47
click at [746, 725] on span "Next" at bounding box center [758, 724] width 41 height 13
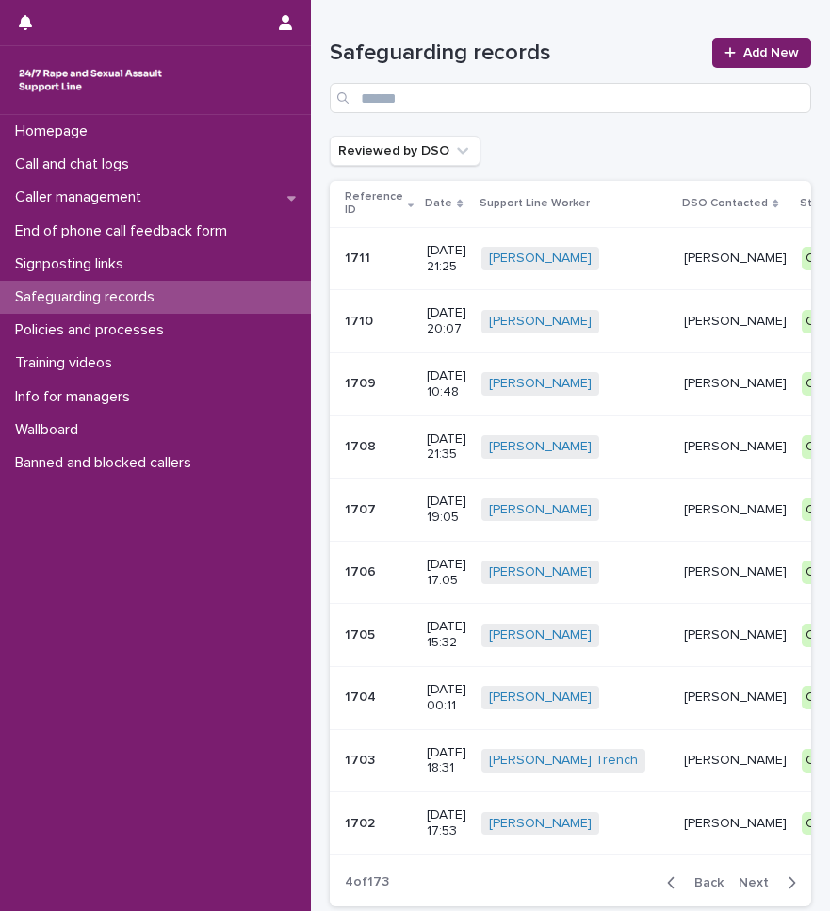
click at [348, 263] on p "1711" at bounding box center [359, 257] width 29 height 20
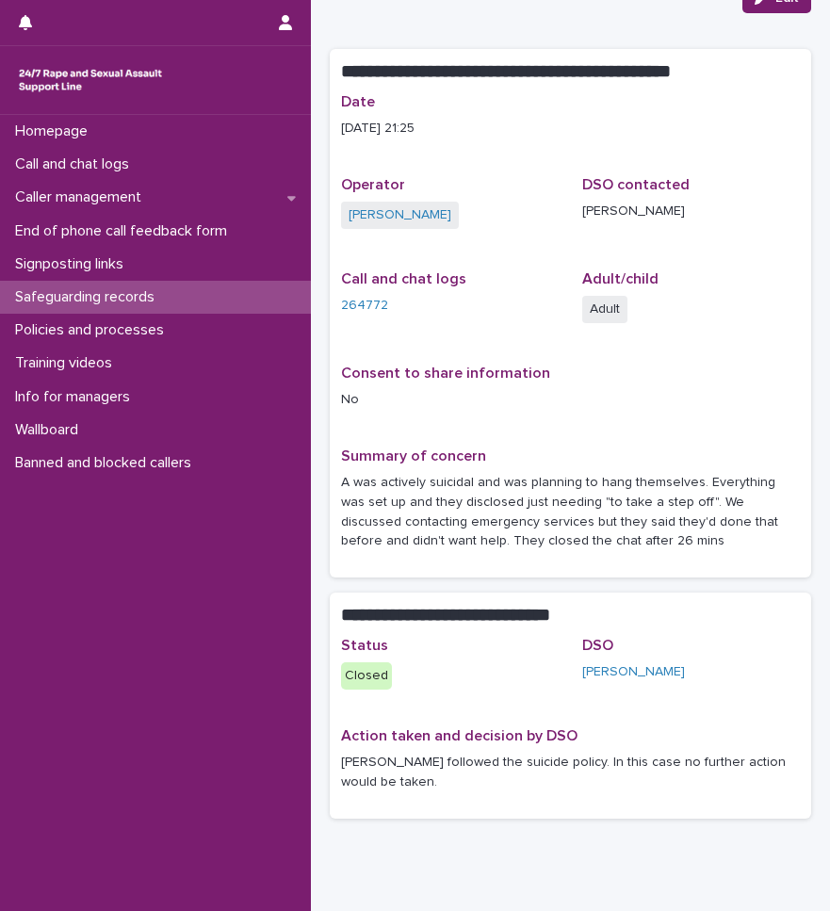
scroll to position [94, 0]
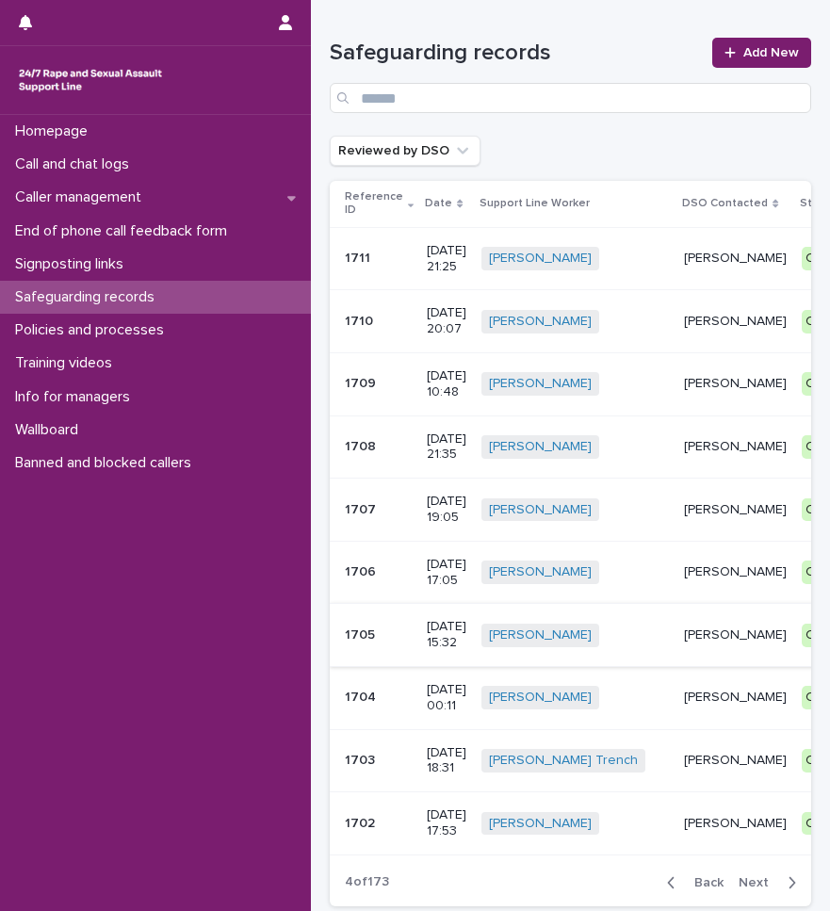
scroll to position [94, 0]
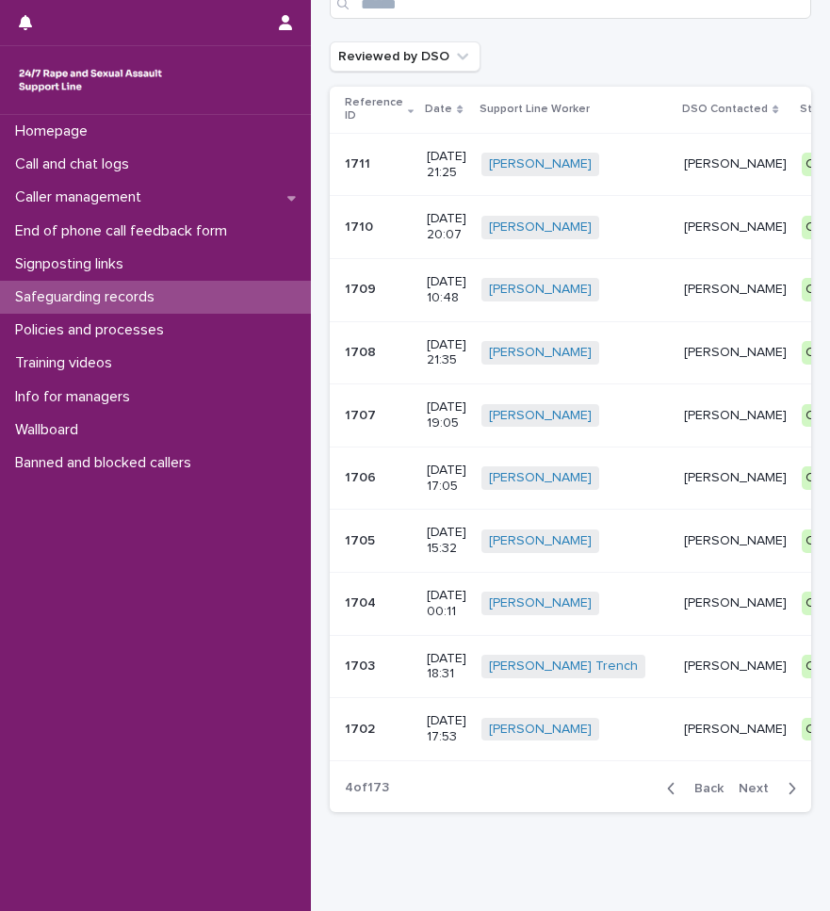
click at [377, 354] on p at bounding box center [378, 353] width 67 height 16
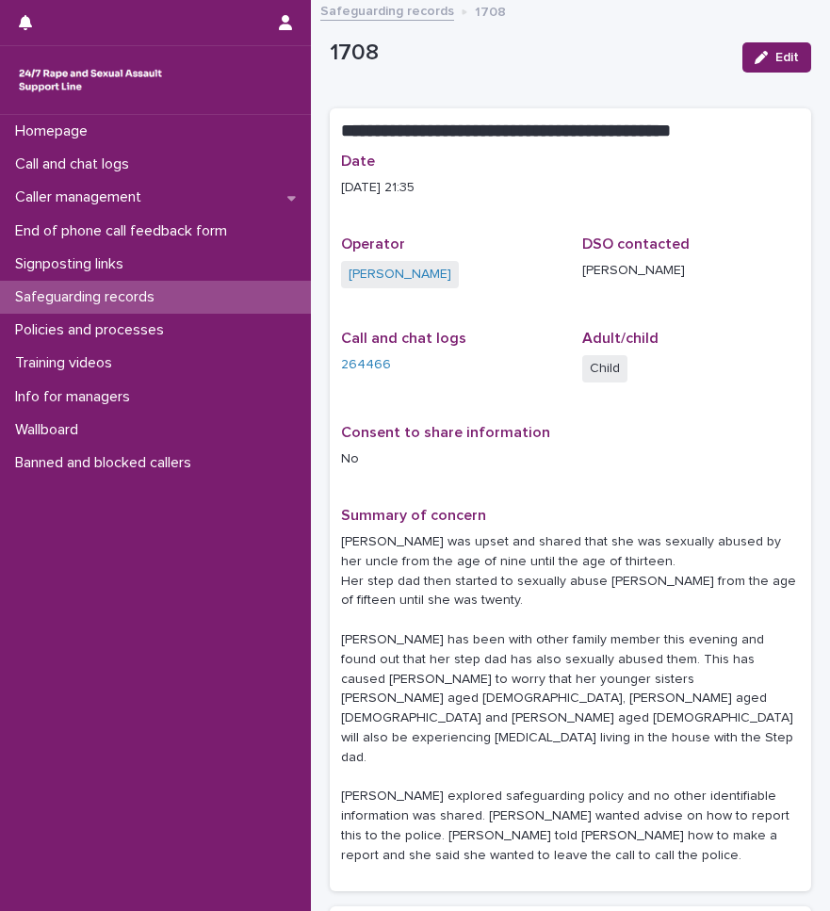
scroll to position [10, 0]
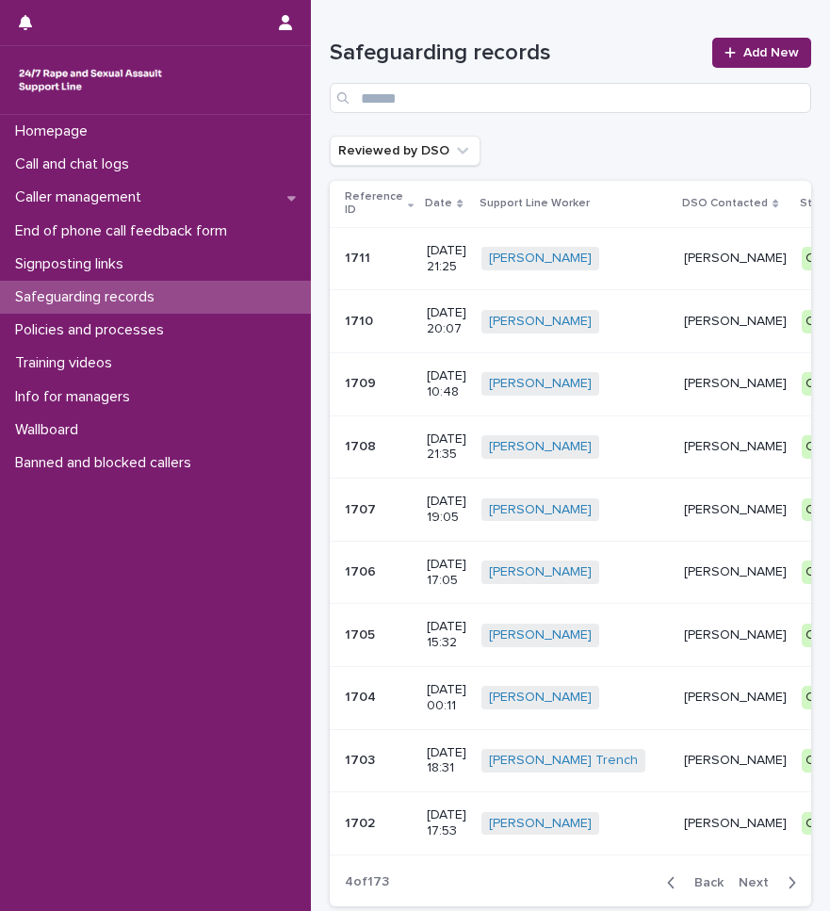
click at [348, 376] on p "1709" at bounding box center [362, 382] width 35 height 20
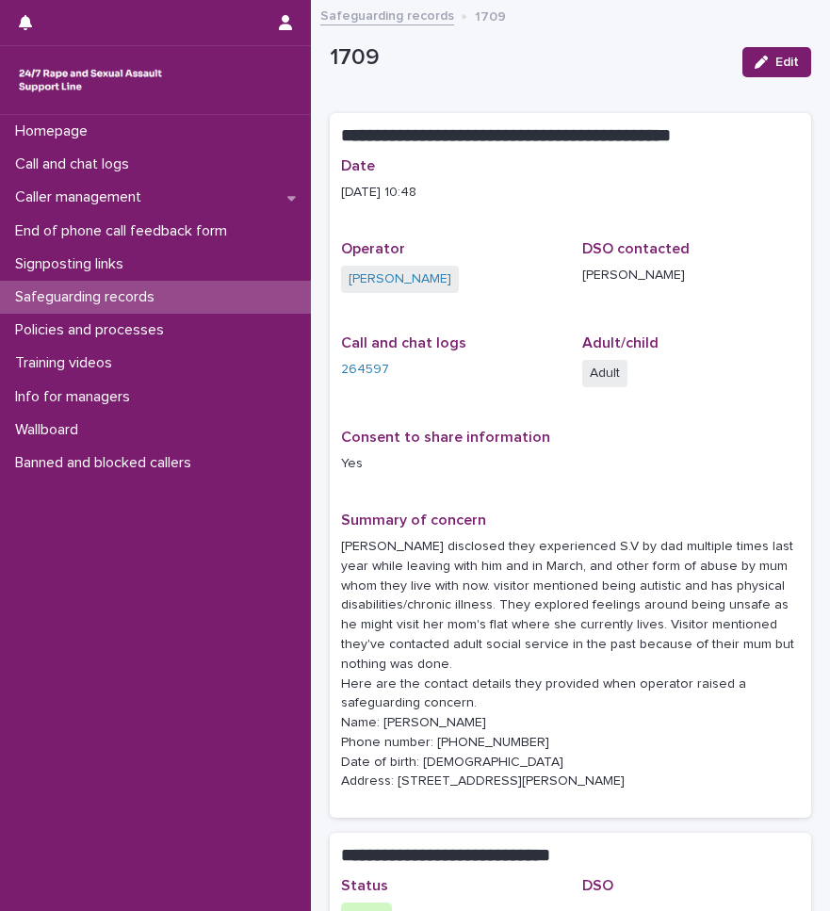
scroll to position [94, 0]
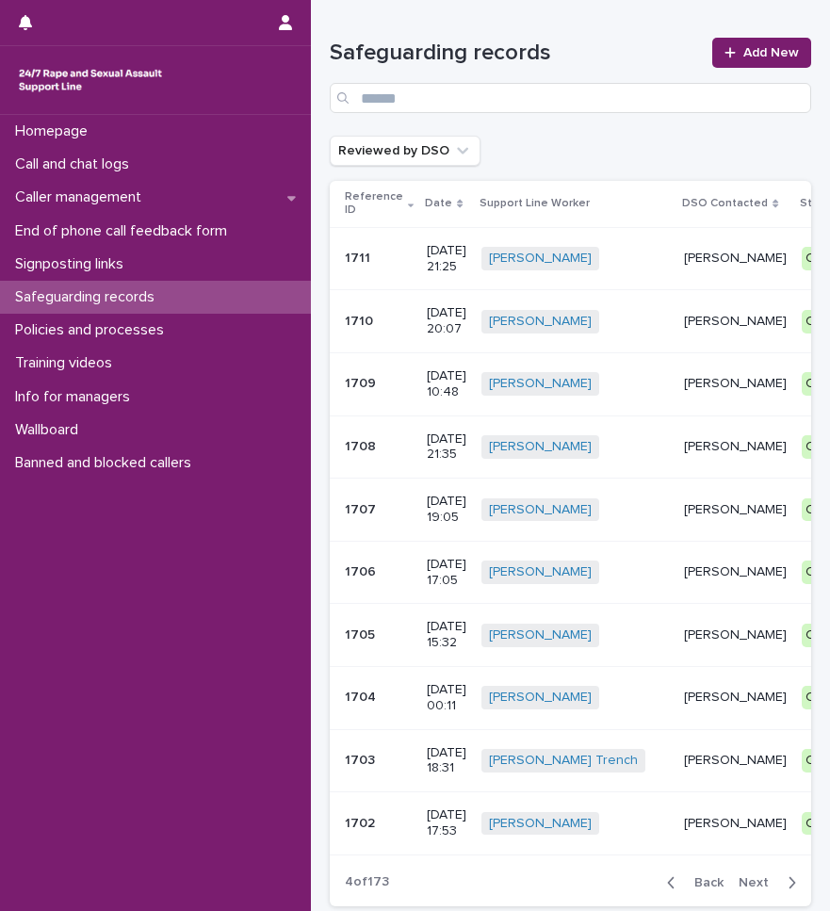
click at [351, 508] on p "1707" at bounding box center [362, 508] width 35 height 20
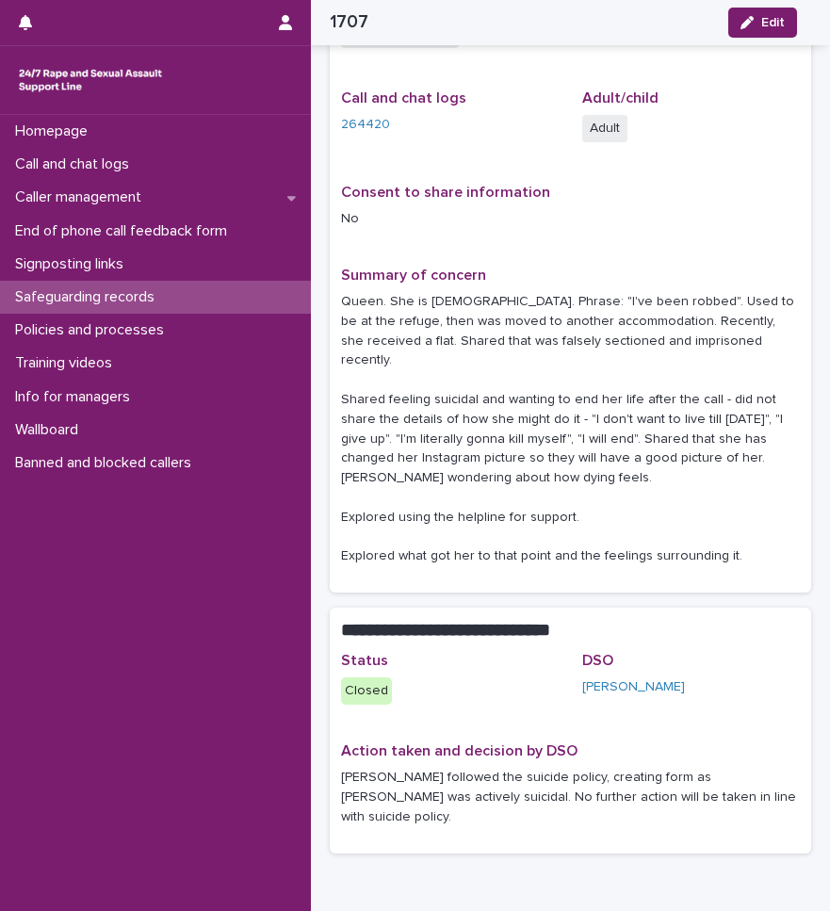
scroll to position [217, 0]
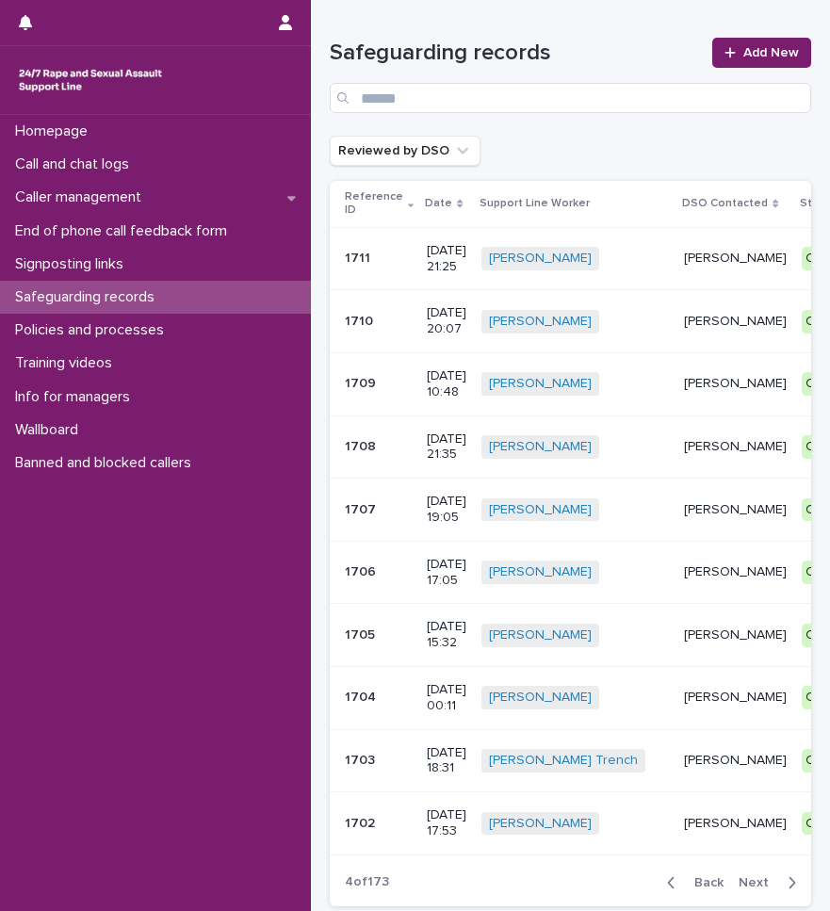
click at [365, 633] on p "1705" at bounding box center [362, 633] width 34 height 20
click at [361, 699] on p "1704" at bounding box center [362, 696] width 35 height 20
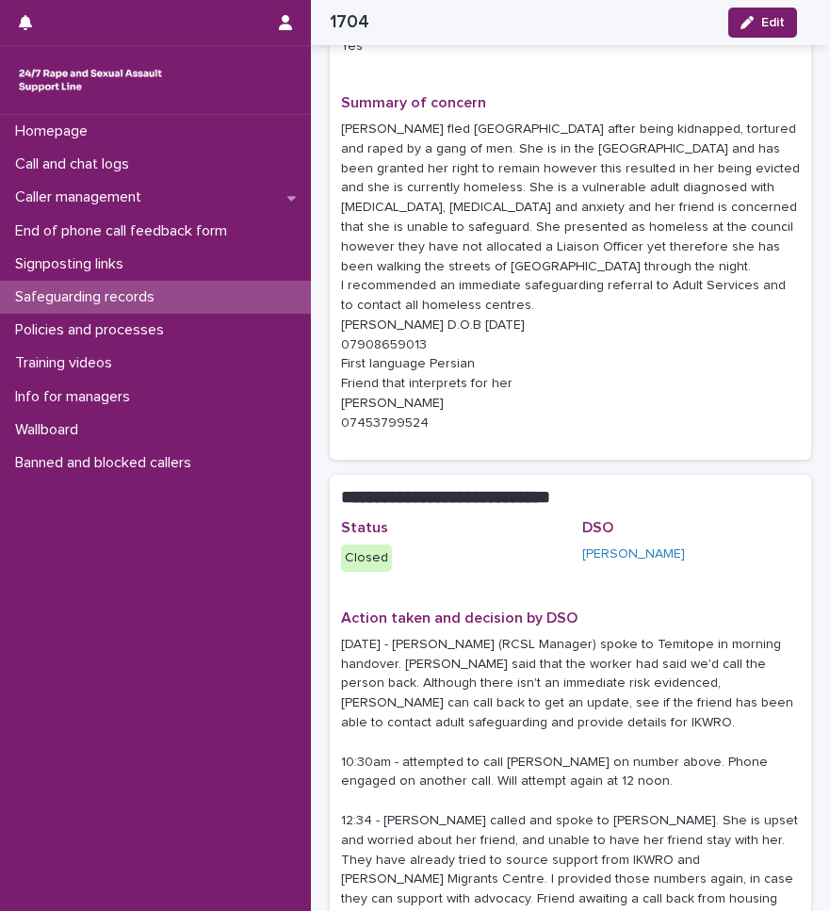
scroll to position [377, 0]
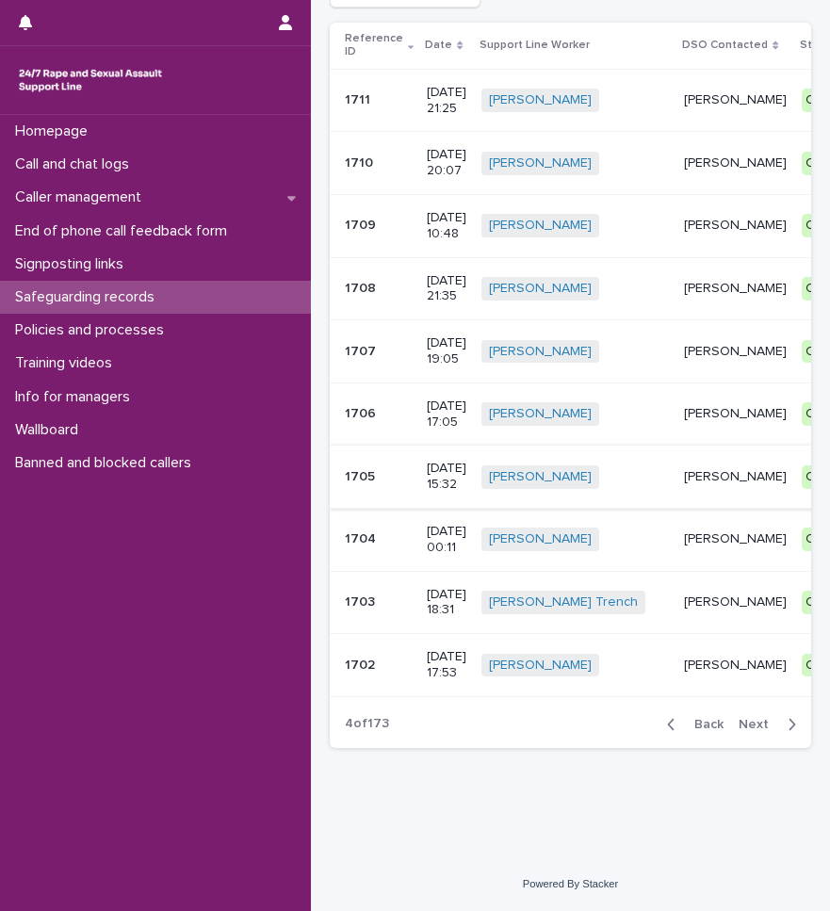
scroll to position [172, 0]
click at [365, 654] on p "1702" at bounding box center [362, 664] width 34 height 20
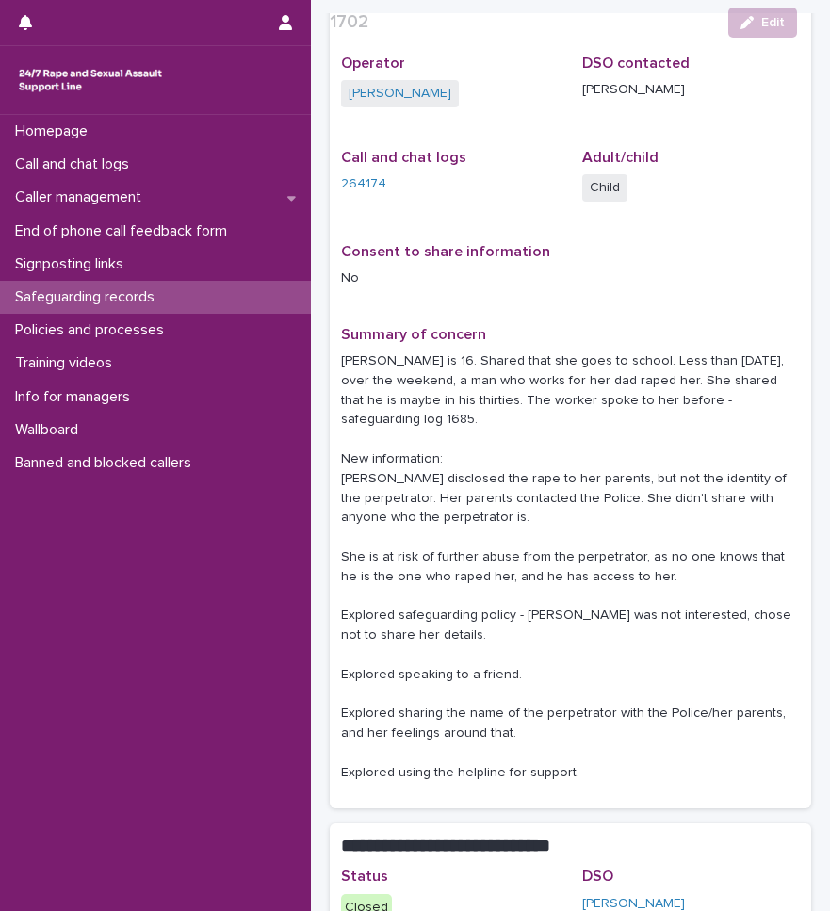
scroll to position [371, 0]
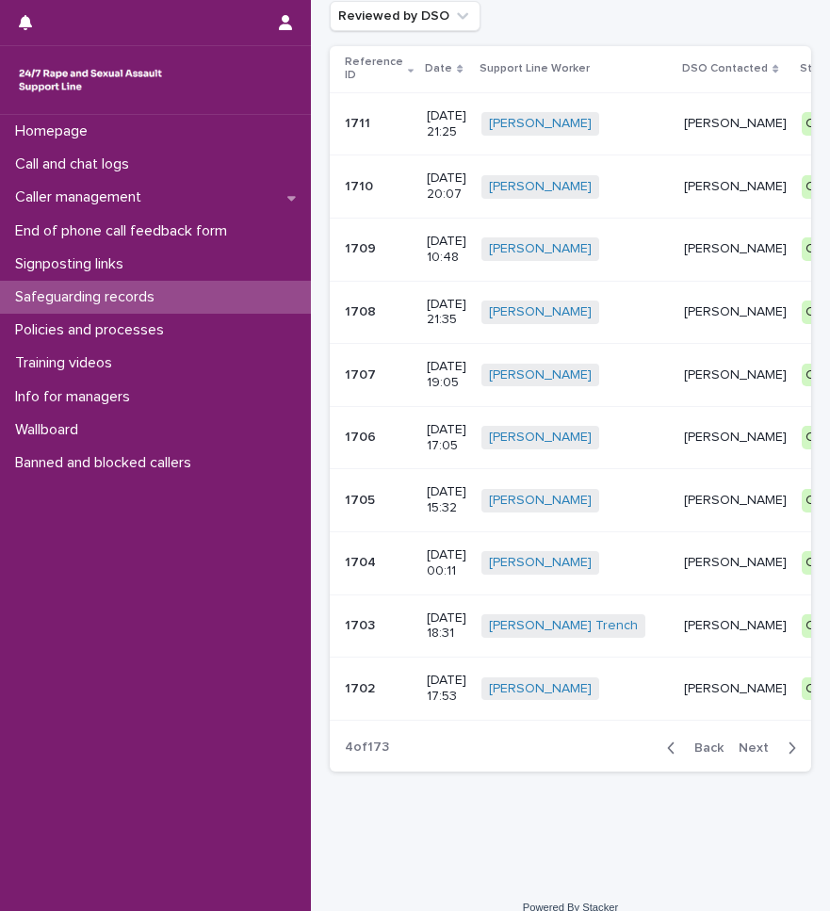
scroll to position [172, 0]
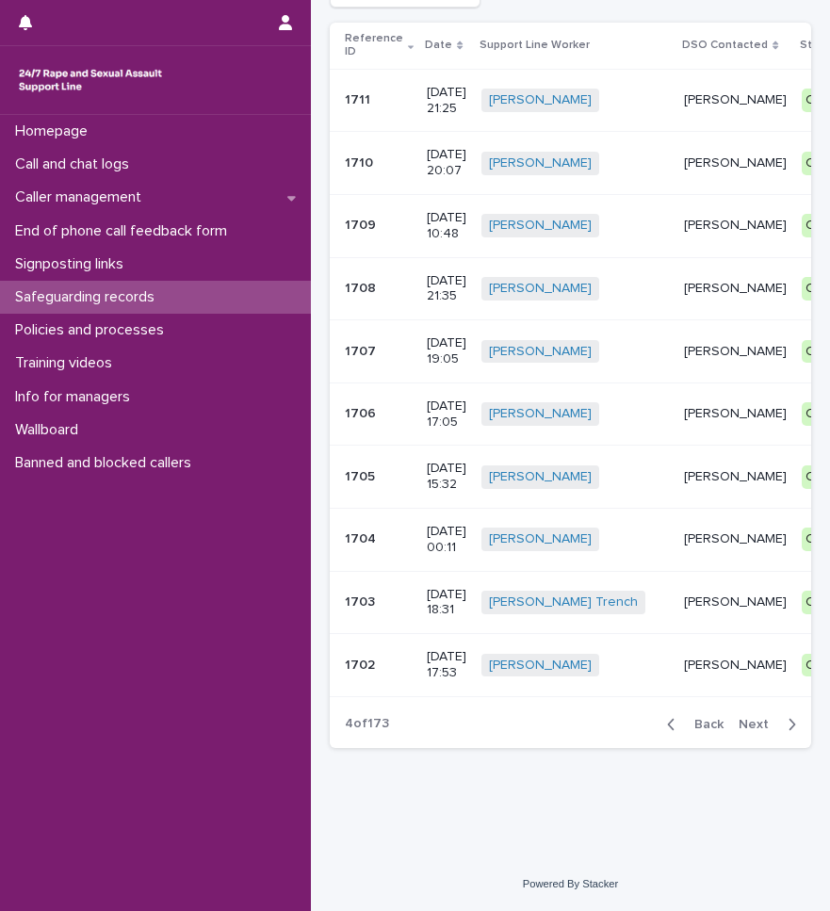
click at [738, 722] on span "Next" at bounding box center [758, 724] width 41 height 13
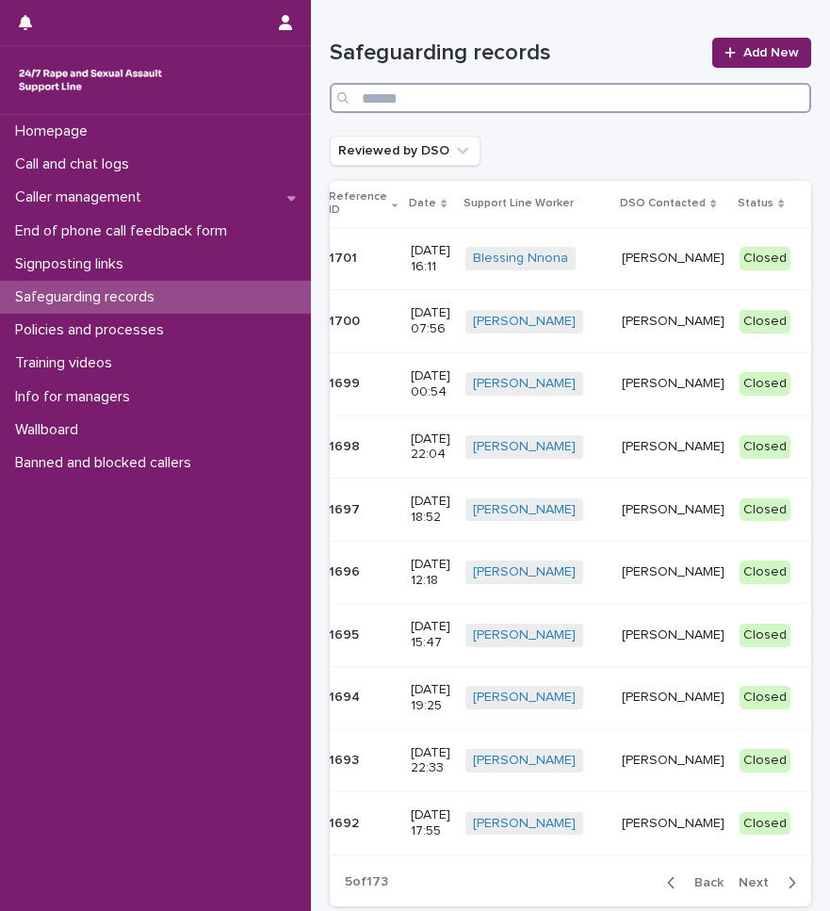
click at [440, 101] on input "Search" at bounding box center [570, 98] width 481 height 30
click at [680, 205] on p "DSO Contacted" at bounding box center [663, 203] width 86 height 21
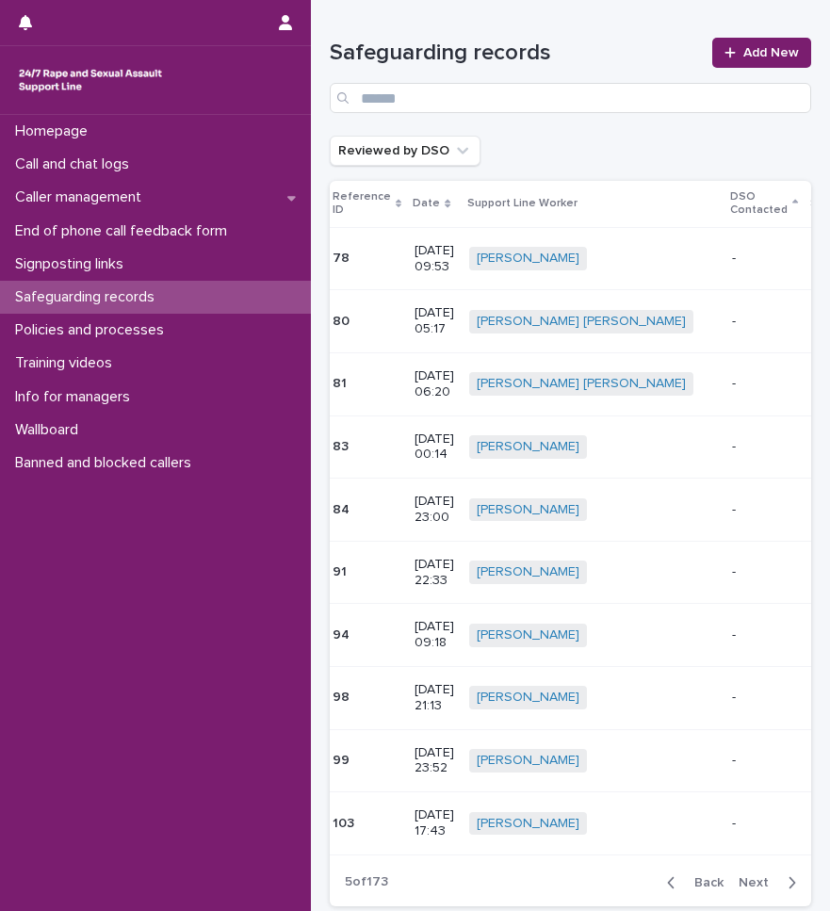
click at [810, 205] on p "Status" at bounding box center [828, 203] width 36 height 21
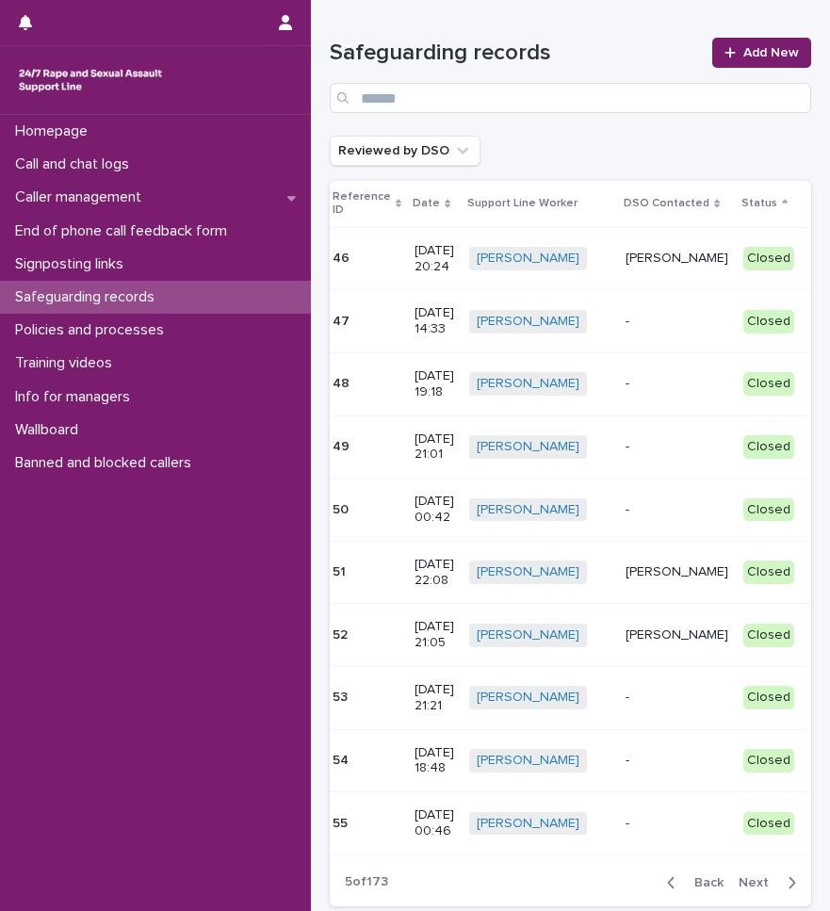
click at [564, 199] on p "Support Line Worker" at bounding box center [522, 203] width 110 height 21
click at [670, 206] on p "DSO Contacted" at bounding box center [666, 203] width 86 height 21
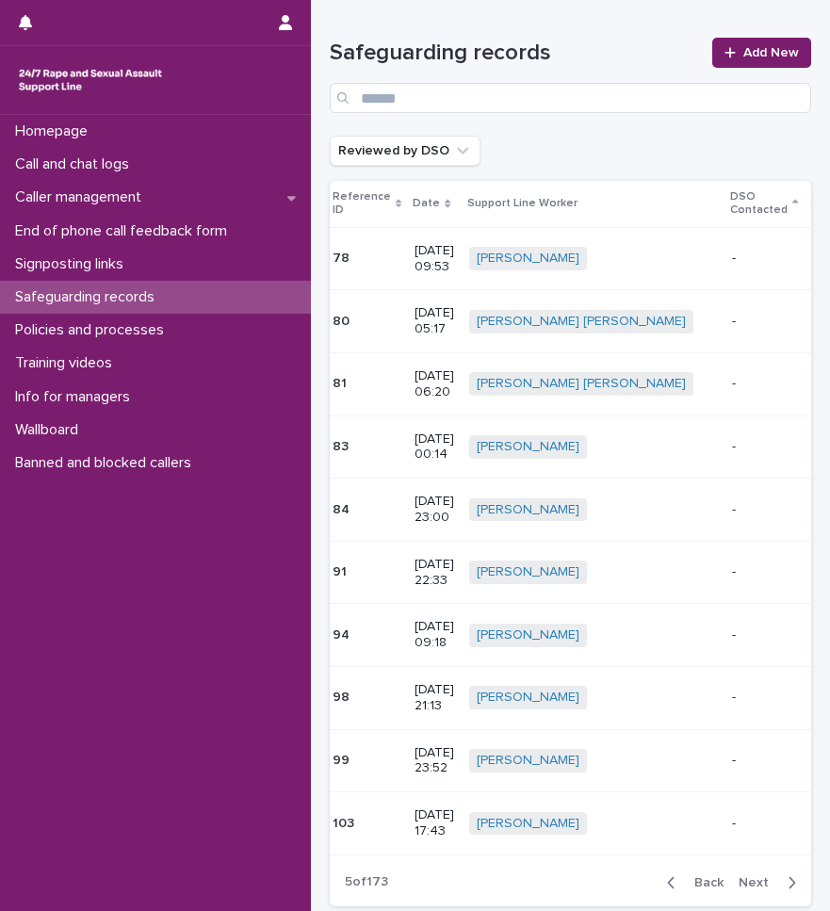
click at [810, 207] on p "Status" at bounding box center [828, 203] width 36 height 21
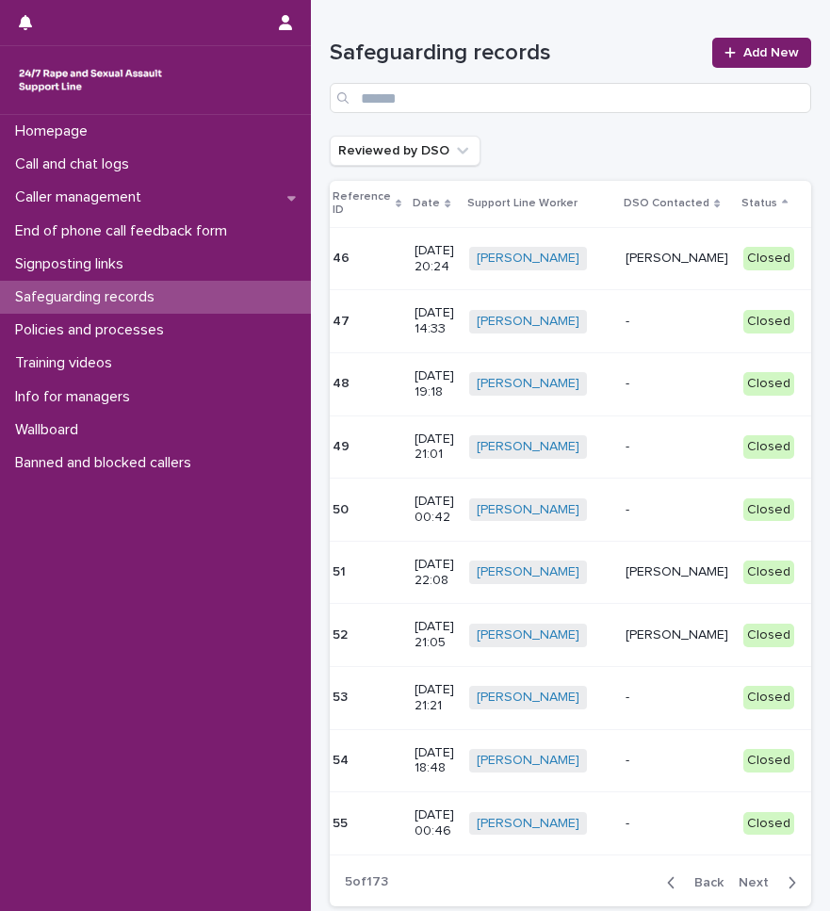
click at [708, 208] on p "DSO Contacted" at bounding box center [666, 203] width 86 height 21
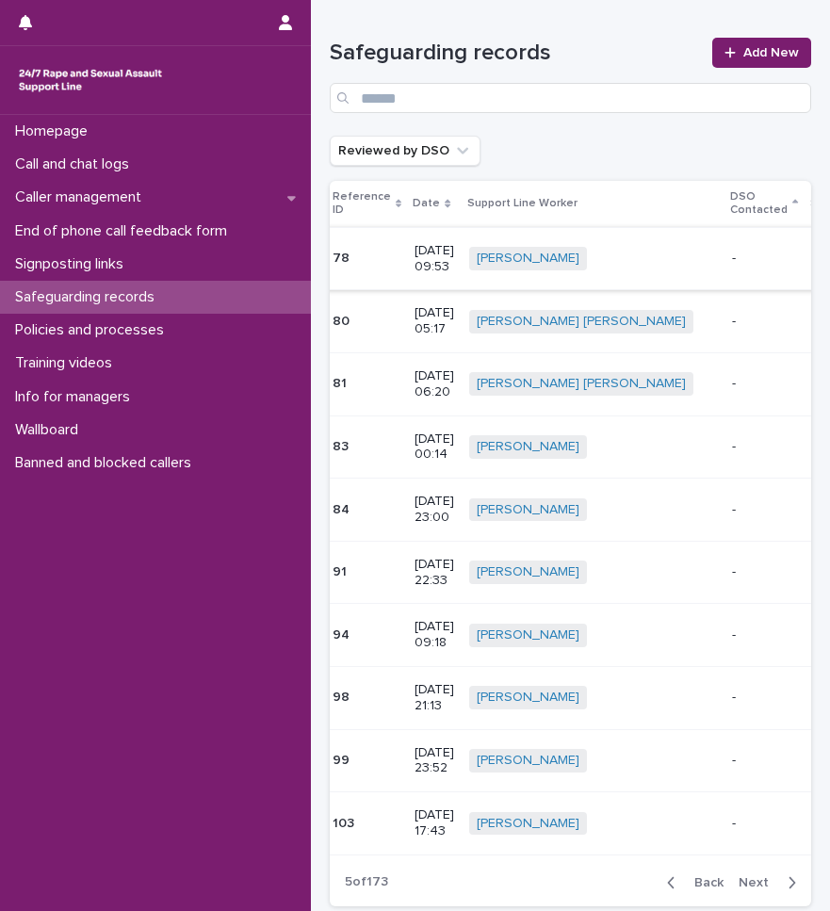
scroll to position [172, 0]
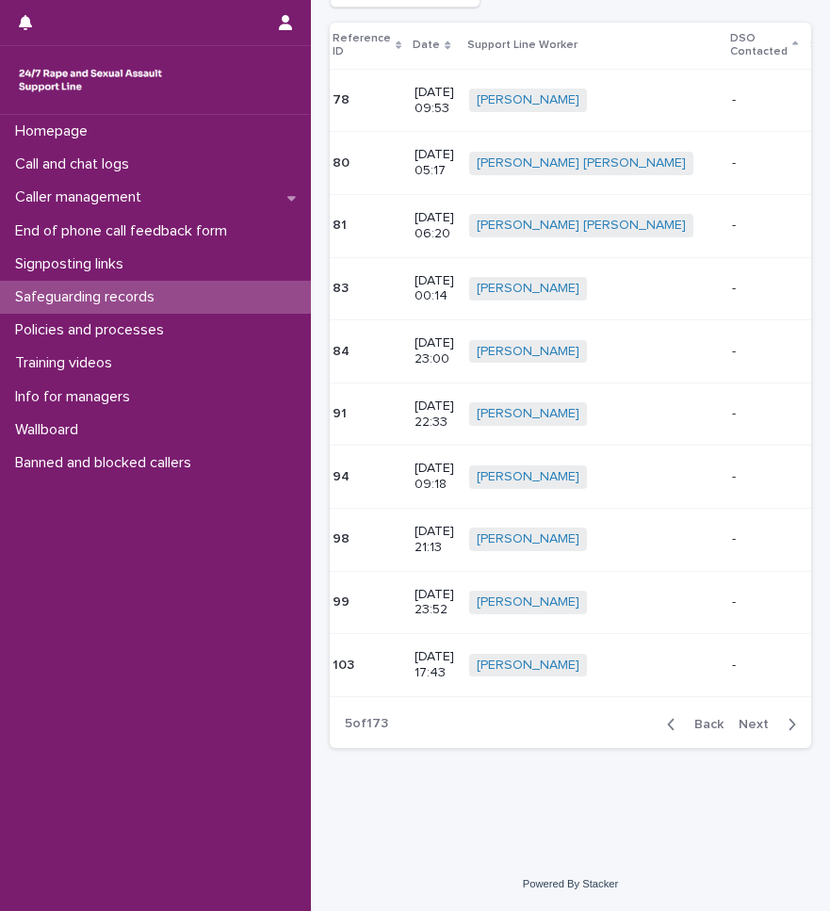
click at [668, 725] on div "button" at bounding box center [675, 724] width 16 height 17
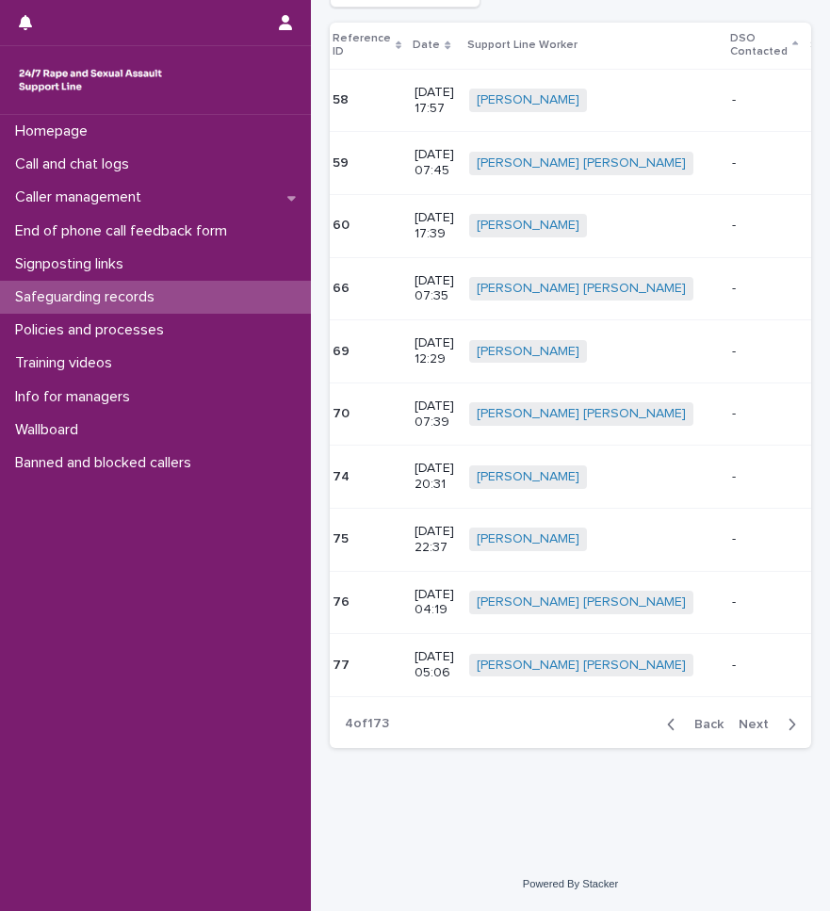
click at [667, 719] on icon "button" at bounding box center [671, 724] width 8 height 17
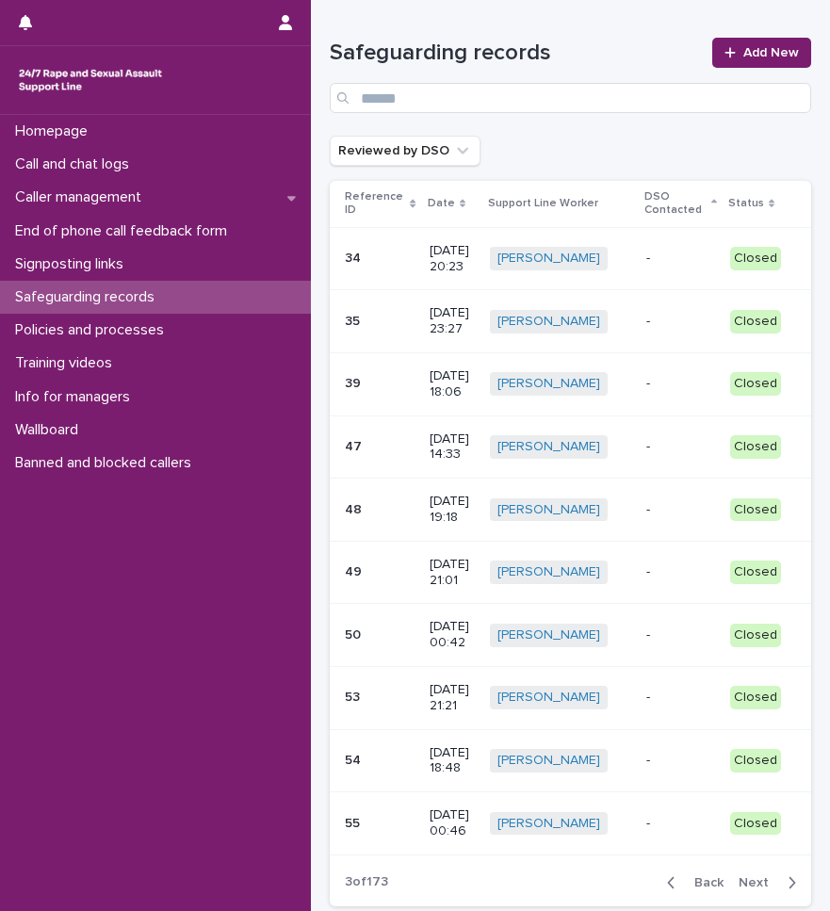
click at [652, 211] on p "DSO Contacted" at bounding box center [675, 203] width 62 height 35
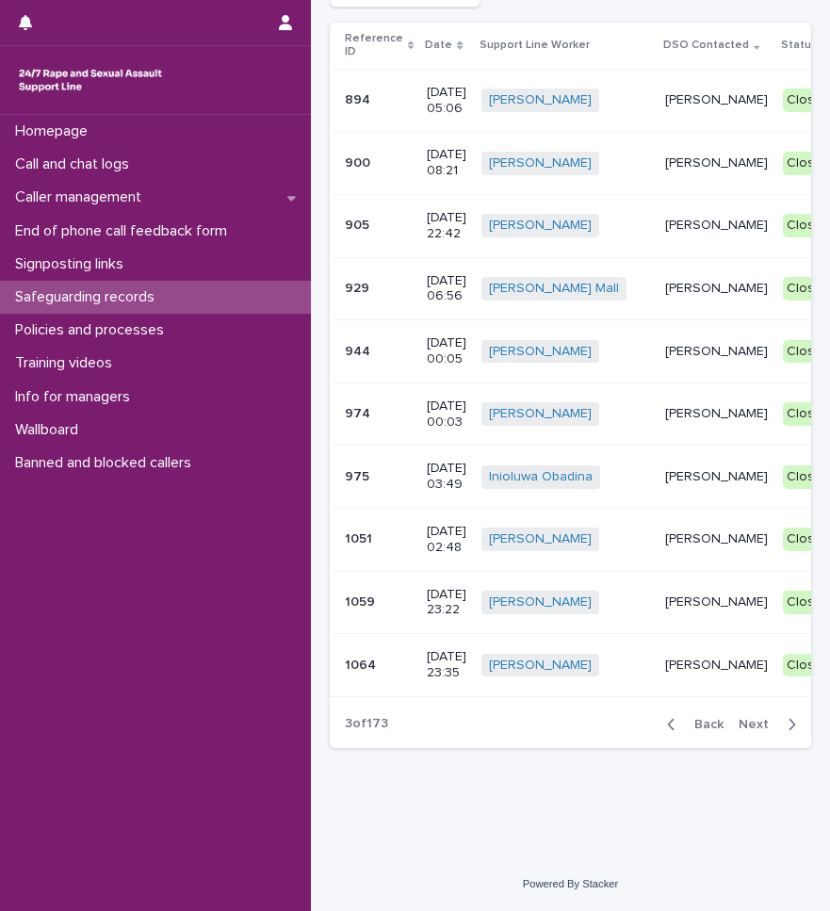
click at [358, 527] on p "1051" at bounding box center [360, 537] width 31 height 20
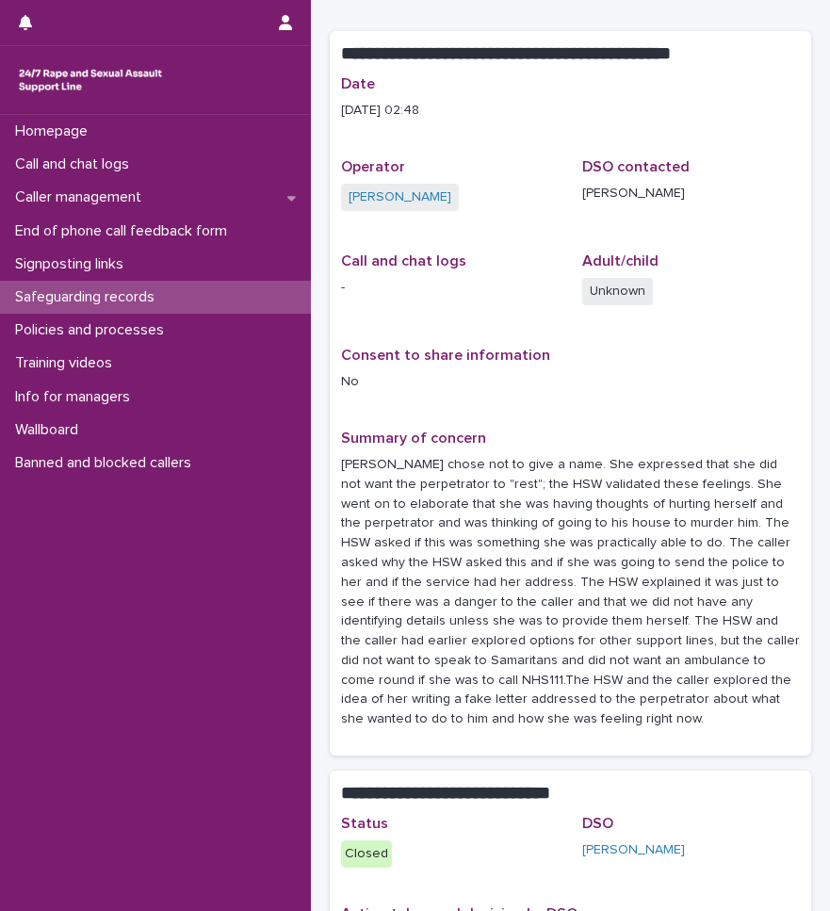
scroll to position [283, 0]
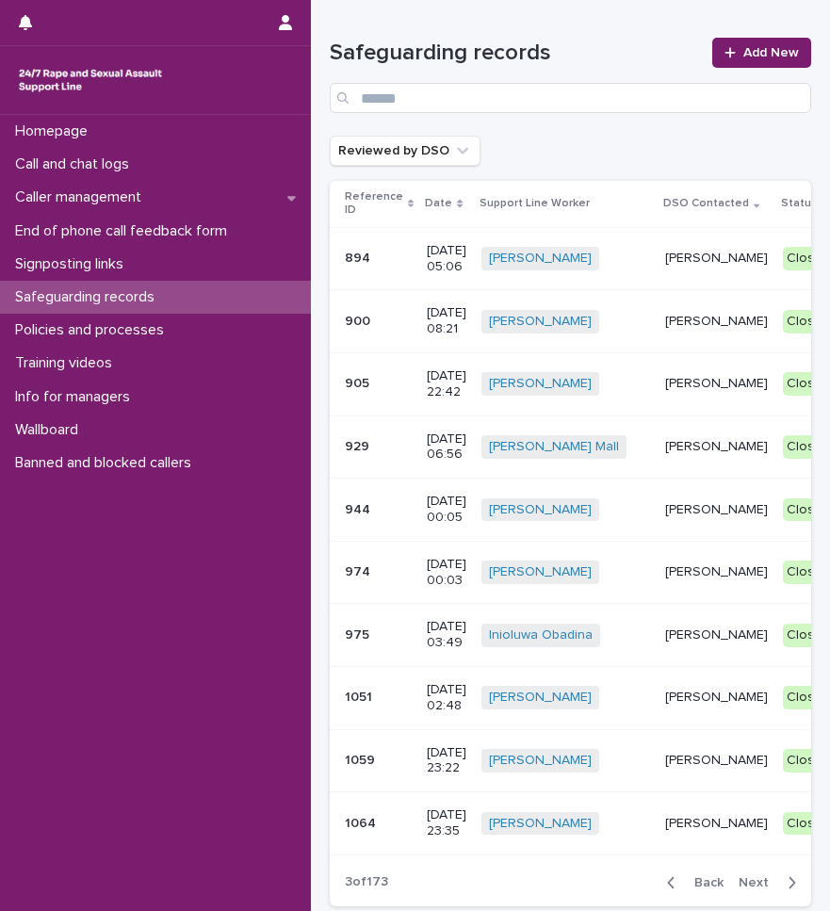
click at [362, 573] on p "974" at bounding box center [359, 570] width 29 height 20
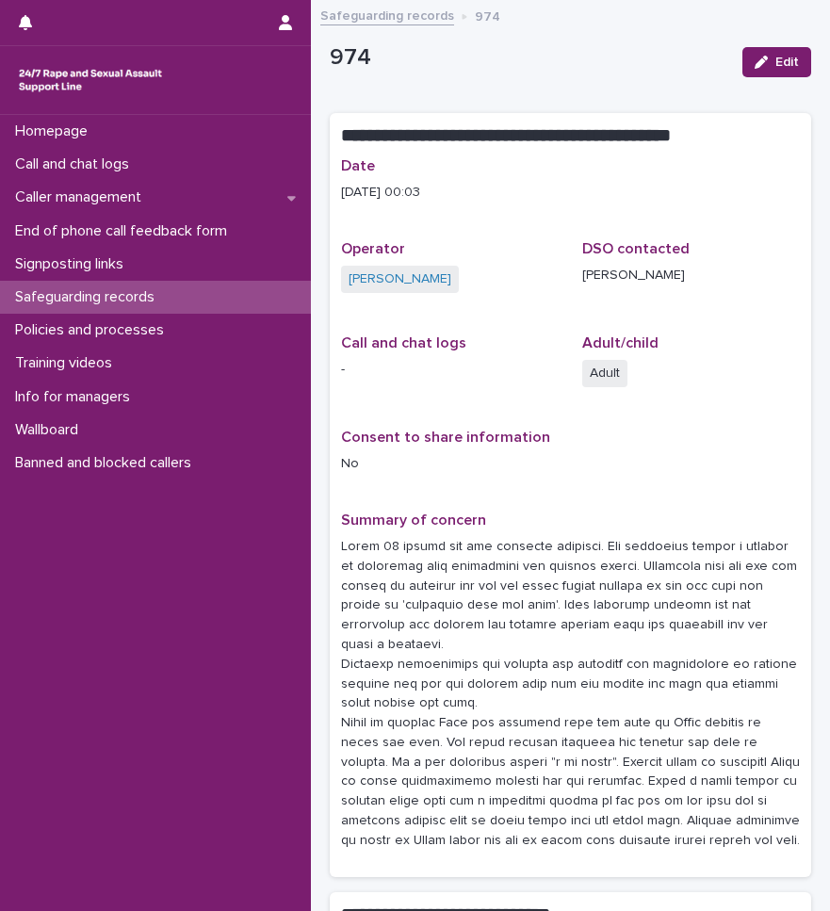
scroll to position [188, 0]
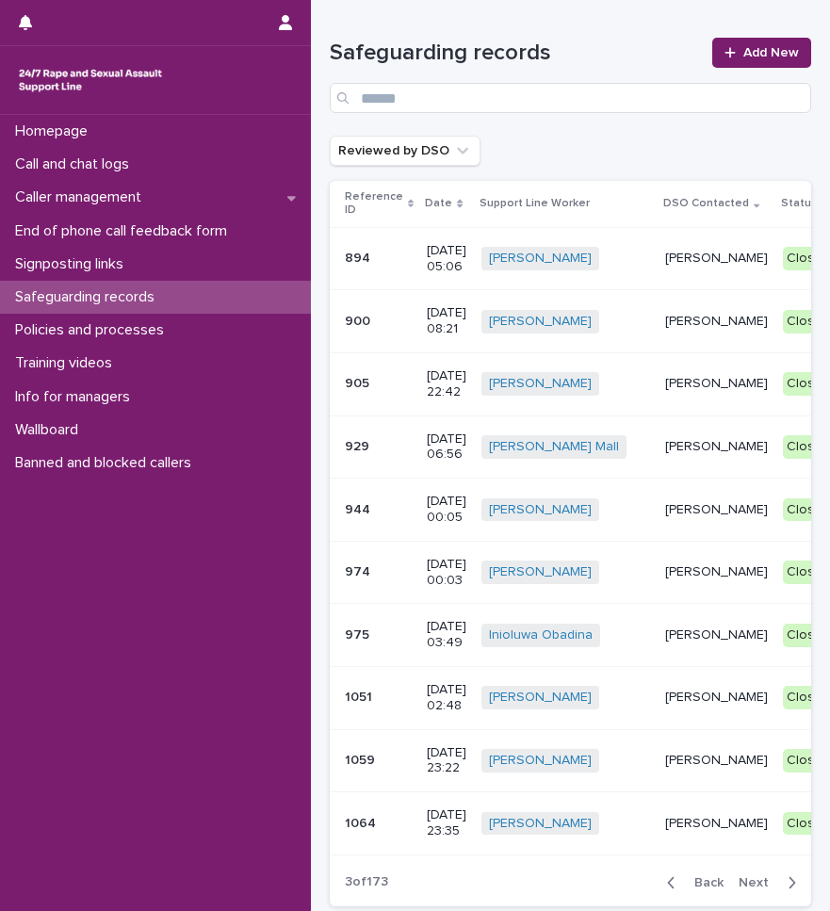
click at [340, 629] on td "975 975" at bounding box center [374, 635] width 89 height 63
click at [110, 304] on p "Safeguarding records" at bounding box center [89, 297] width 162 height 18
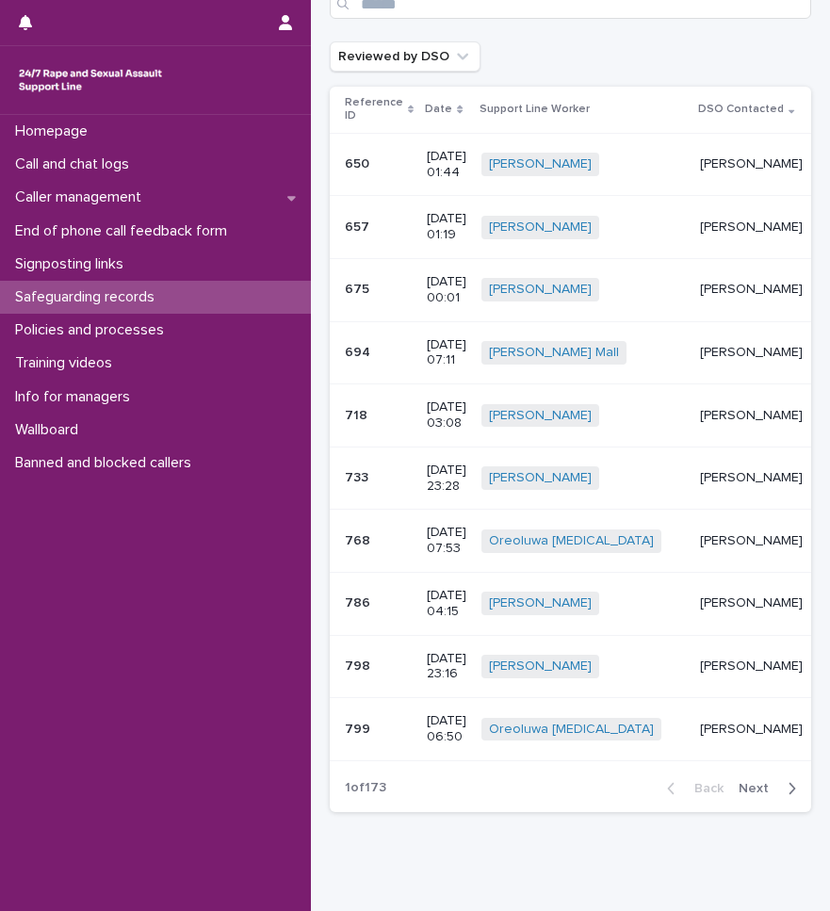
click at [442, 107] on p "Date" at bounding box center [438, 109] width 27 height 21
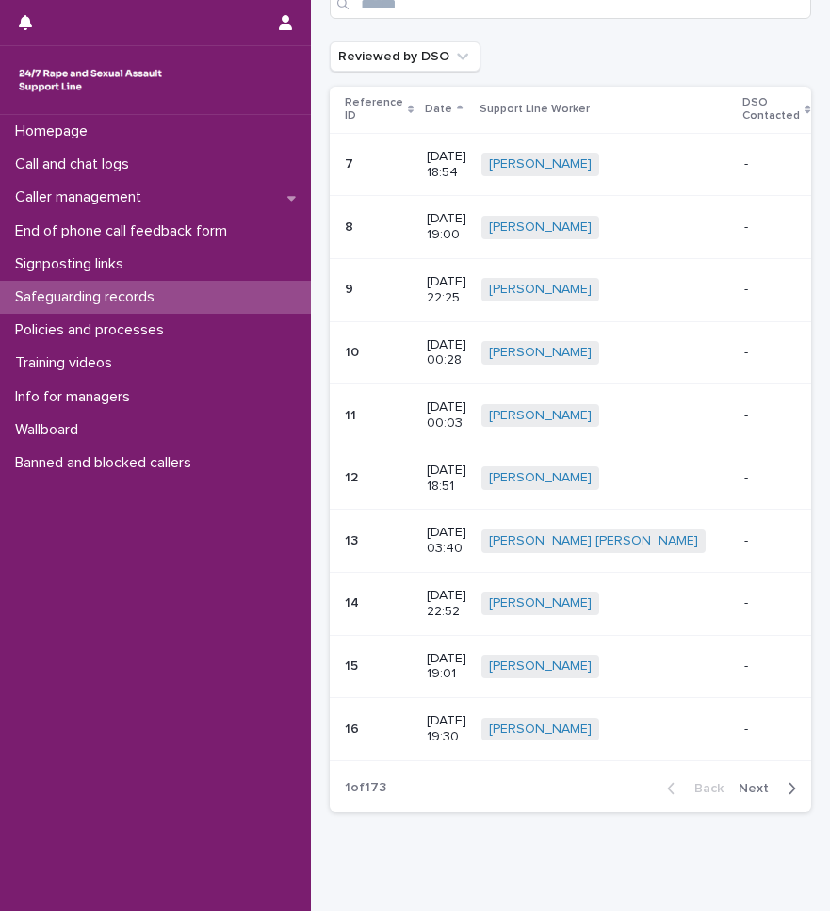
click at [442, 107] on p "Date" at bounding box center [438, 109] width 27 height 21
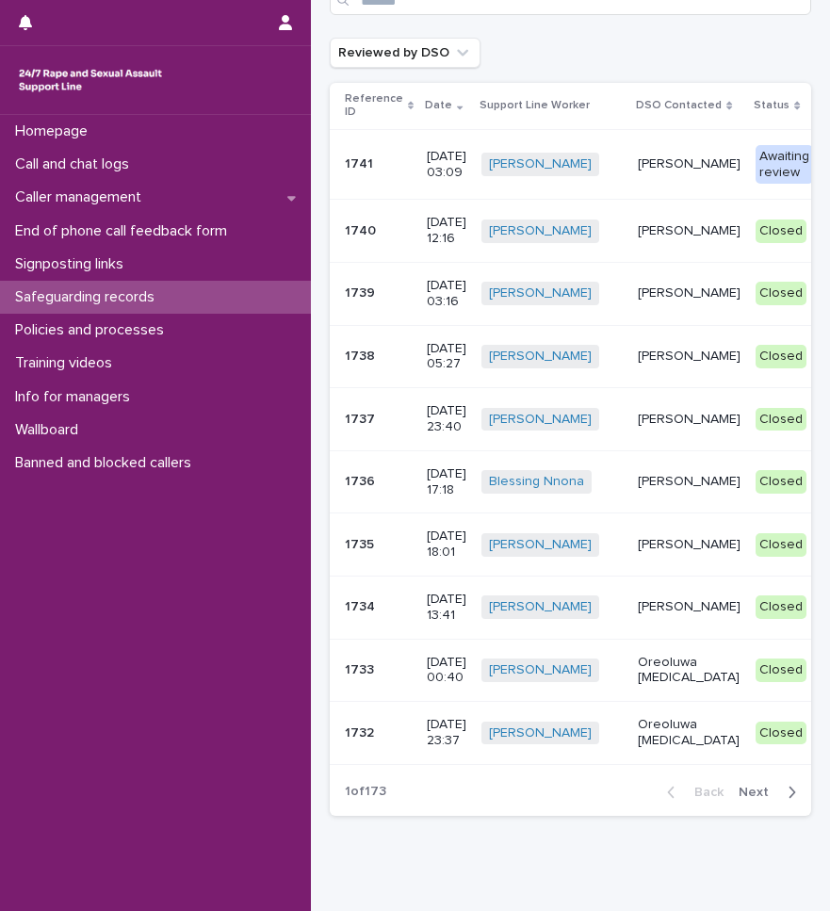
click at [367, 180] on td "1741 1741" at bounding box center [374, 164] width 89 height 71
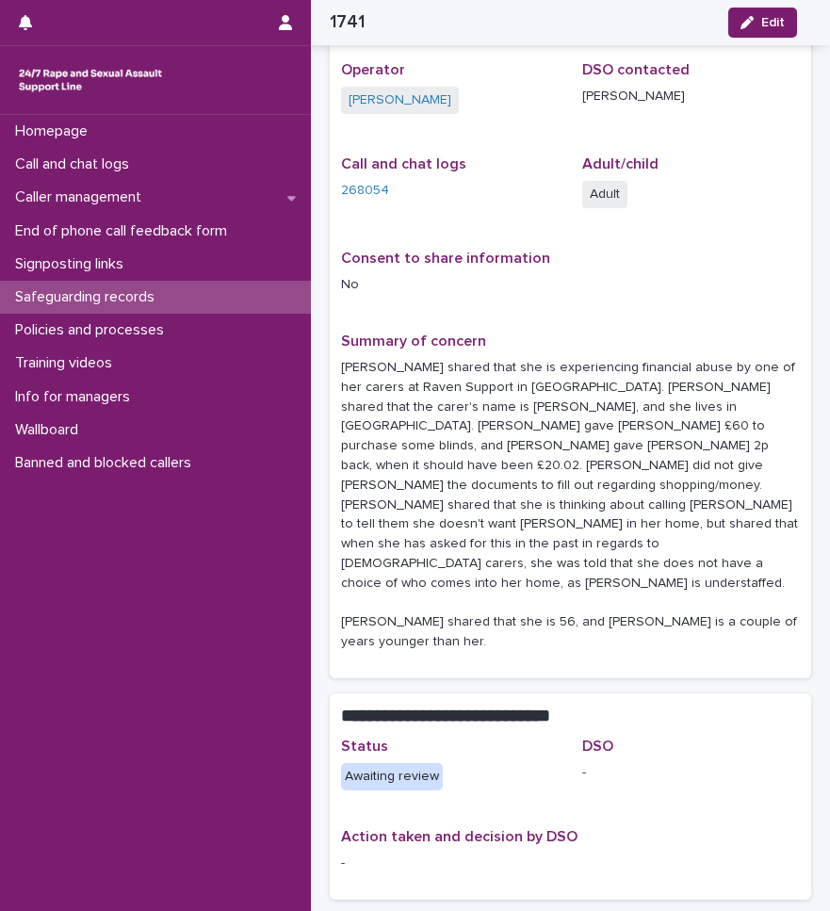
scroll to position [103, 0]
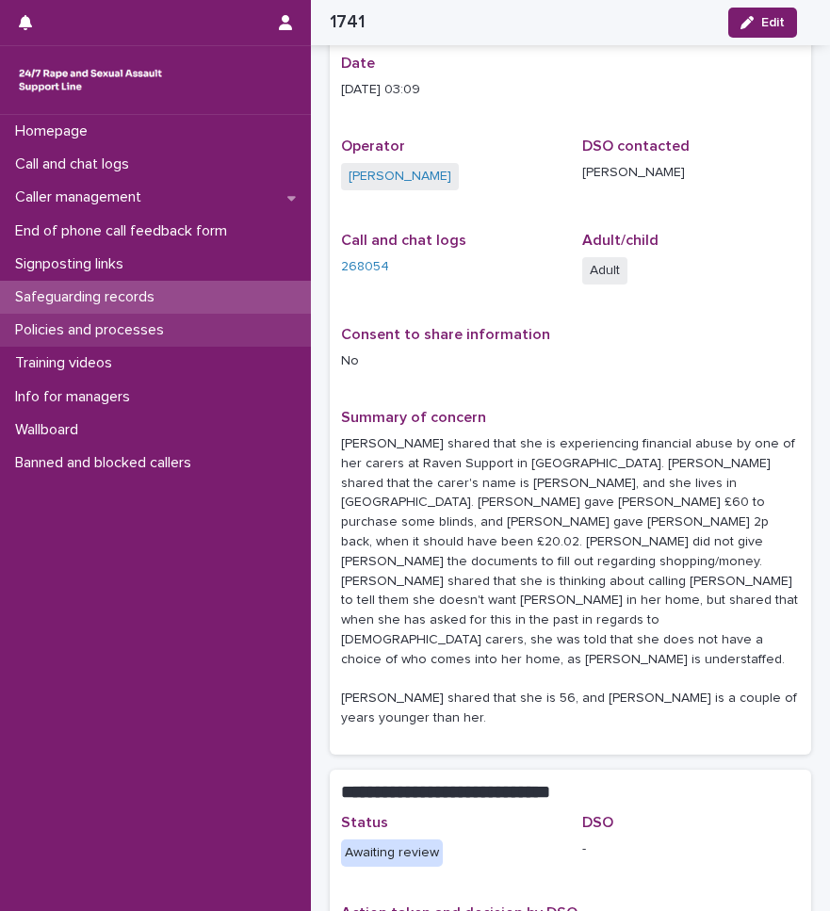
click at [66, 332] on p "Policies and processes" at bounding box center [93, 330] width 171 height 18
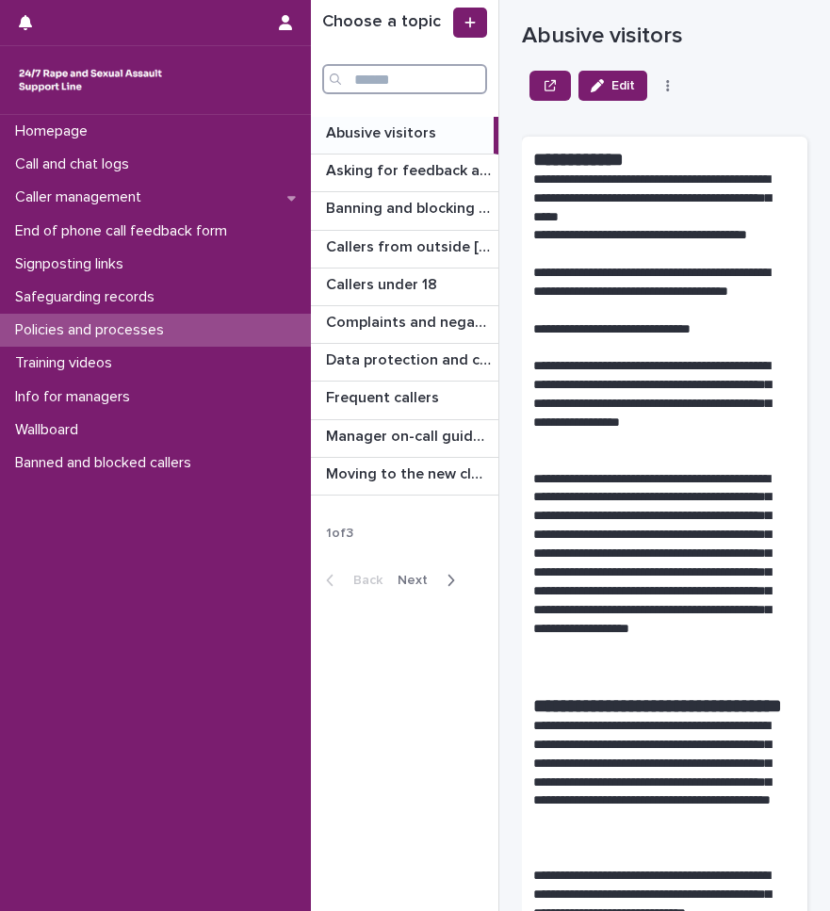
click at [416, 65] on input "Search" at bounding box center [404, 79] width 165 height 30
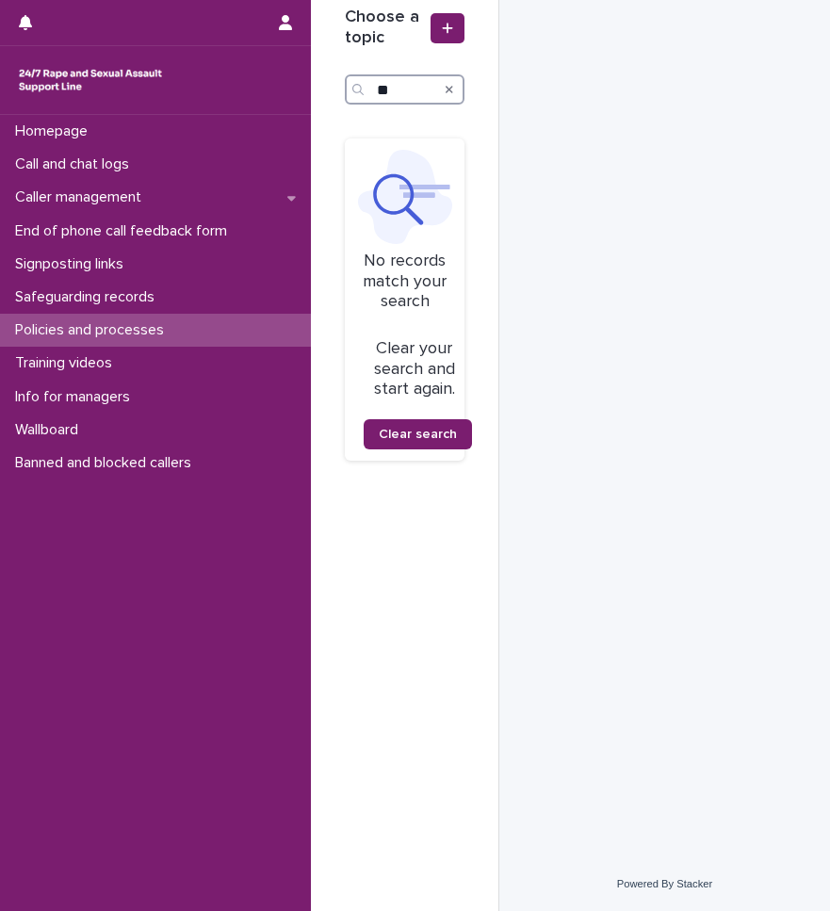
type input "*"
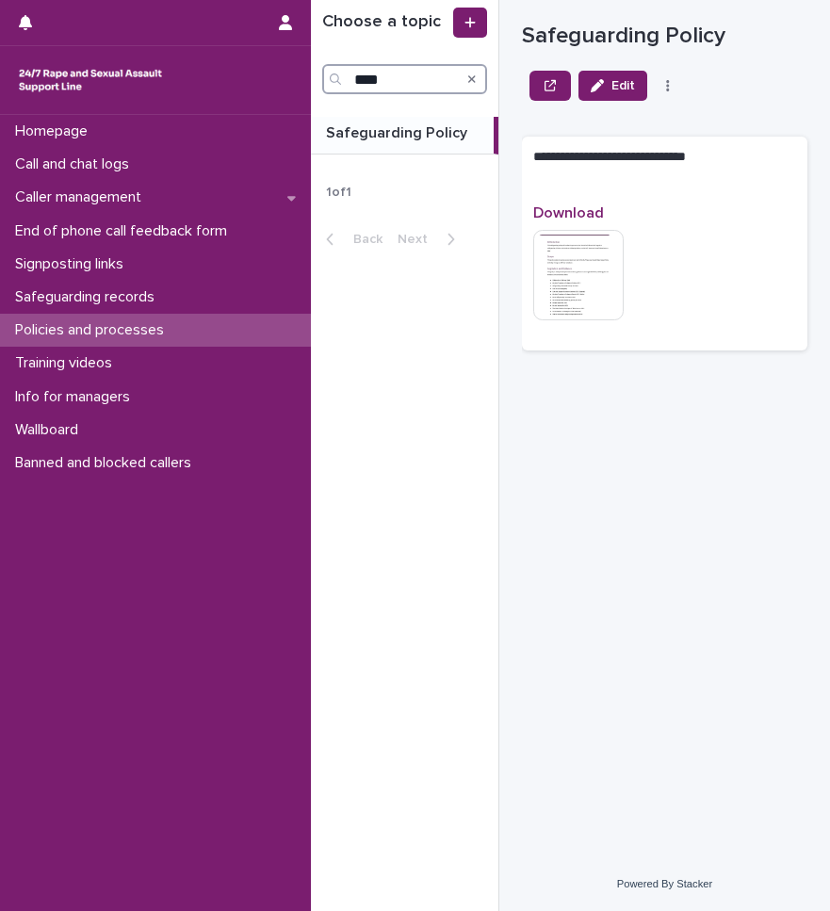
type input "****"
click at [590, 292] on img at bounding box center [578, 275] width 90 height 90
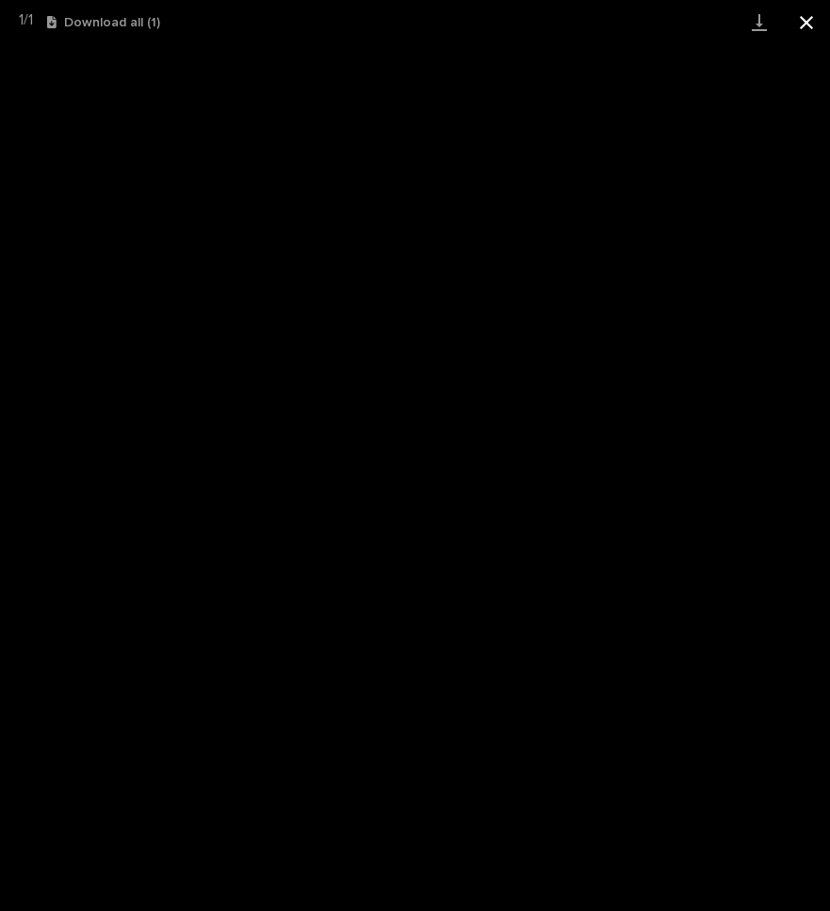
click at [816, 16] on button "Close gallery" at bounding box center [806, 22] width 47 height 44
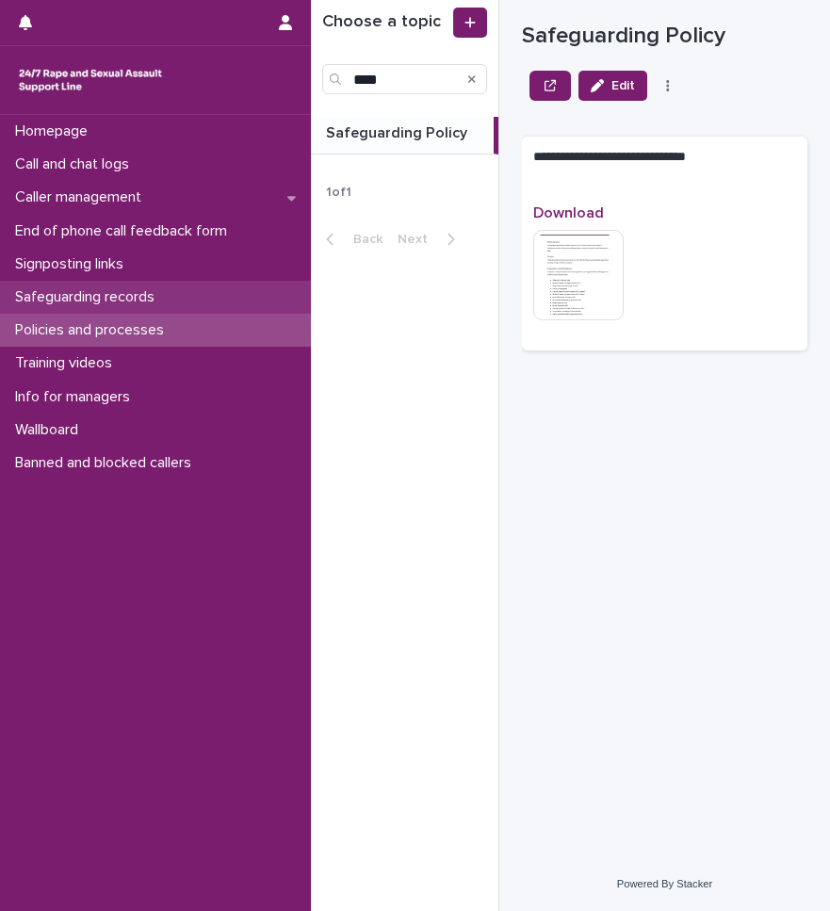
click at [73, 303] on p "Safeguarding records" at bounding box center [89, 297] width 162 height 18
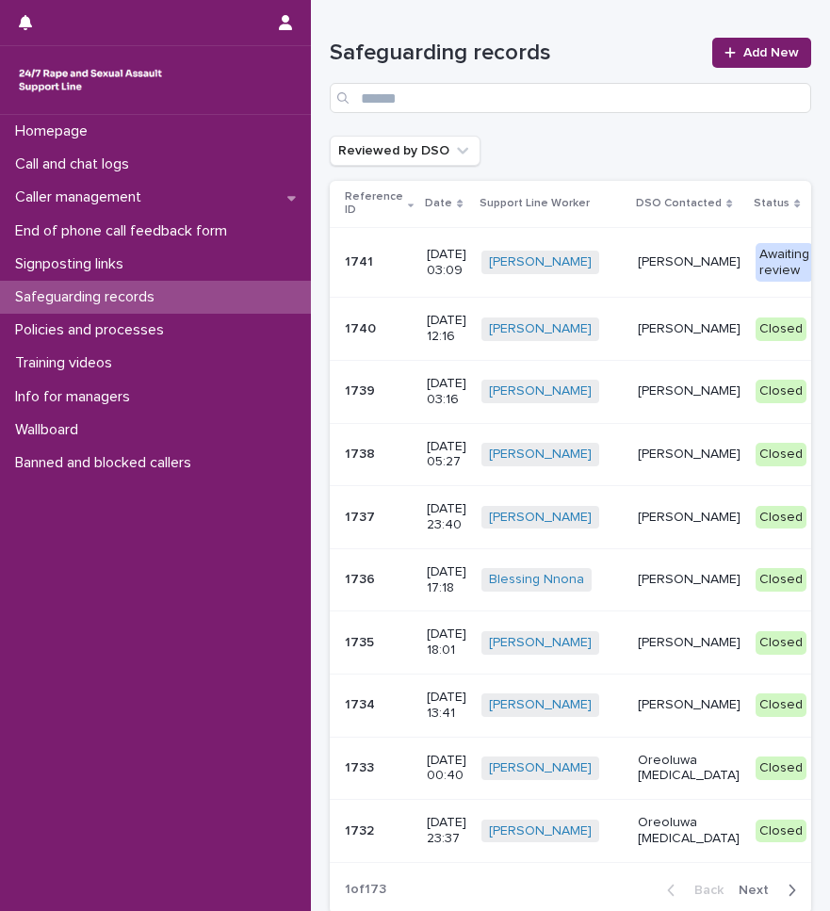
click at [353, 254] on p "1741" at bounding box center [361, 260] width 32 height 20
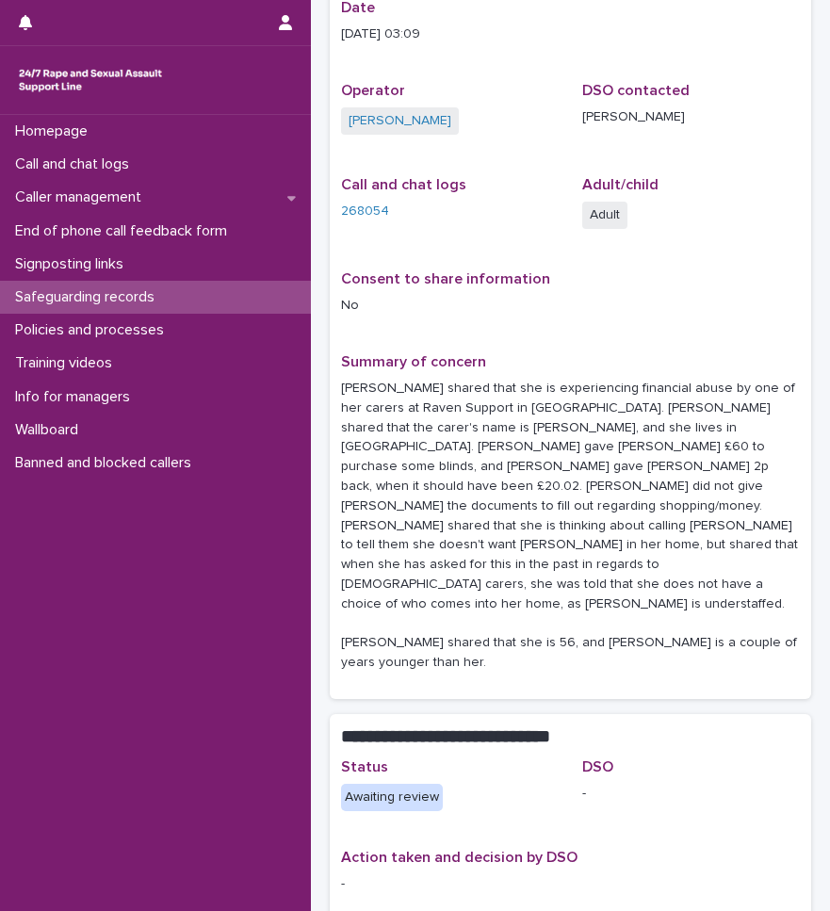
scroll to position [291, 0]
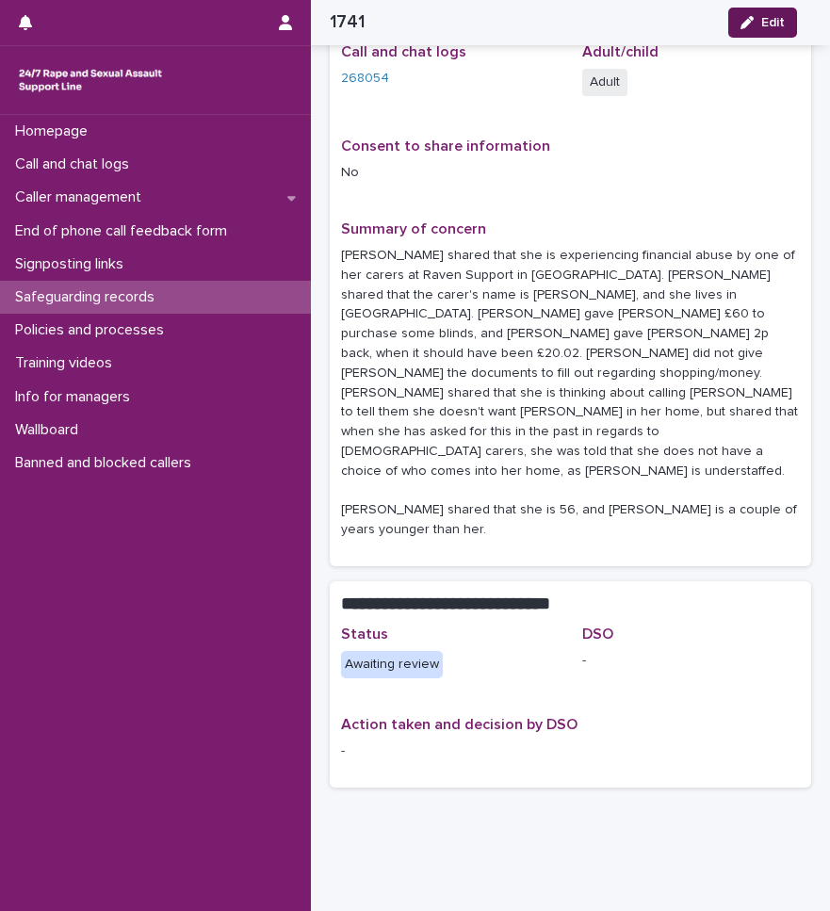
click at [748, 24] on icon "button" at bounding box center [746, 22] width 13 height 13
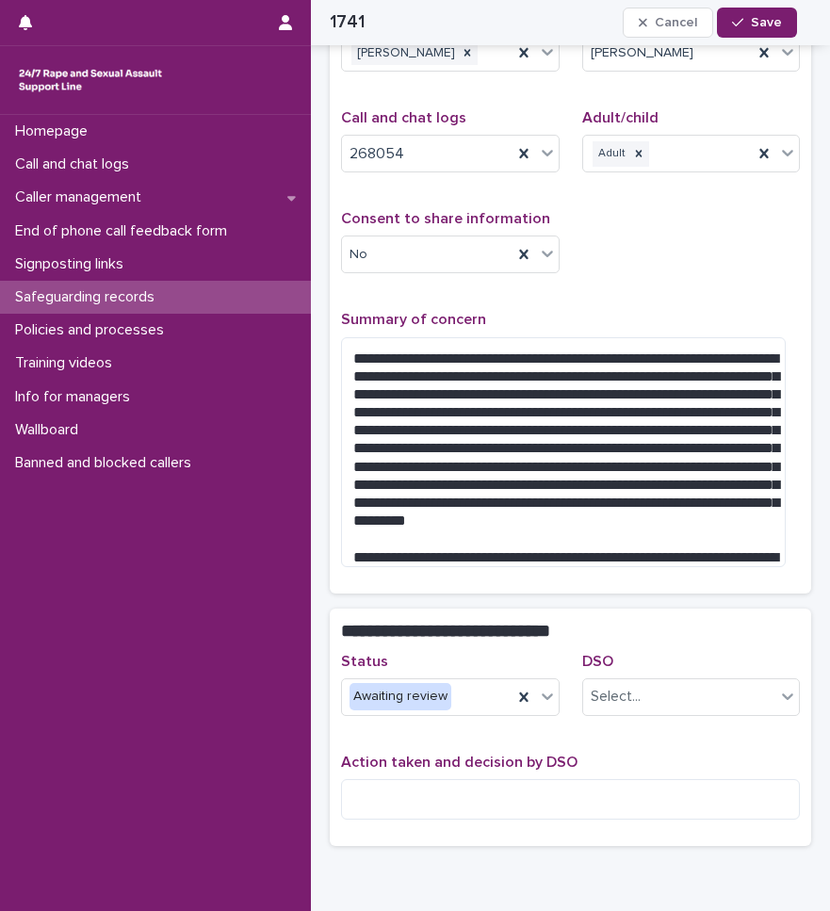
scroll to position [330, 0]
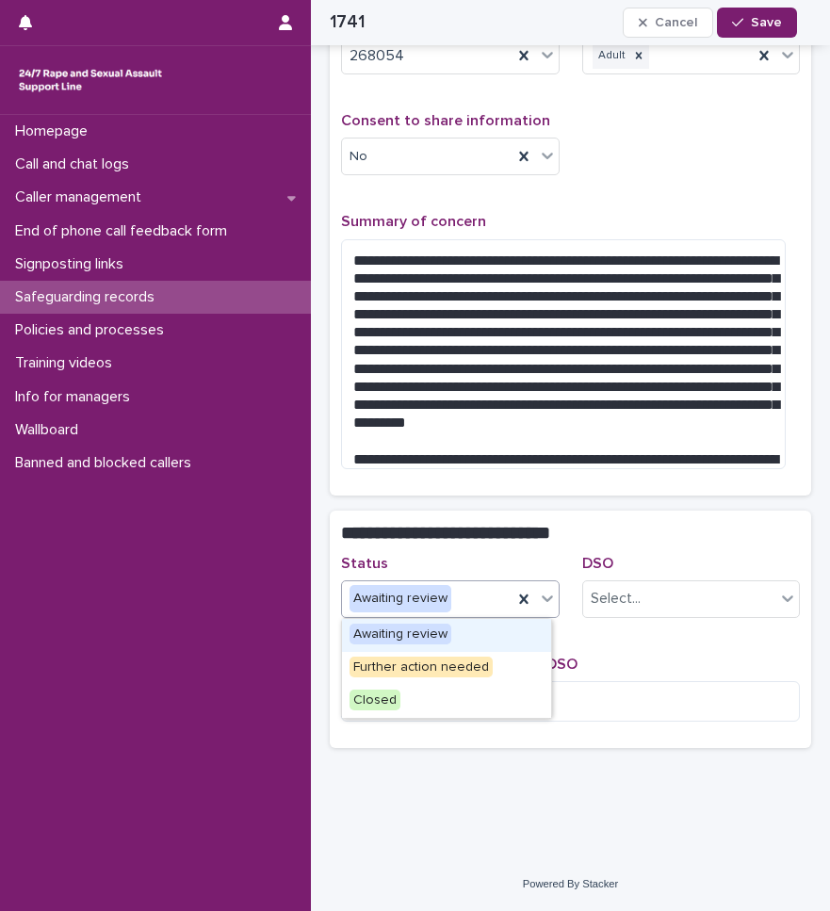
click at [536, 597] on div at bounding box center [547, 598] width 23 height 34
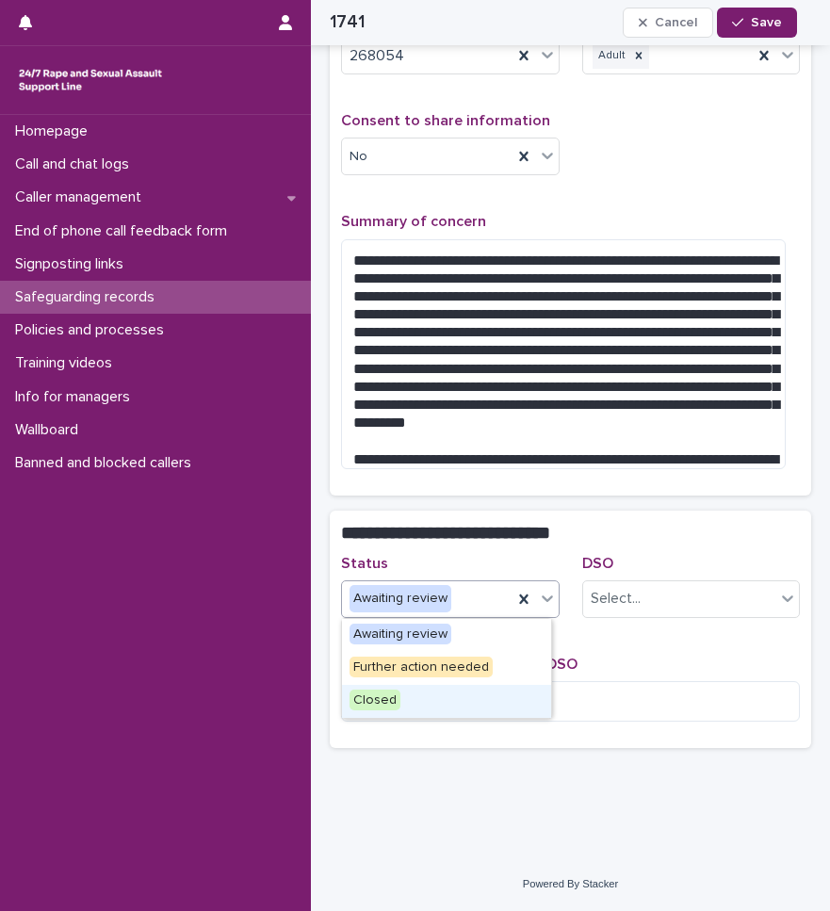
drag, startPoint x: 463, startPoint y: 684, endPoint x: 666, endPoint y: 603, distance: 218.1
click at [455, 692] on div "Closed" at bounding box center [446, 701] width 209 height 33
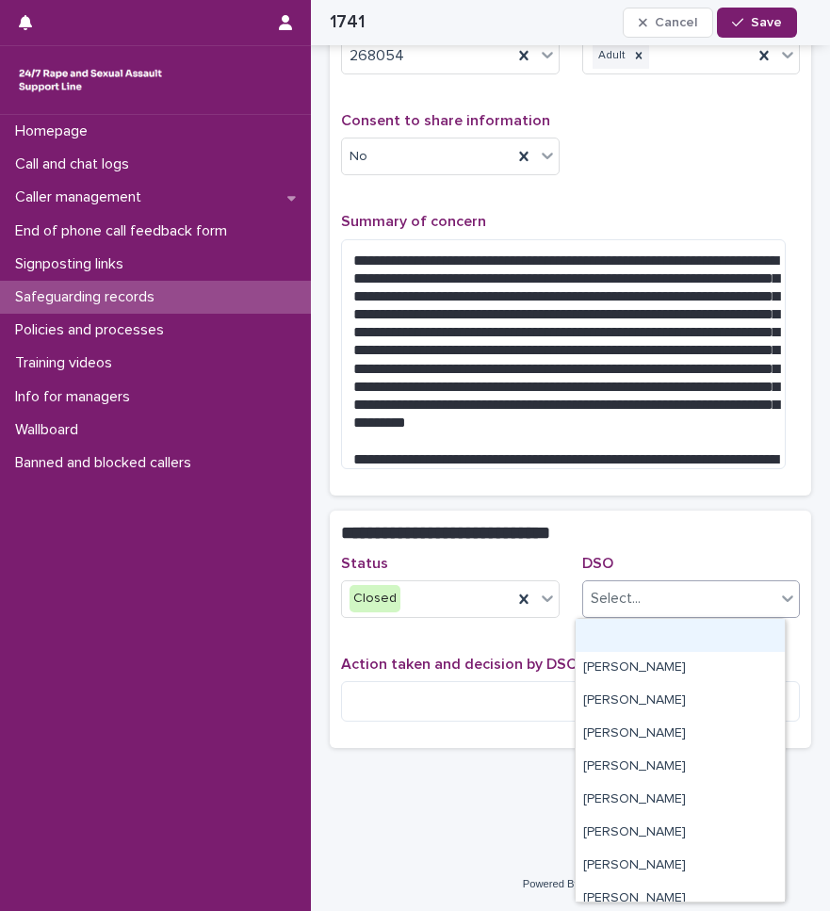
click at [666, 596] on div "Select..." at bounding box center [679, 598] width 193 height 31
type input "***"
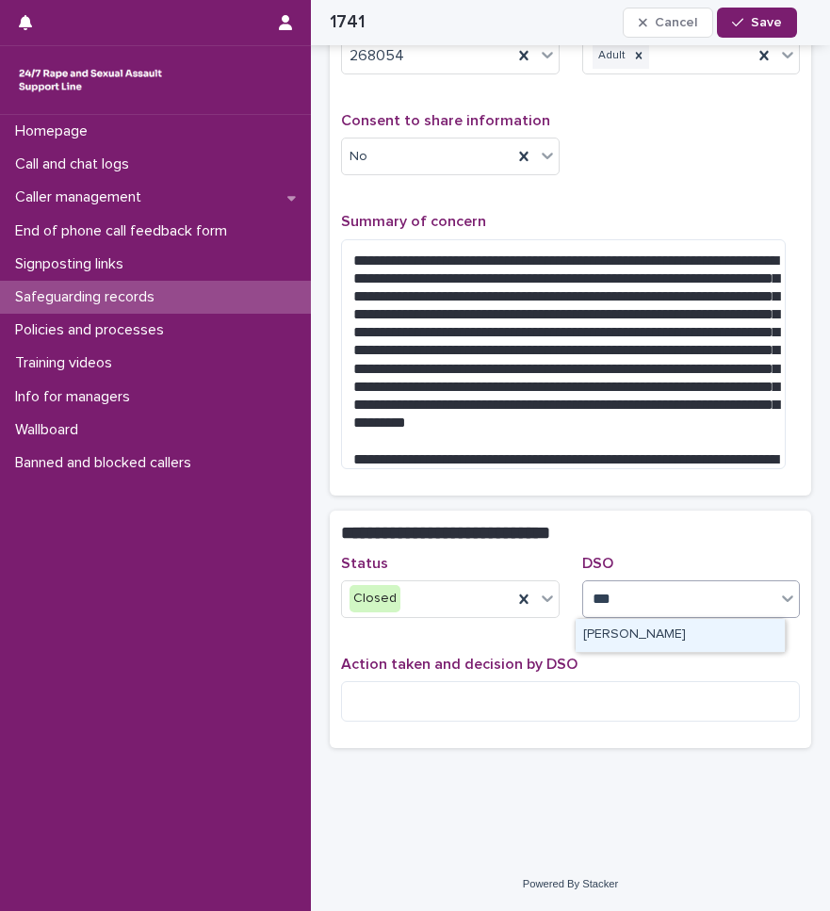
click at [662, 637] on div "[PERSON_NAME]" at bounding box center [679, 635] width 209 height 33
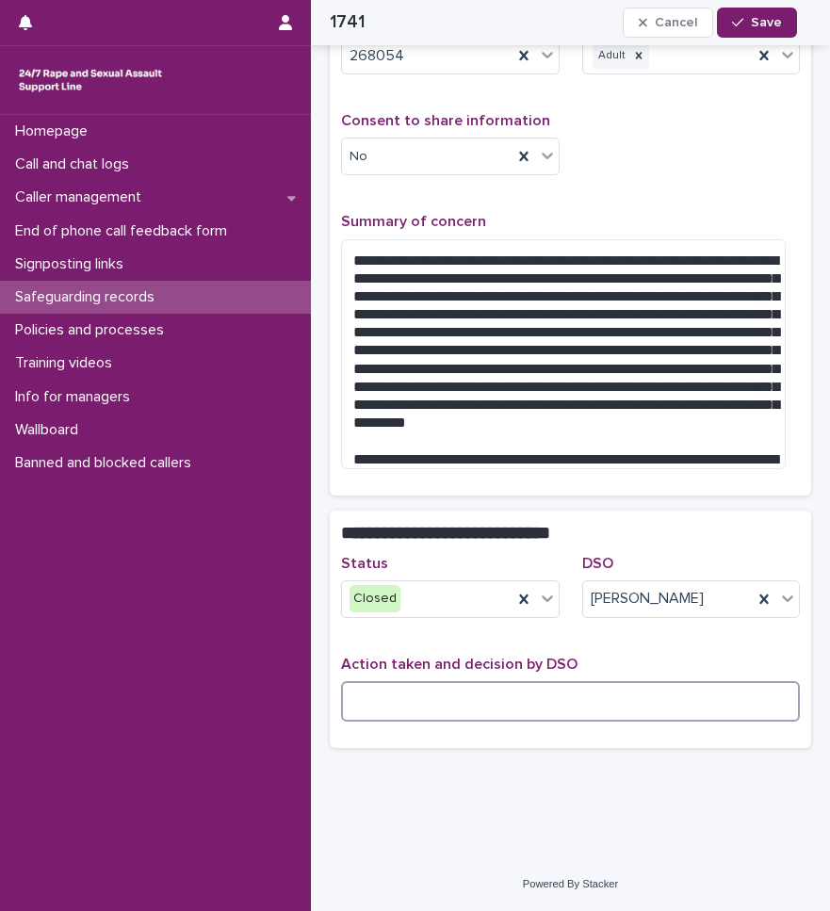
paste textarea "**********"
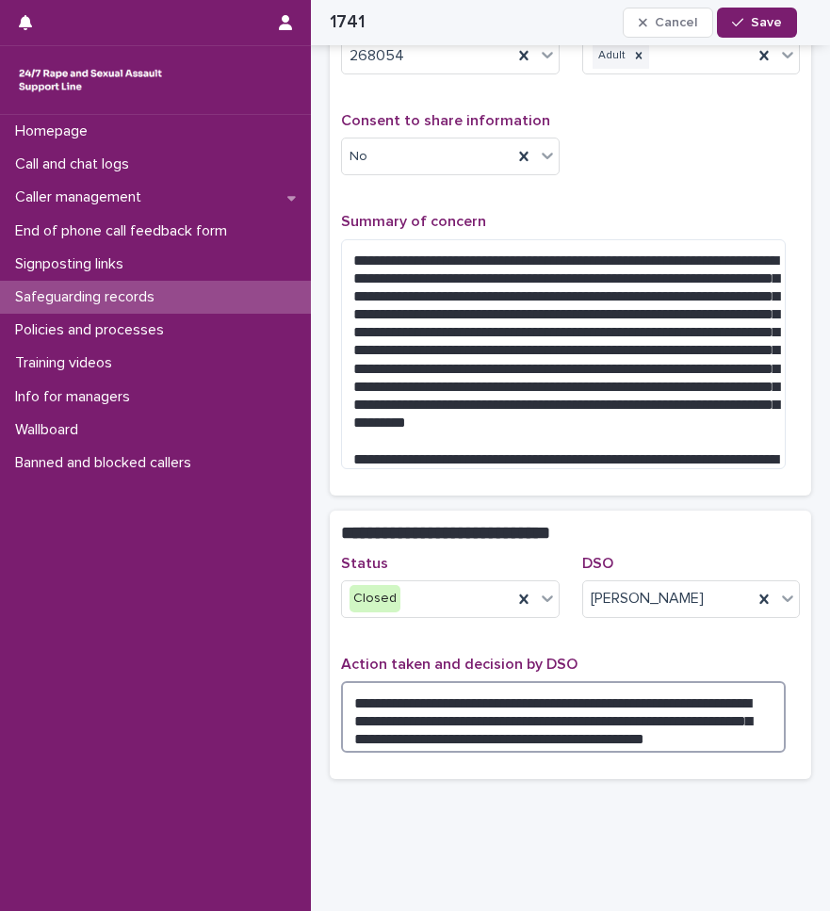
click at [460, 700] on textarea "**********" at bounding box center [563, 717] width 444 height 72
click at [500, 715] on textarea "**********" at bounding box center [563, 717] width 444 height 72
drag, startPoint x: 524, startPoint y: 719, endPoint x: 405, endPoint y: 738, distance: 120.1
click at [405, 738] on textarea "**********" at bounding box center [563, 717] width 444 height 72
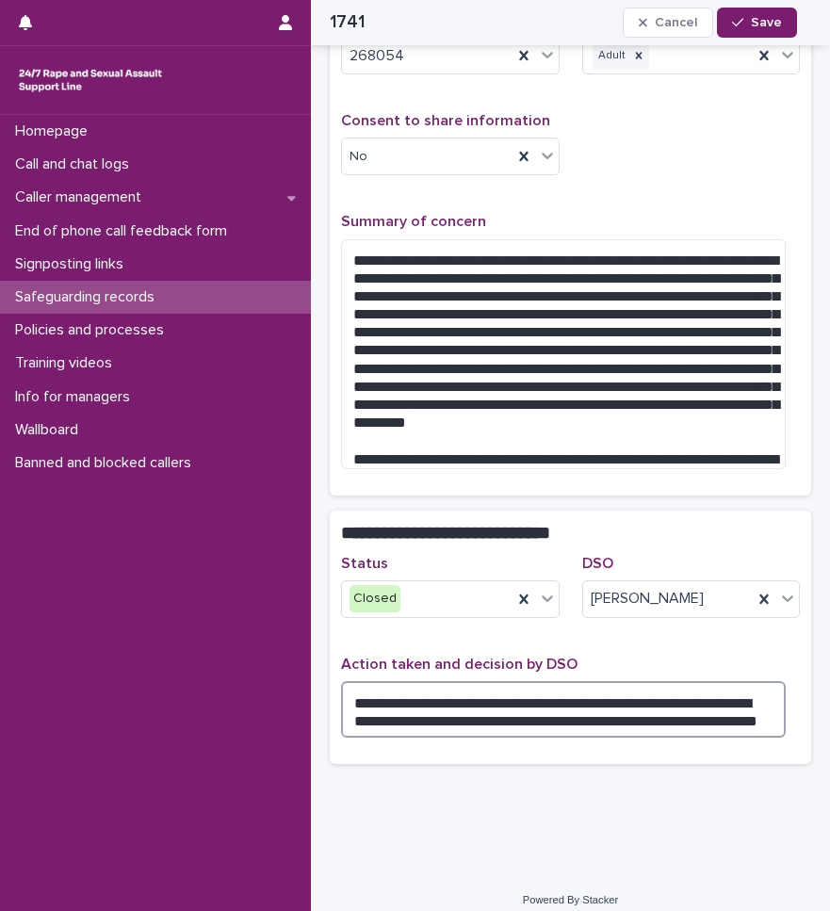
drag, startPoint x: 526, startPoint y: 719, endPoint x: 608, endPoint y: 722, distance: 82.0
click at [608, 722] on textarea "**********" at bounding box center [563, 709] width 444 height 57
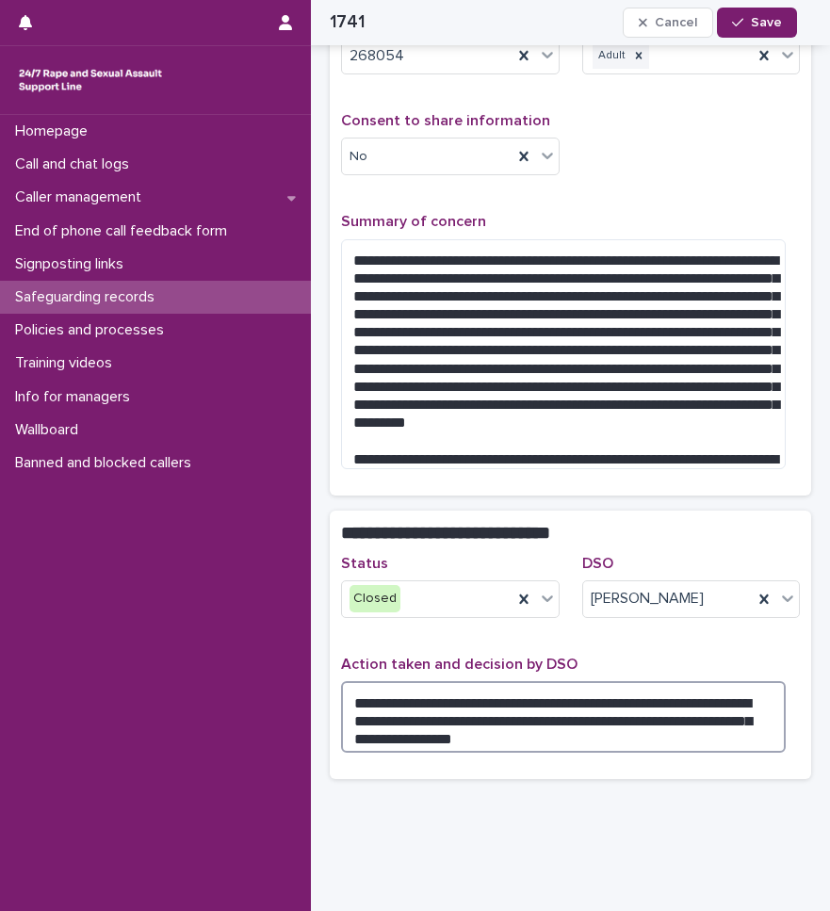
drag, startPoint x: 718, startPoint y: 719, endPoint x: 781, endPoint y: 715, distance: 63.2
click at [781, 715] on textarea "**********" at bounding box center [563, 717] width 444 height 72
click at [457, 700] on textarea "**********" at bounding box center [563, 717] width 444 height 72
click at [556, 703] on textarea "**********" at bounding box center [563, 717] width 444 height 72
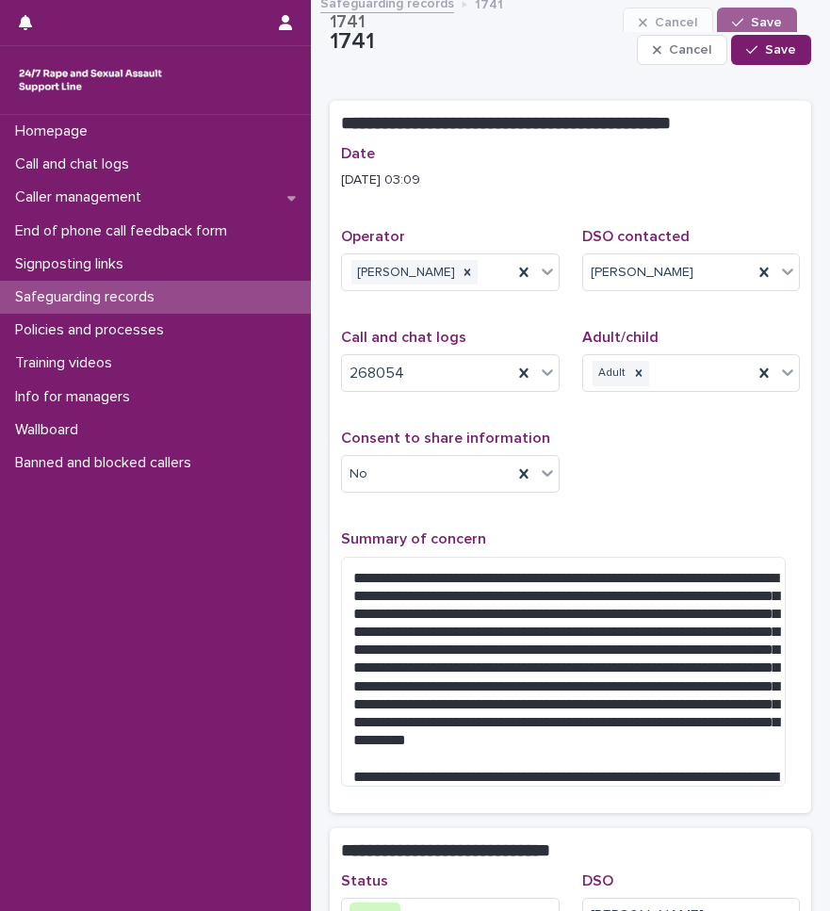
scroll to position [0, 0]
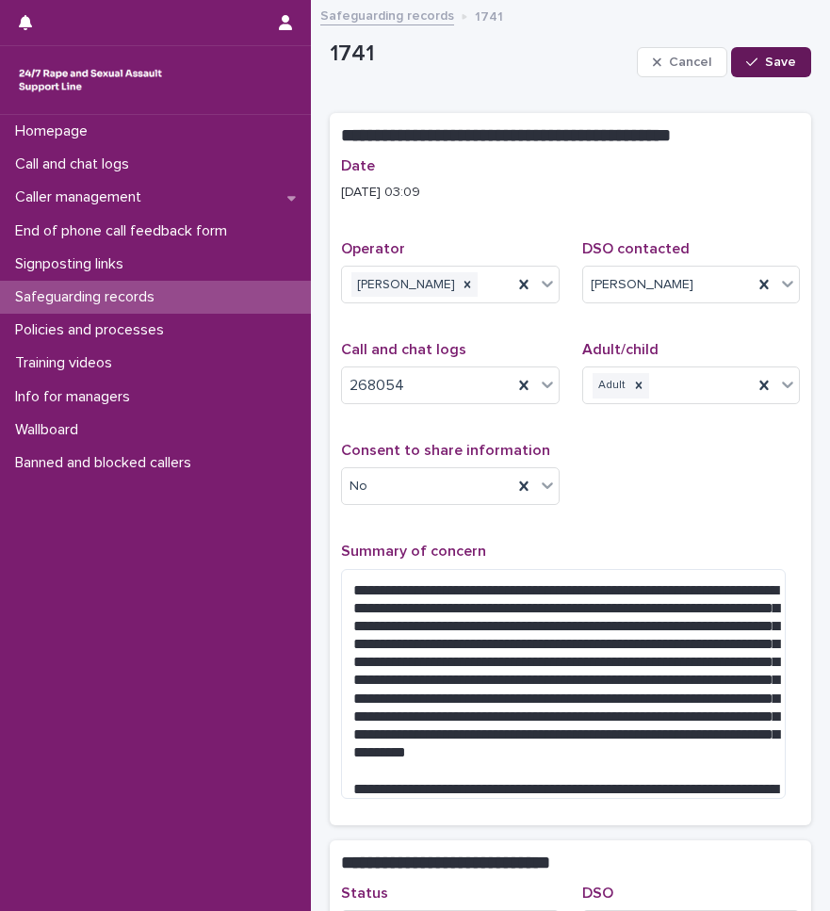
type textarea "**********"
click at [752, 71] on button "Save" at bounding box center [771, 62] width 80 height 30
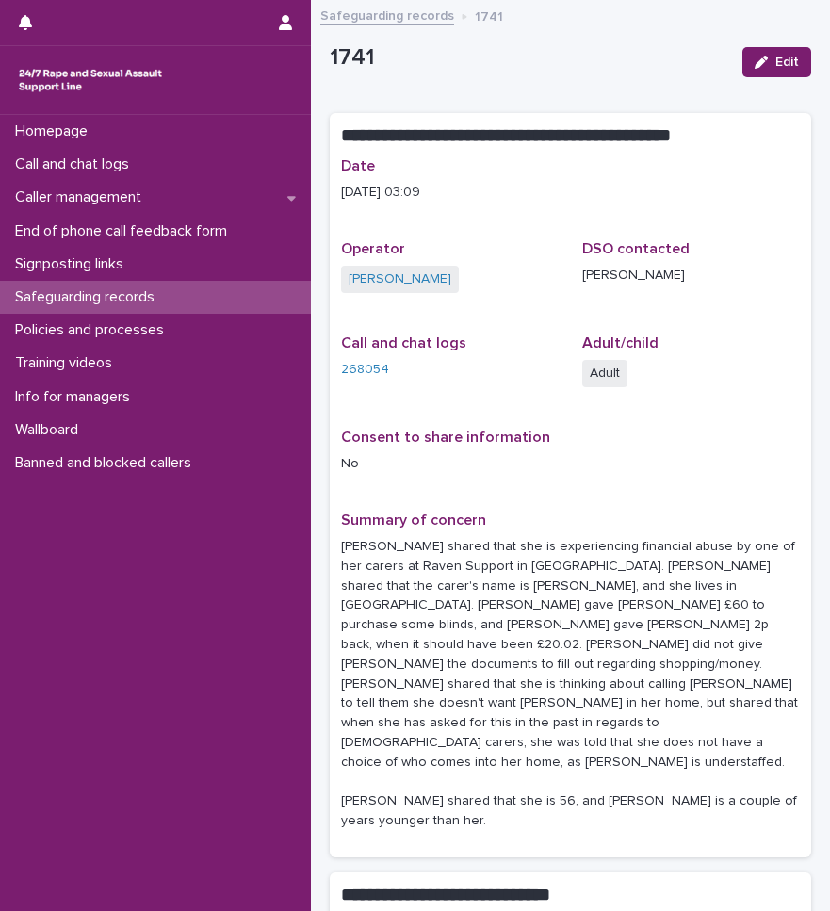
scroll to position [311, 0]
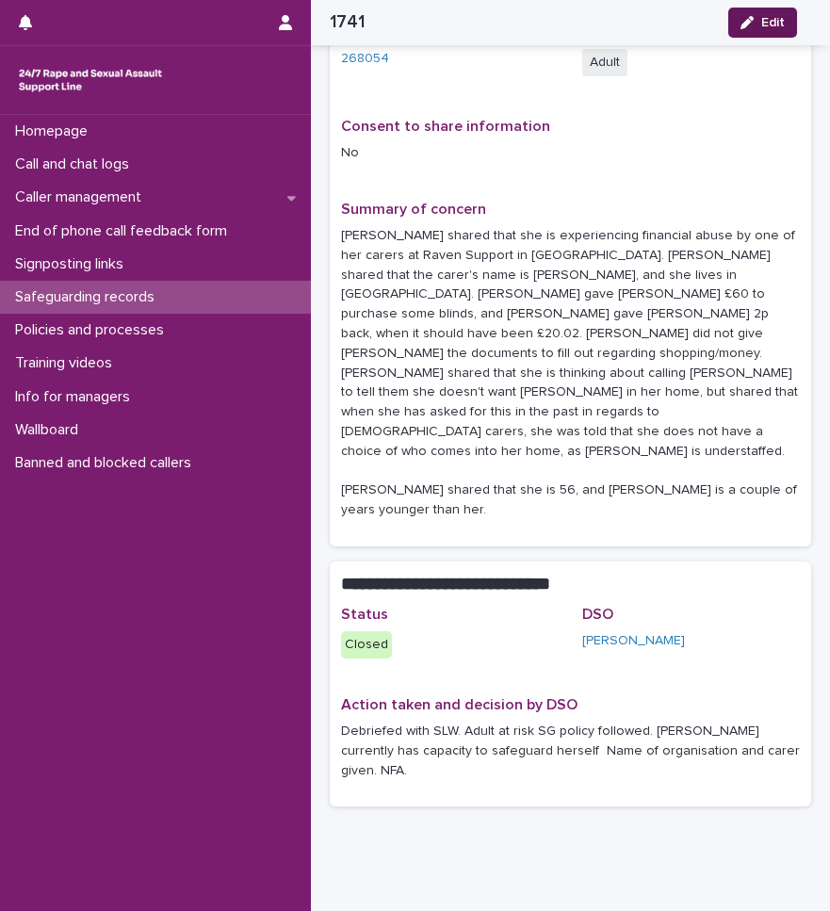
click at [763, 20] on span "Edit" at bounding box center [773, 22] width 24 height 13
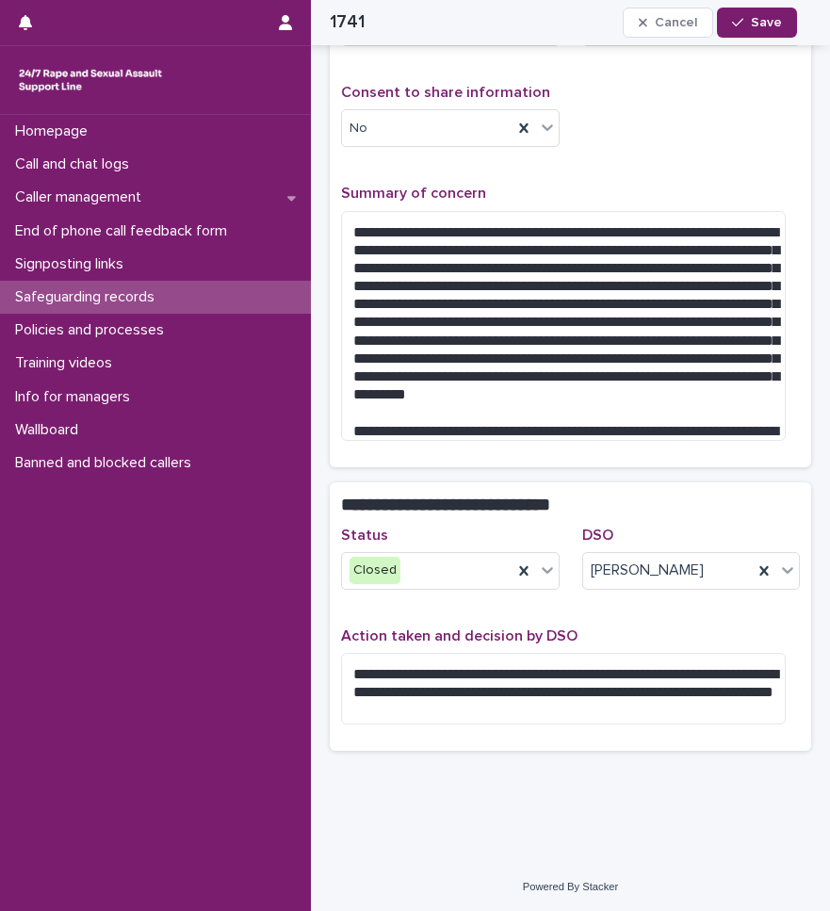
scroll to position [361, 0]
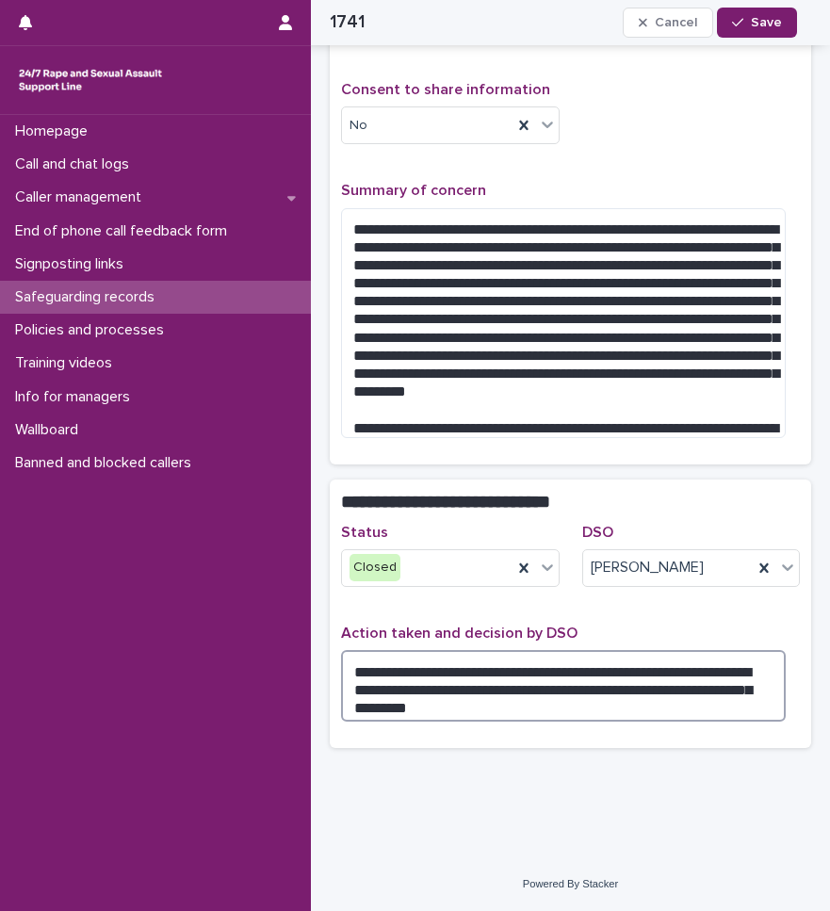
click at [461, 667] on textarea "**********" at bounding box center [563, 686] width 444 height 72
click at [380, 705] on textarea "**********" at bounding box center [563, 686] width 444 height 72
click at [544, 684] on textarea "**********" at bounding box center [563, 686] width 444 height 72
click at [485, 719] on textarea "**********" at bounding box center [563, 686] width 444 height 72
type textarea "**********"
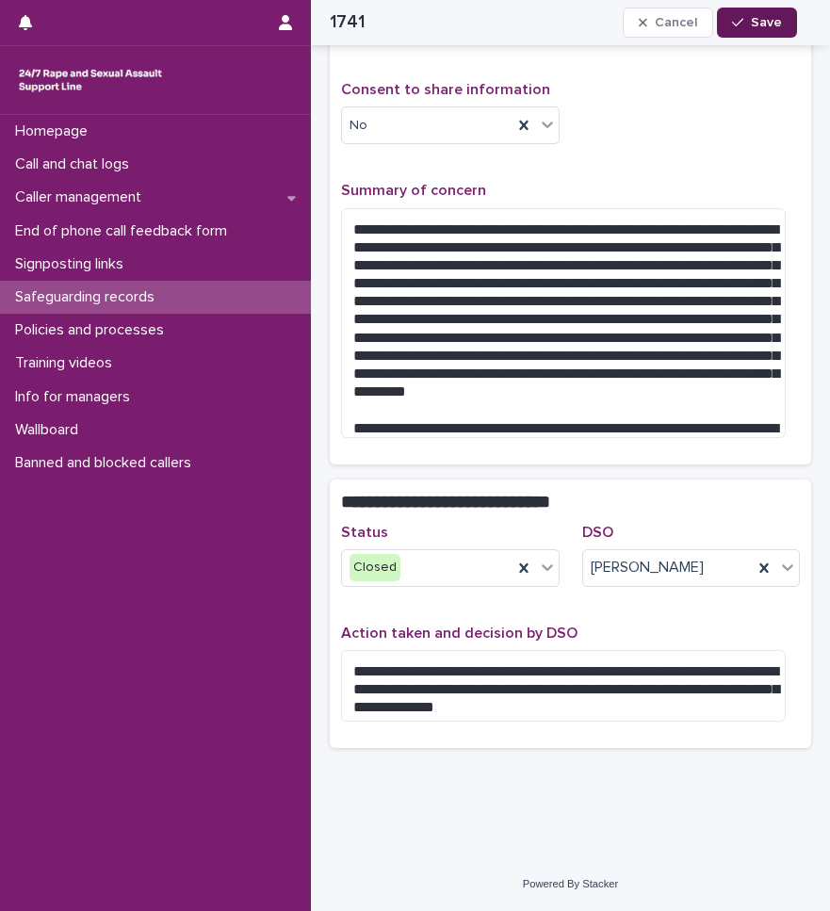
click at [770, 21] on span "Save" at bounding box center [766, 22] width 31 height 13
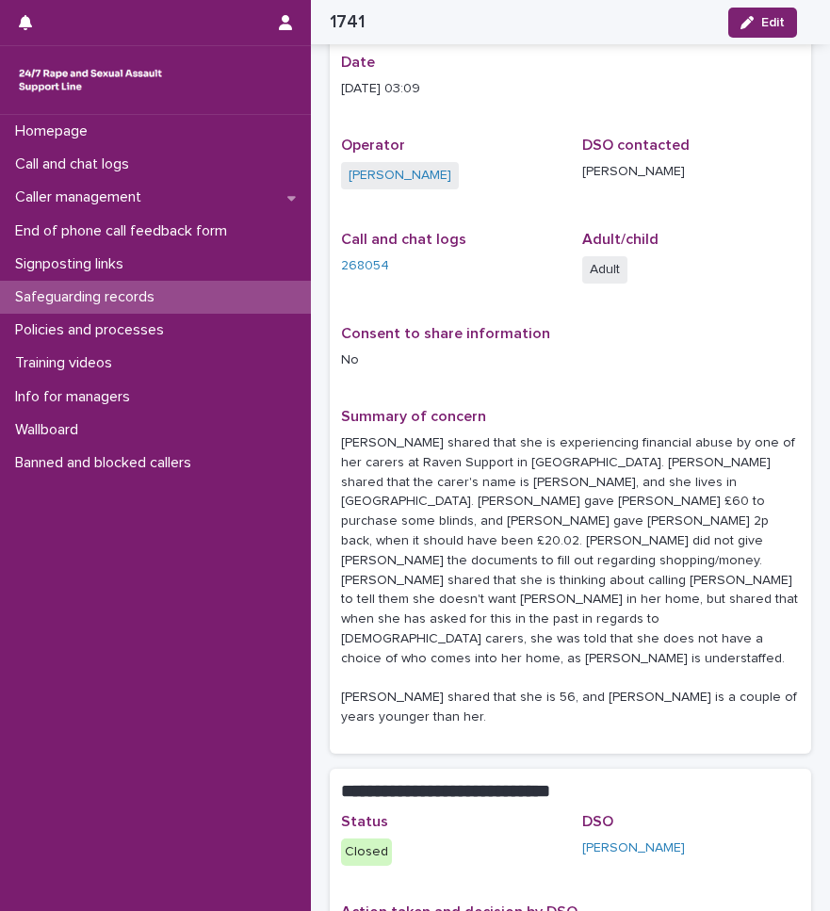
scroll to position [48, 0]
